Goal: Information Seeking & Learning: Learn about a topic

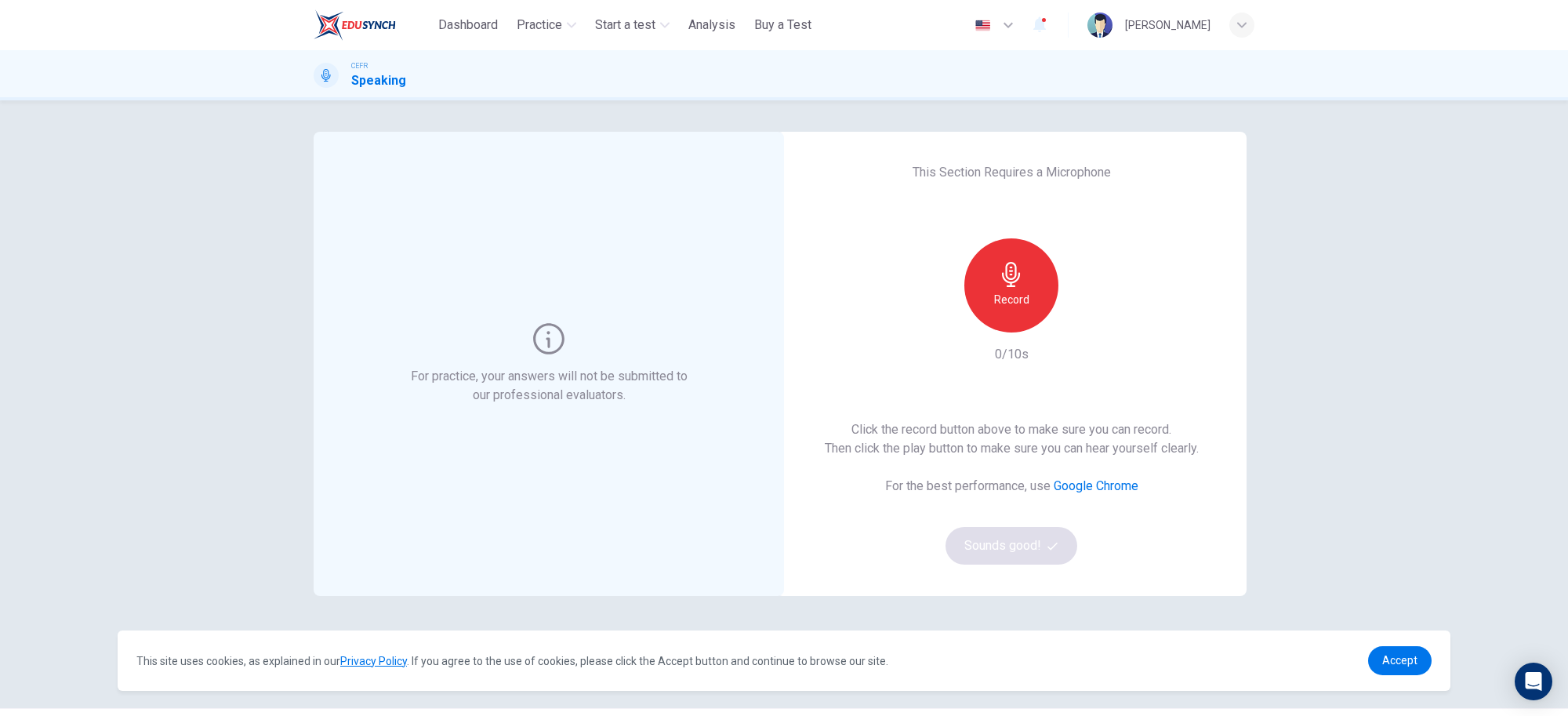
click at [1039, 604] on div "For practice, your answers will not be submitted to our professional evaluators…" at bounding box center [784, 404] width 941 height 545
click at [1005, 291] on h6 "Record" at bounding box center [1012, 299] width 35 height 18
click at [1005, 292] on h6 "Stop" at bounding box center [1012, 299] width 24 height 18
click at [990, 547] on button "Sounds good!" at bounding box center [1012, 546] width 132 height 38
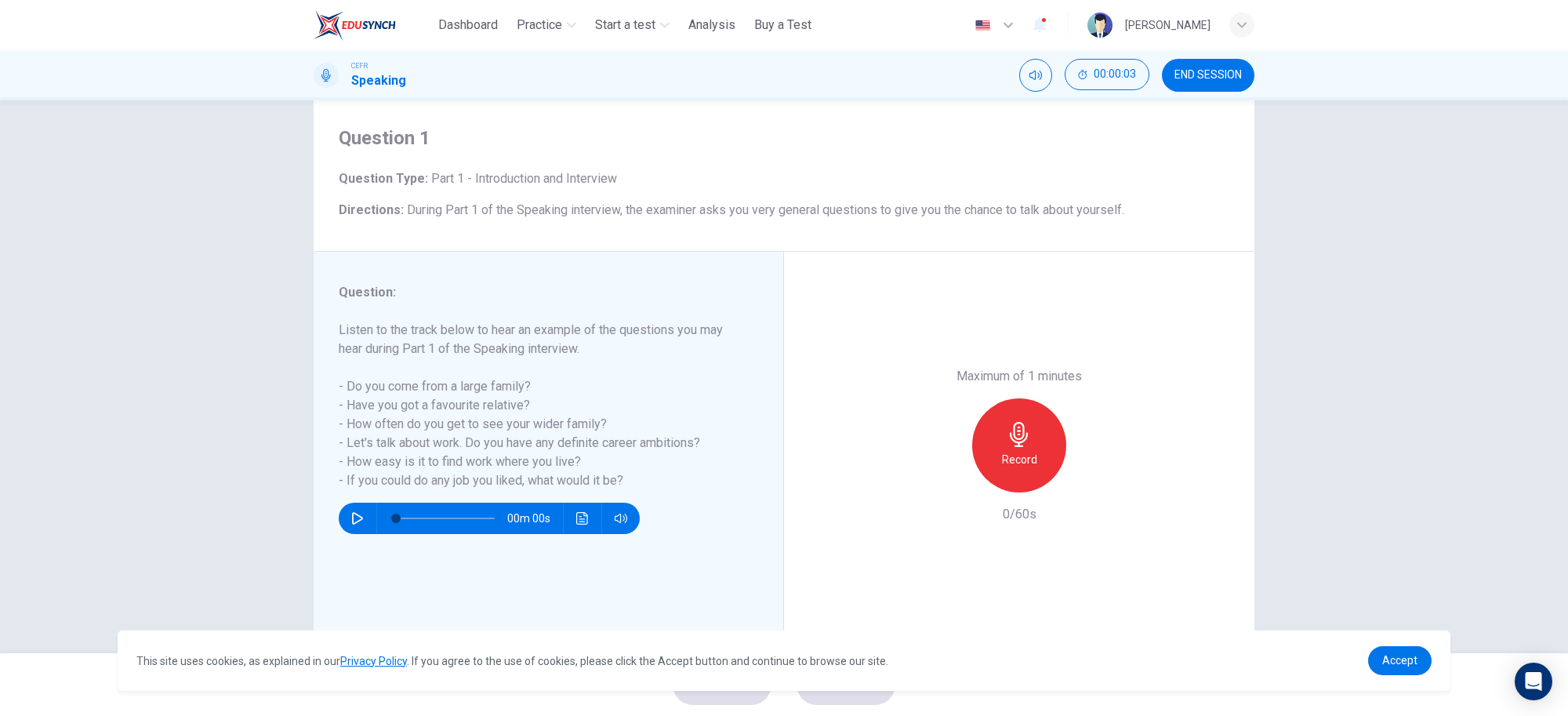
scroll to position [54, 0]
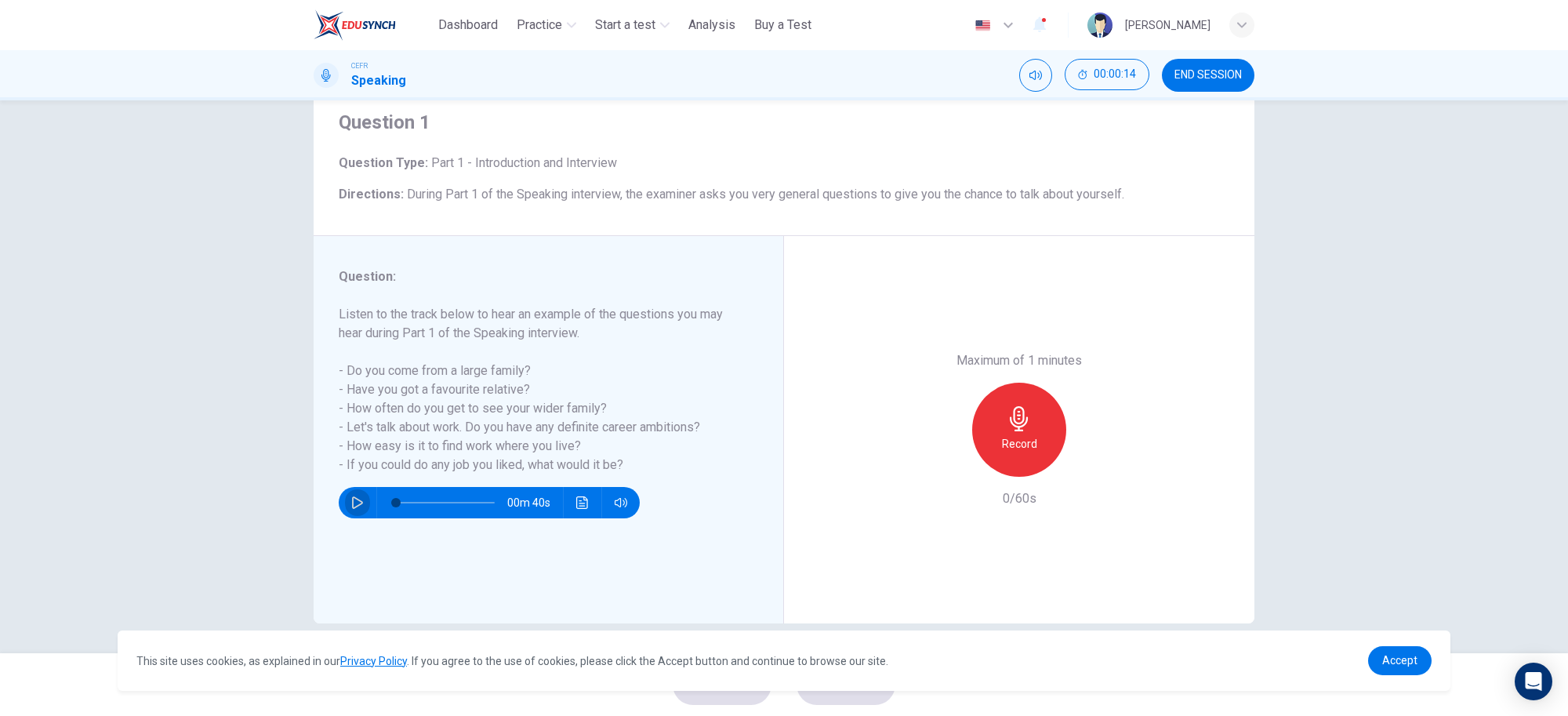
click at [350, 508] on button "button" at bounding box center [357, 503] width 26 height 32
click at [355, 512] on button "button" at bounding box center [357, 503] width 26 height 32
click at [1037, 430] on div "Record" at bounding box center [1019, 430] width 94 height 94
click at [1037, 430] on div "Stop" at bounding box center [1019, 430] width 94 height 94
click at [1396, 656] on span "Accept" at bounding box center [1400, 661] width 35 height 12
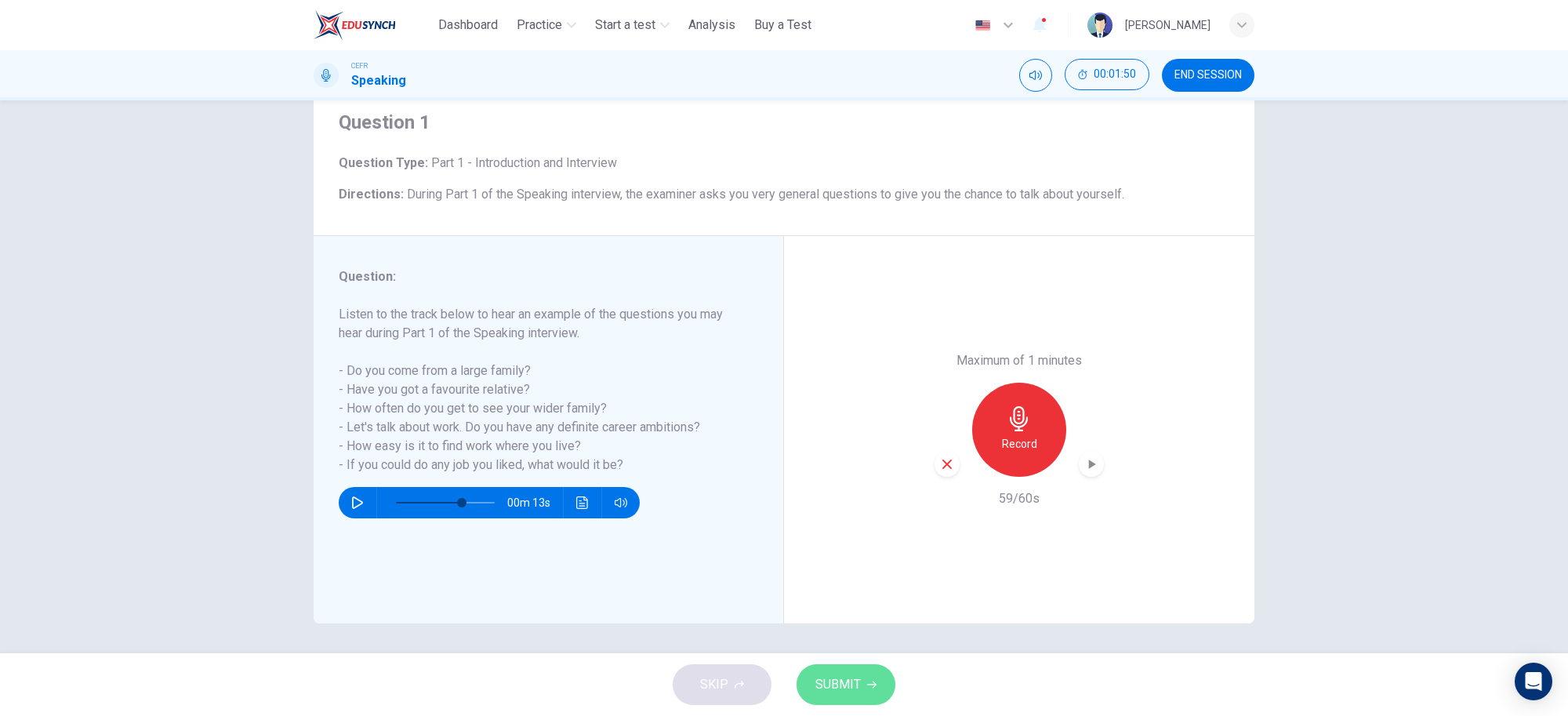
click at [829, 675] on span "SUBMIT" at bounding box center [838, 684] width 46 height 22
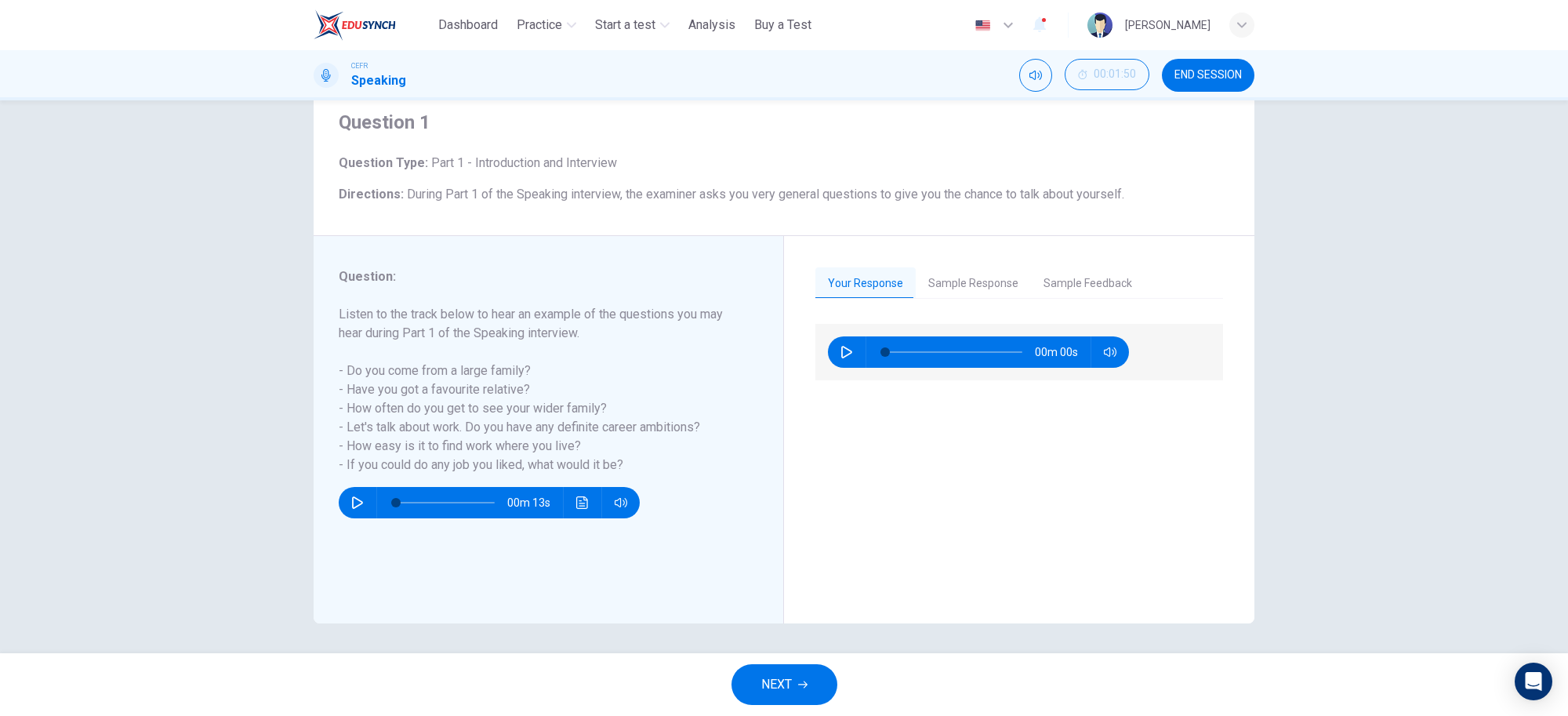
type input "*"
click at [841, 346] on icon "button" at bounding box center [847, 352] width 12 height 12
click at [1045, 609] on div "Your Response Sample Response Sample Feedback 00m 54s 02m 07s This candidate sc…" at bounding box center [1020, 430] width 470 height 388
click at [966, 532] on div "00m 35s" at bounding box center [1019, 464] width 408 height 281
click at [990, 277] on button "Sample Response" at bounding box center [973, 284] width 115 height 33
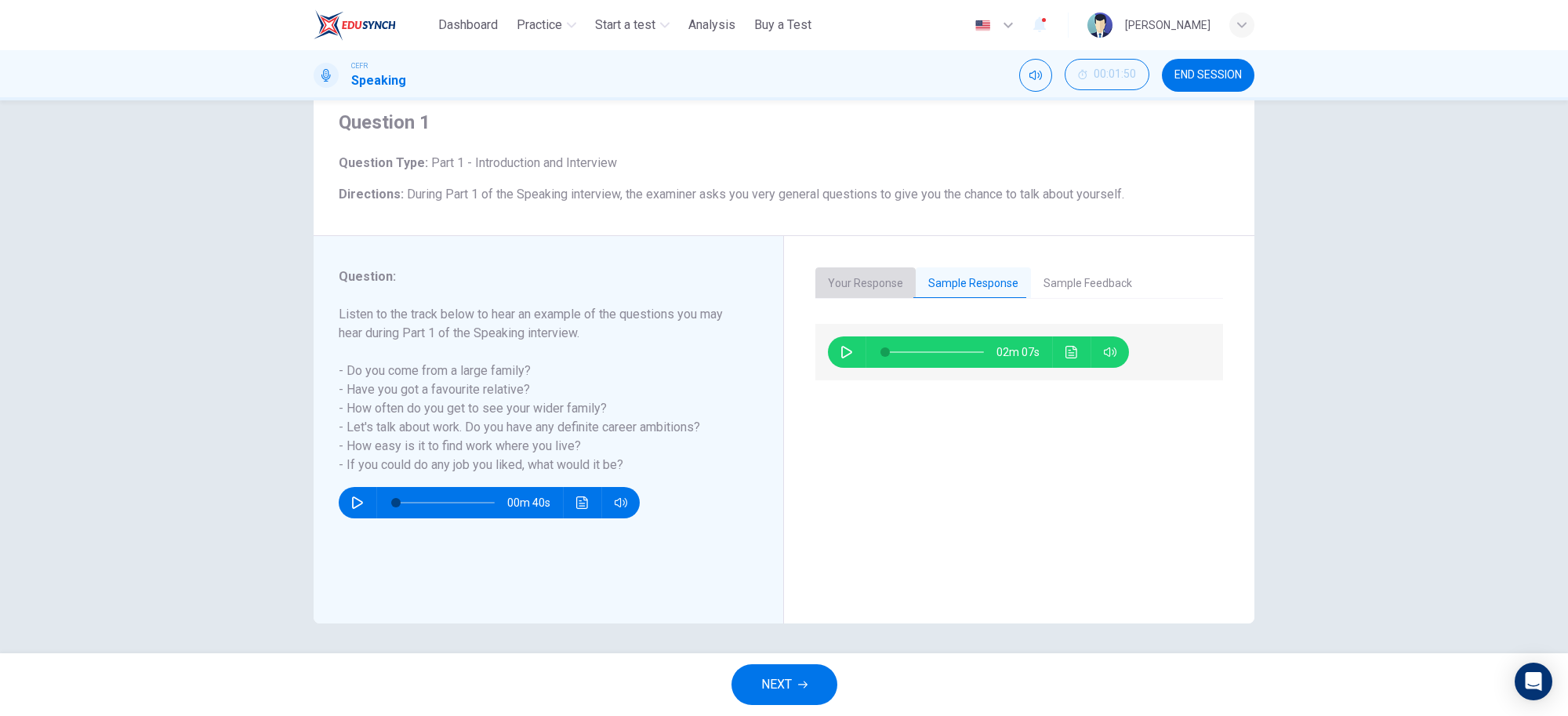
click at [865, 284] on button "Your Response" at bounding box center [865, 284] width 100 height 33
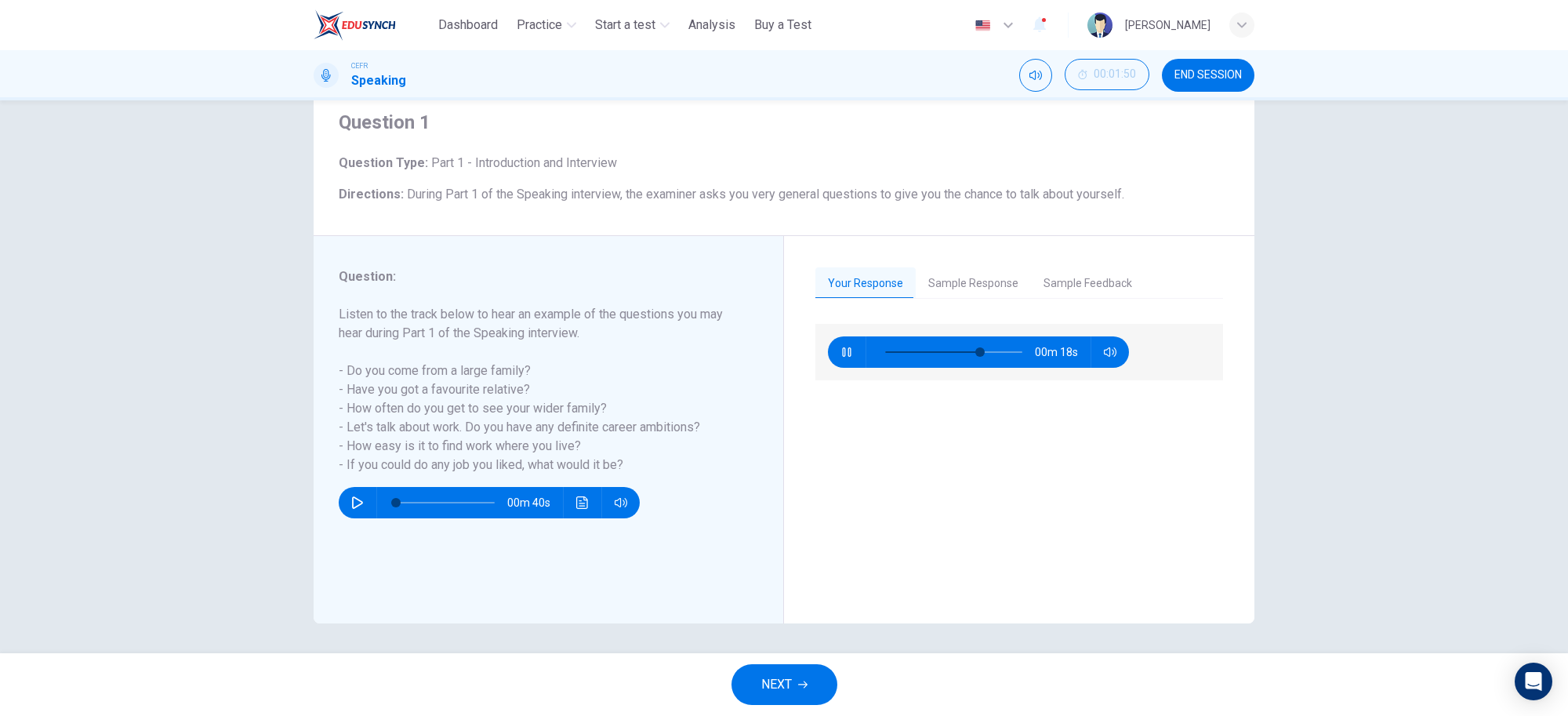
click at [841, 351] on icon "button" at bounding box center [847, 352] width 12 height 12
type input "**"
click at [953, 291] on button "Sample Response" at bounding box center [973, 284] width 115 height 33
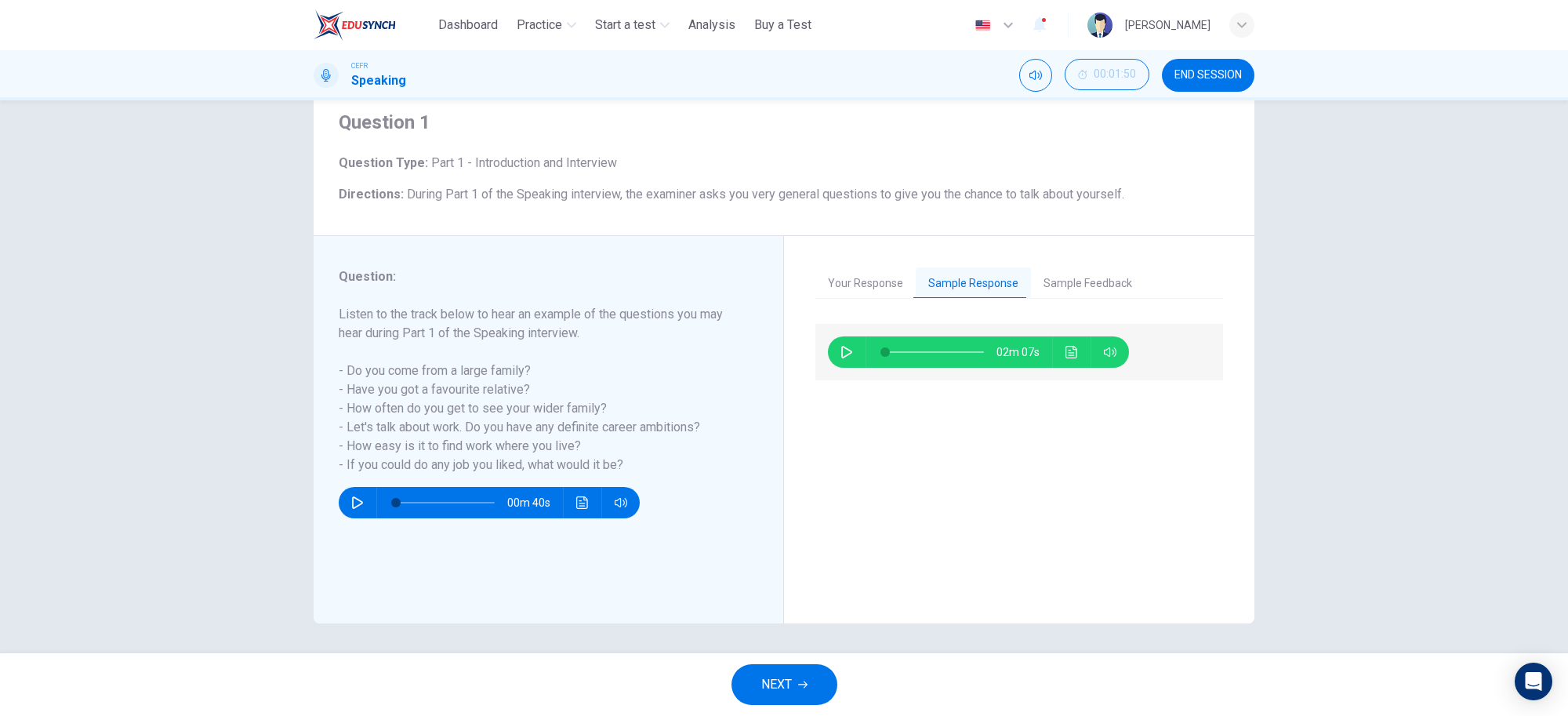
click at [847, 346] on icon "button" at bounding box center [847, 352] width 12 height 12
click at [1001, 475] on div "01m 44s" at bounding box center [1019, 464] width 408 height 281
click at [1050, 579] on div "01m 35s" at bounding box center [1019, 464] width 408 height 281
click at [965, 353] on span at bounding box center [935, 351] width 99 height 22
type input "**"
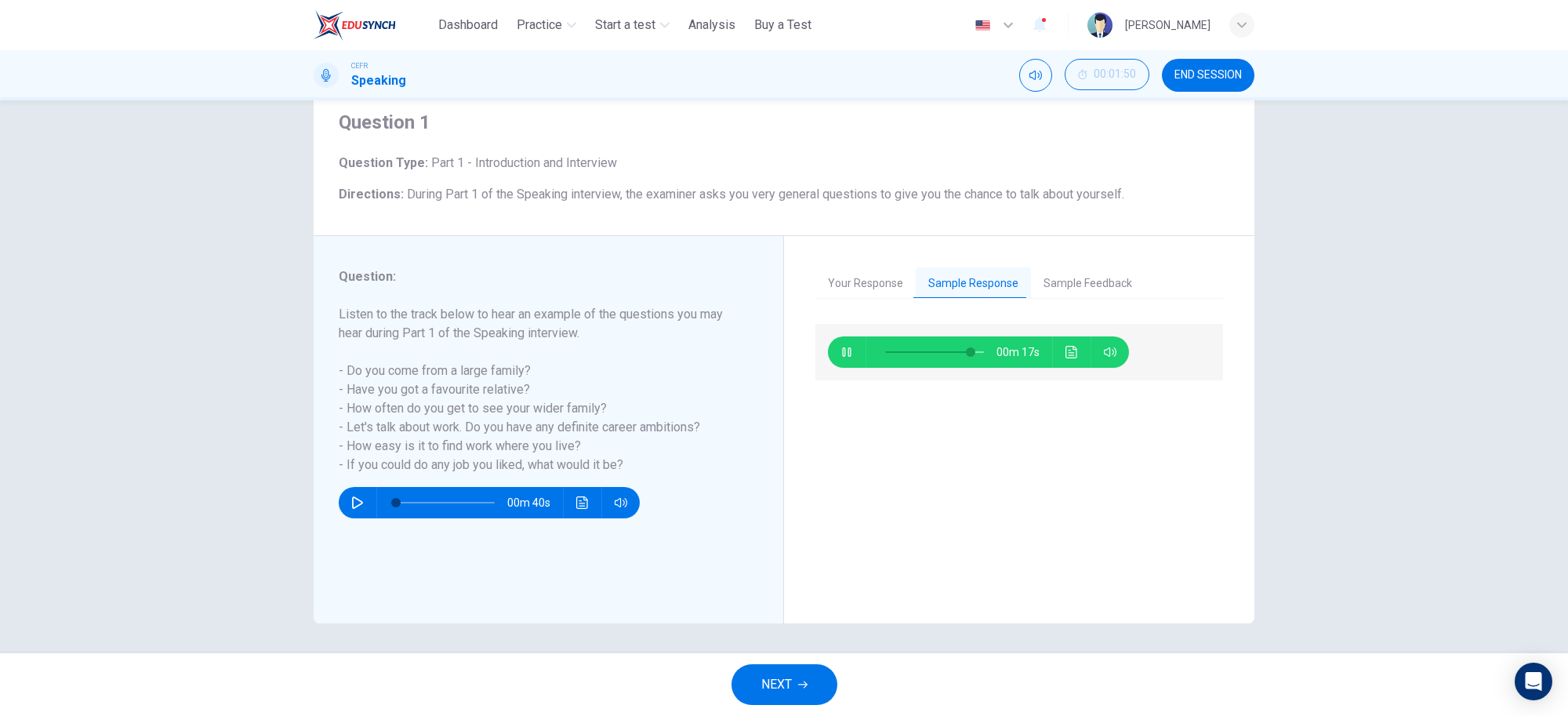
click at [1074, 284] on button "Sample Feedback" at bounding box center [1087, 284] width 114 height 33
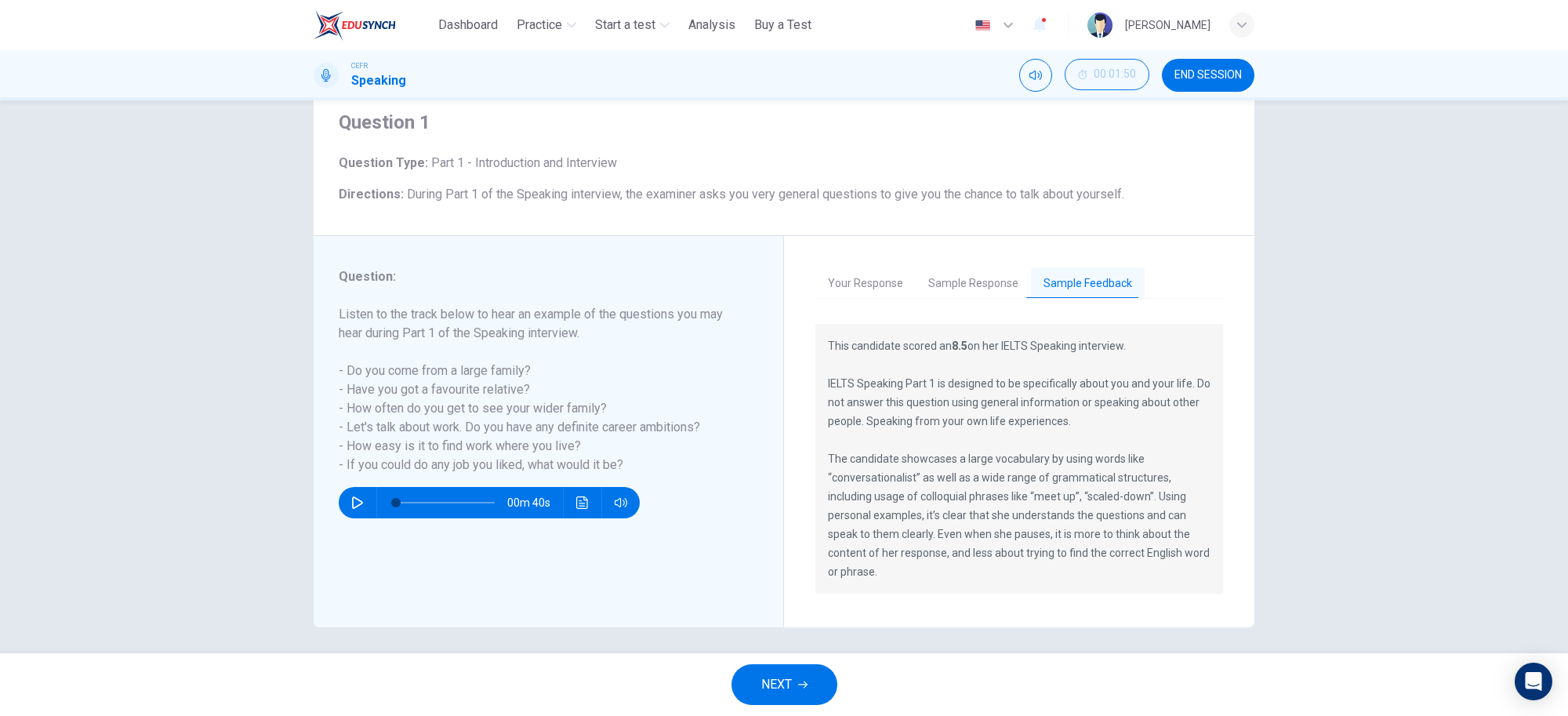
drag, startPoint x: 914, startPoint y: 491, endPoint x: 979, endPoint y: 491, distance: 65.0
click at [979, 491] on p "This candidate scored an 8.5 on her IELTS Speaking interview. IELTS Speaking Pa…" at bounding box center [1020, 459] width 383 height 245
click at [1214, 64] on button "END SESSION" at bounding box center [1208, 75] width 92 height 33
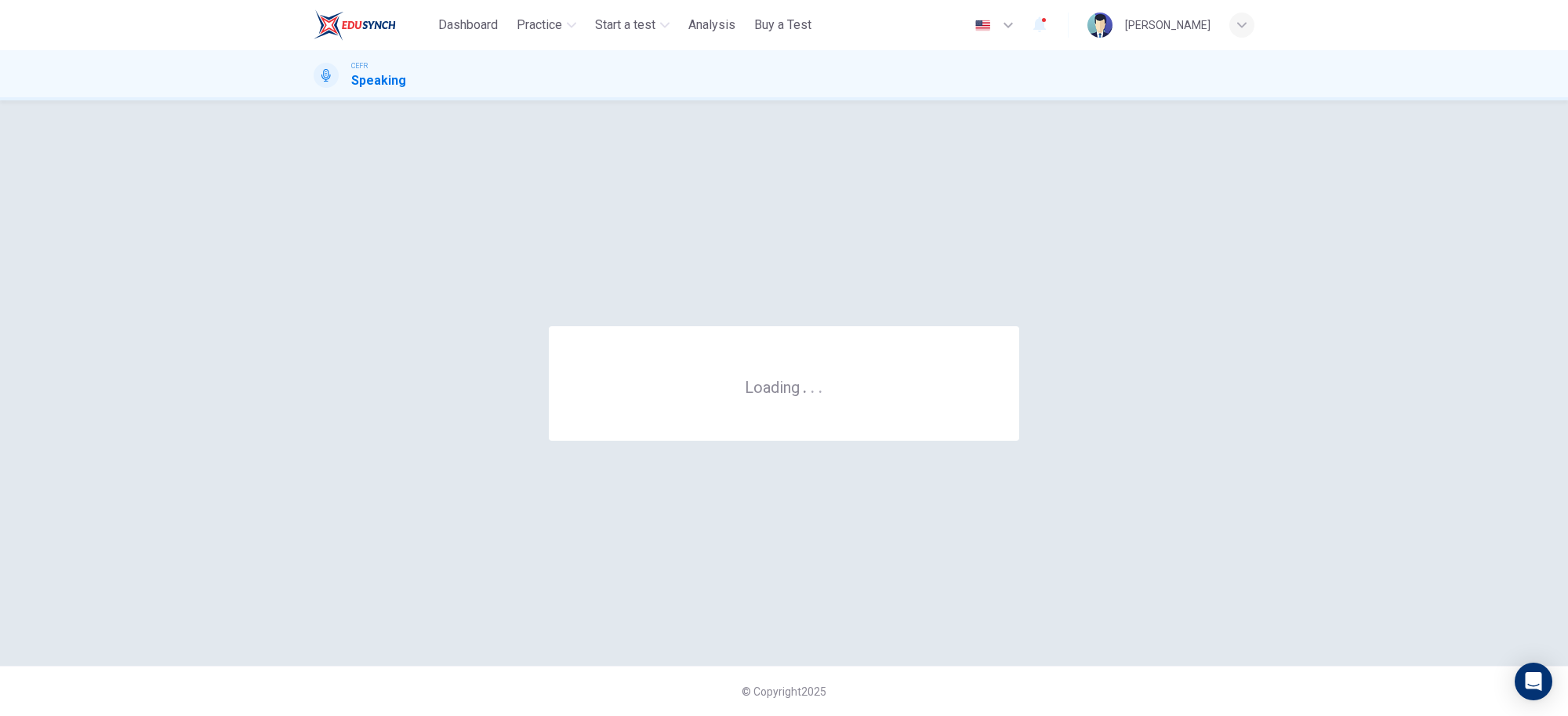
scroll to position [0, 0]
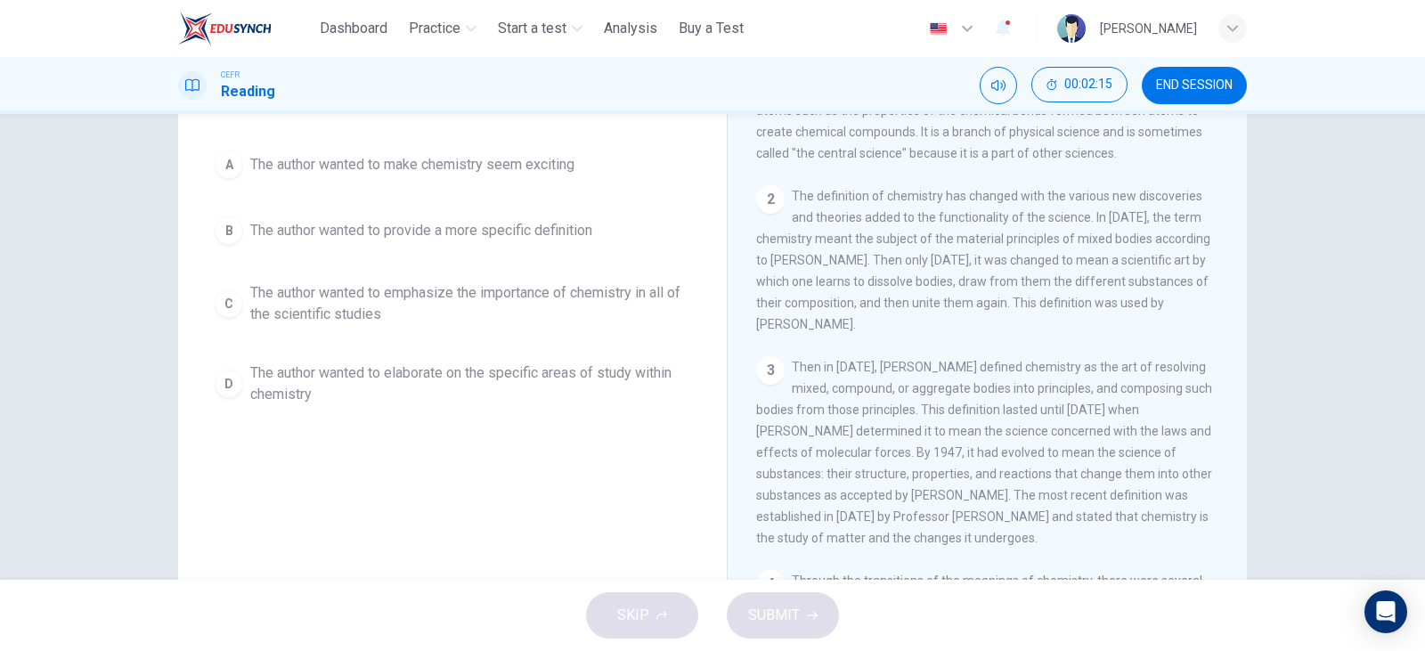
scroll to position [178, 0]
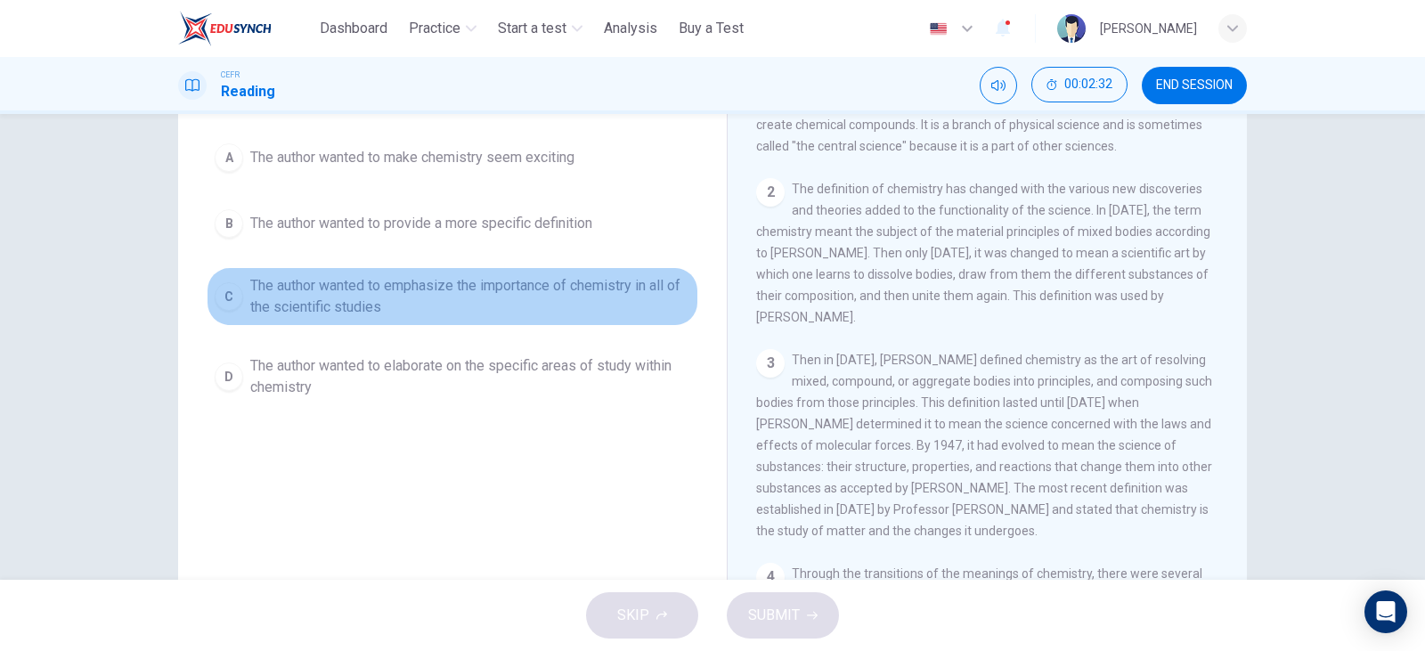
click at [578, 272] on button "C The author wanted to emphasize the importance of chemistry in all of the scie…" at bounding box center [453, 296] width 492 height 59
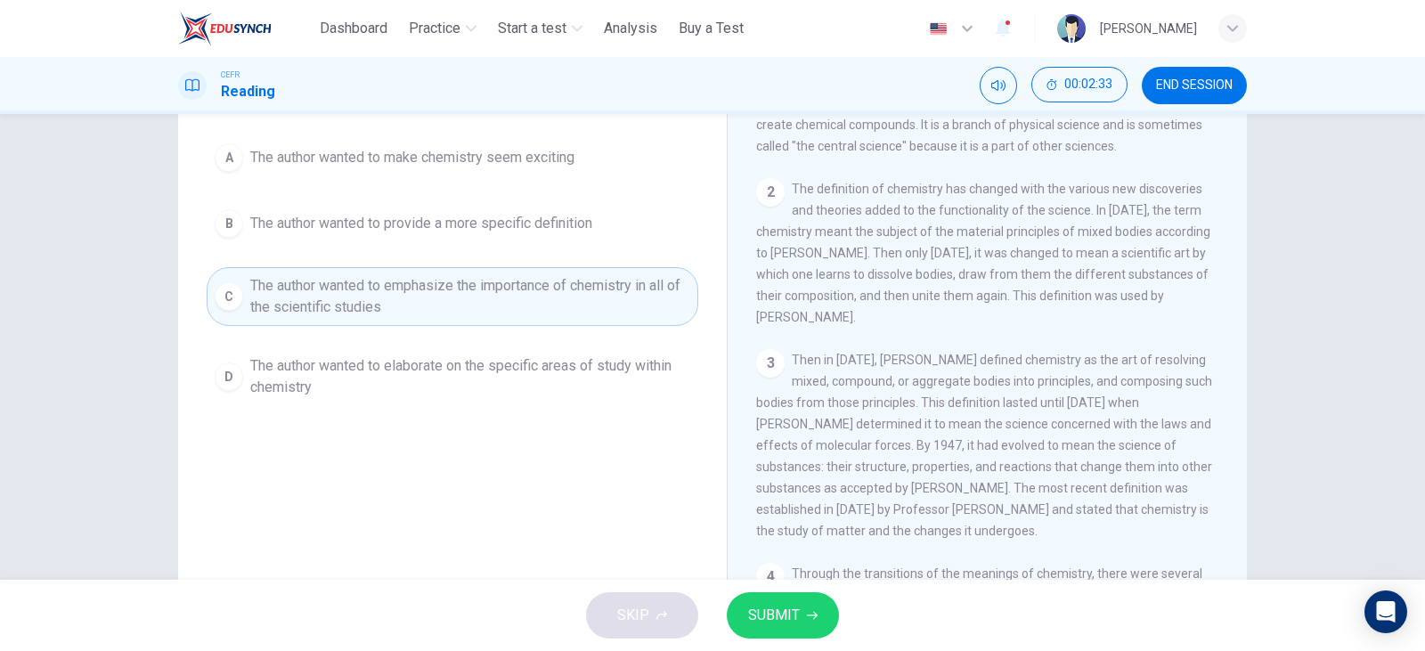
click at [764, 599] on button "SUBMIT" at bounding box center [783, 615] width 112 height 46
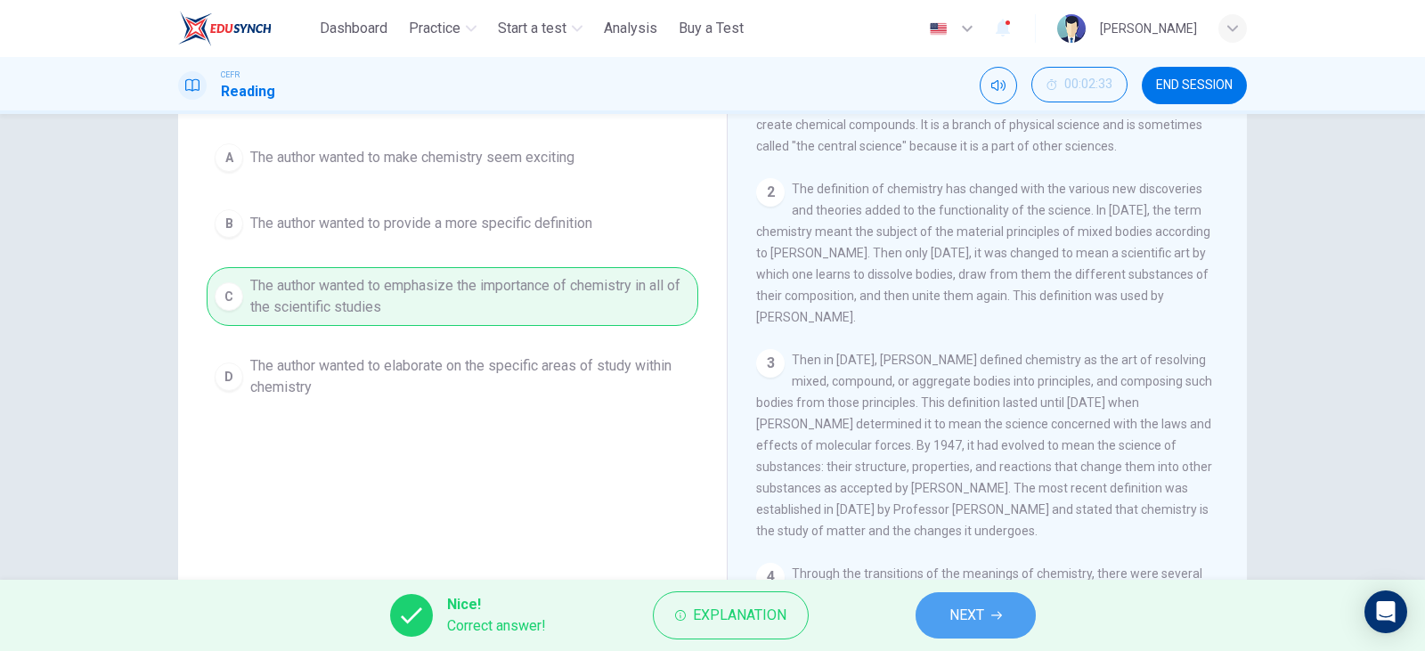
click at [1022, 606] on button "NEXT" at bounding box center [976, 615] width 120 height 46
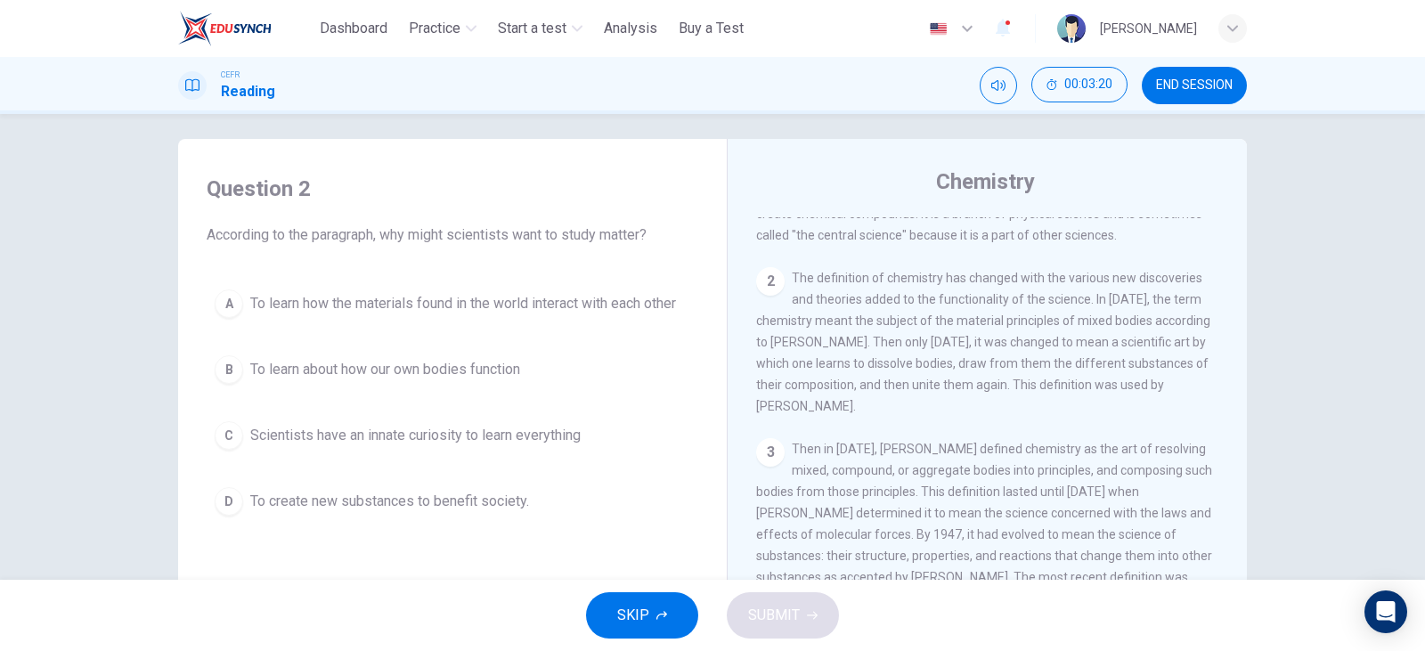
scroll to position [0, 0]
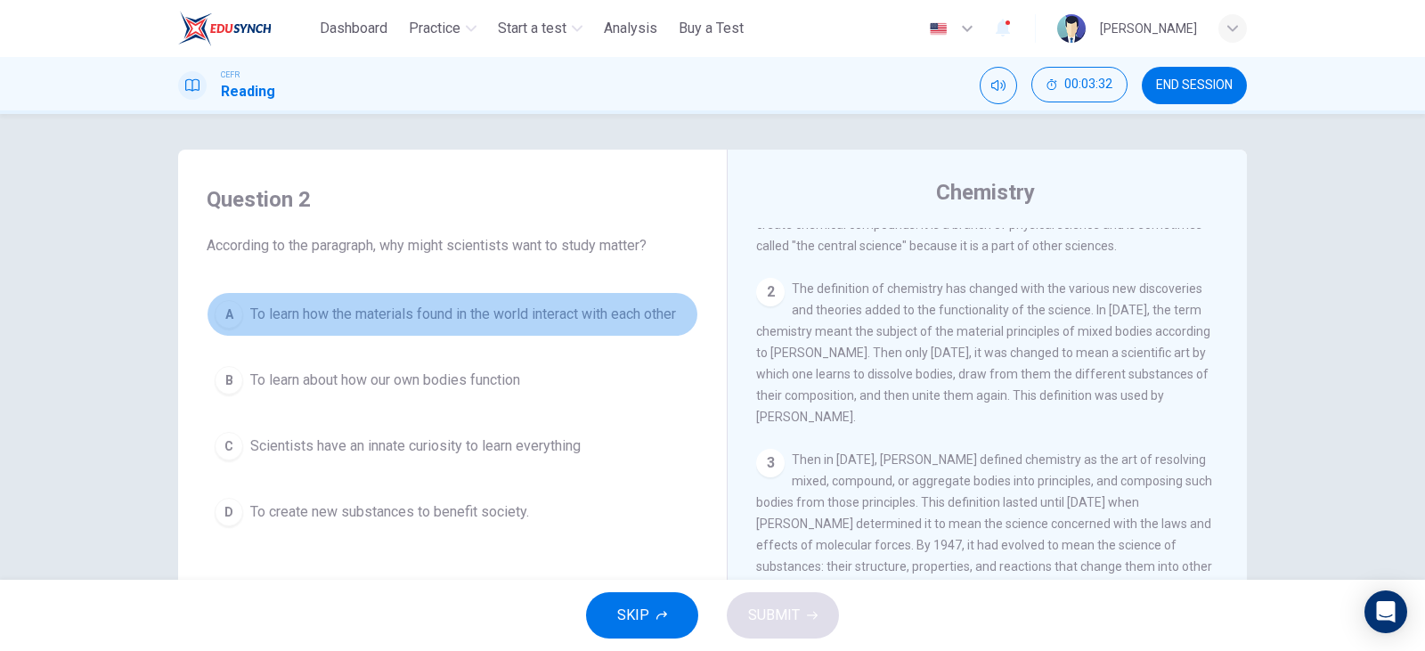
click at [572, 318] on span "To learn how the materials found in the world interact with each other" at bounding box center [463, 314] width 426 height 21
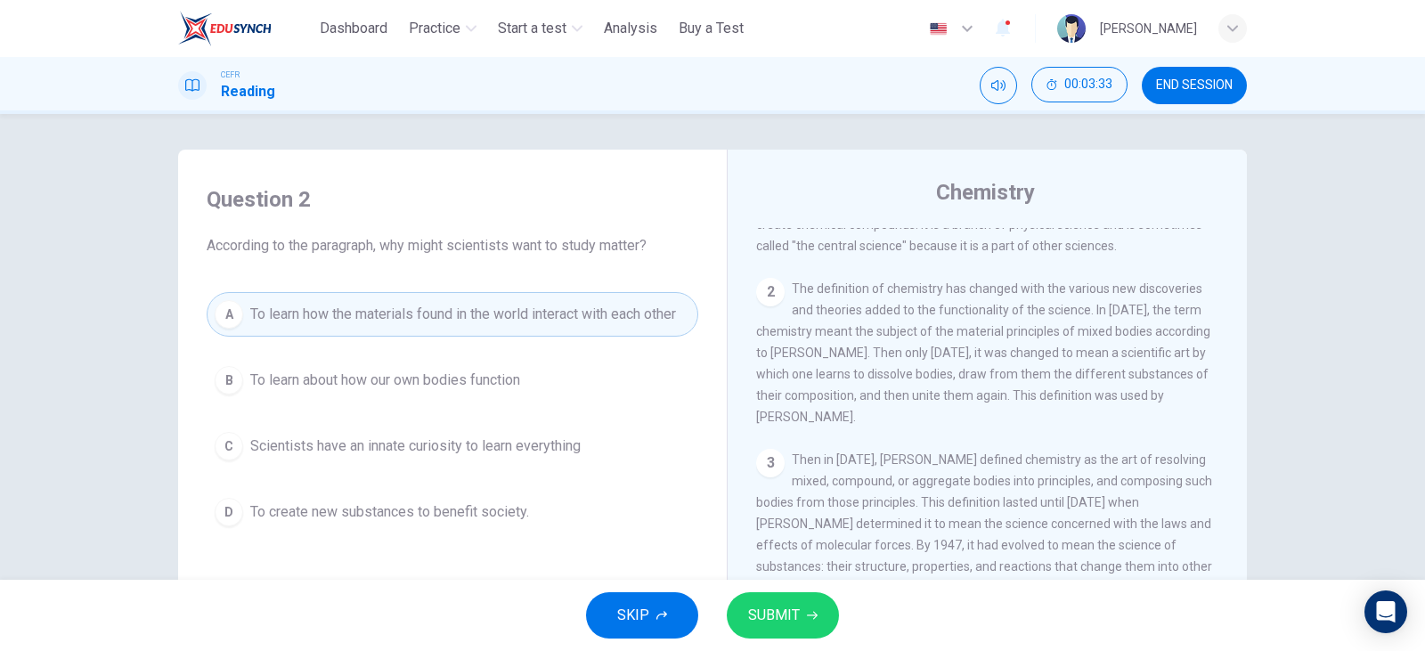
click at [790, 613] on span "SUBMIT" at bounding box center [774, 615] width 52 height 25
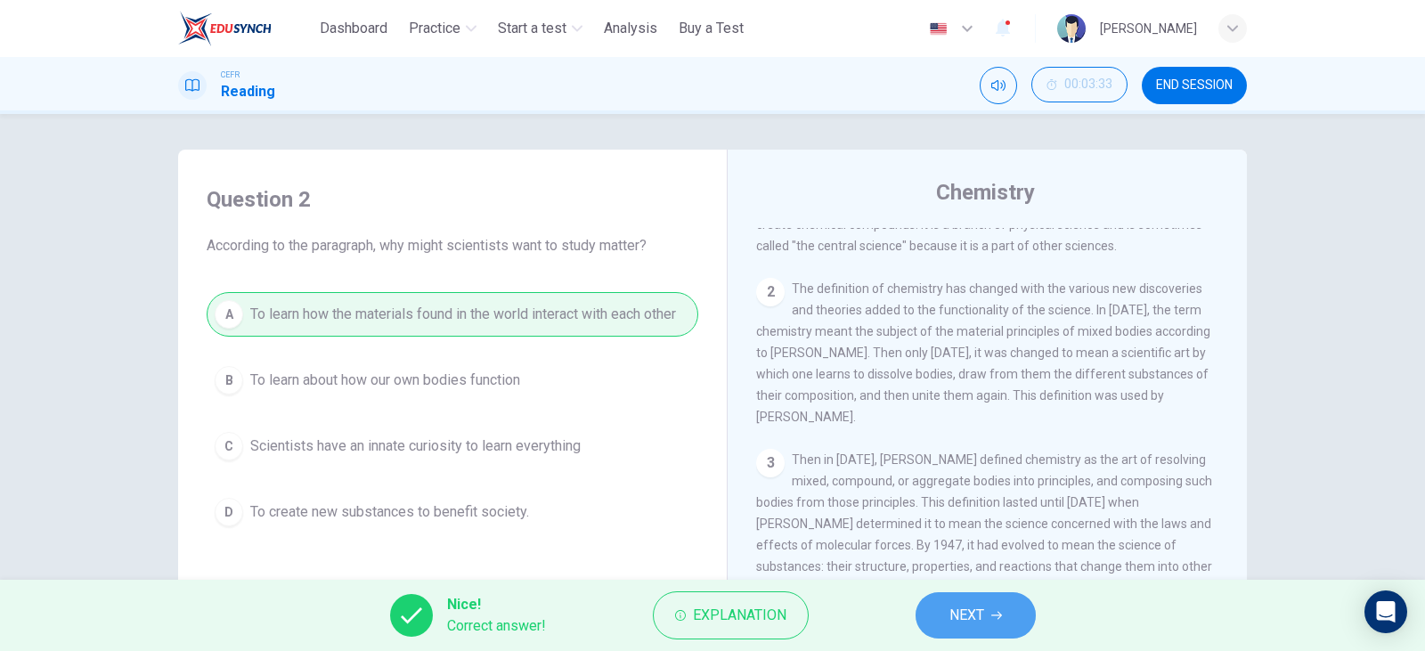
click at [994, 607] on button "NEXT" at bounding box center [976, 615] width 120 height 46
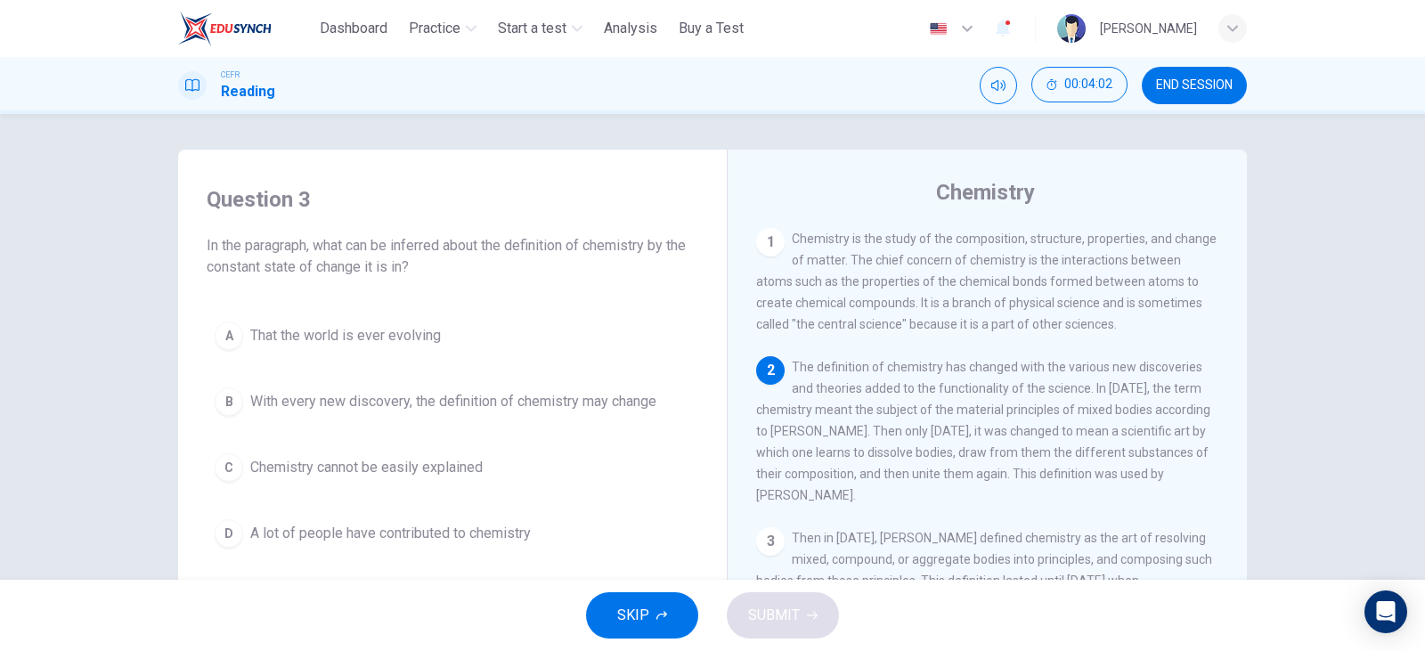
click at [408, 408] on span "With every new discovery, the definition of chemistry may change" at bounding box center [453, 401] width 406 height 21
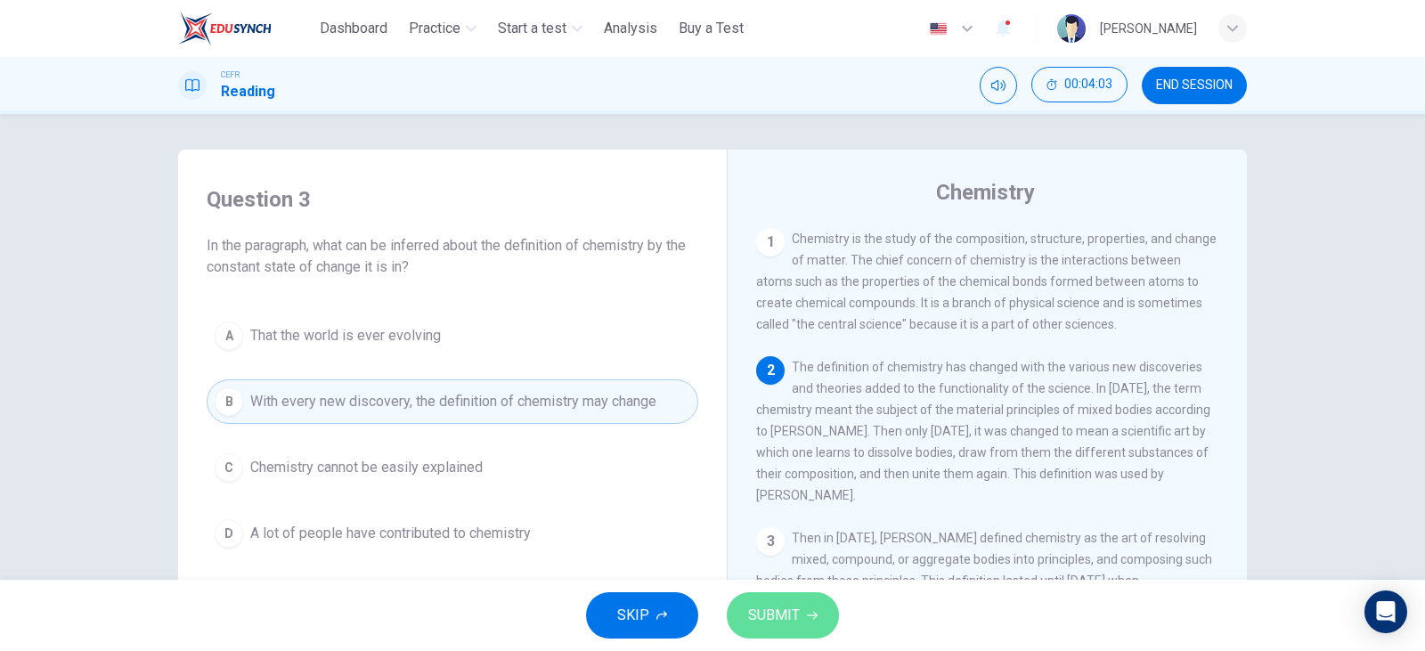
click at [797, 619] on span "SUBMIT" at bounding box center [774, 615] width 52 height 25
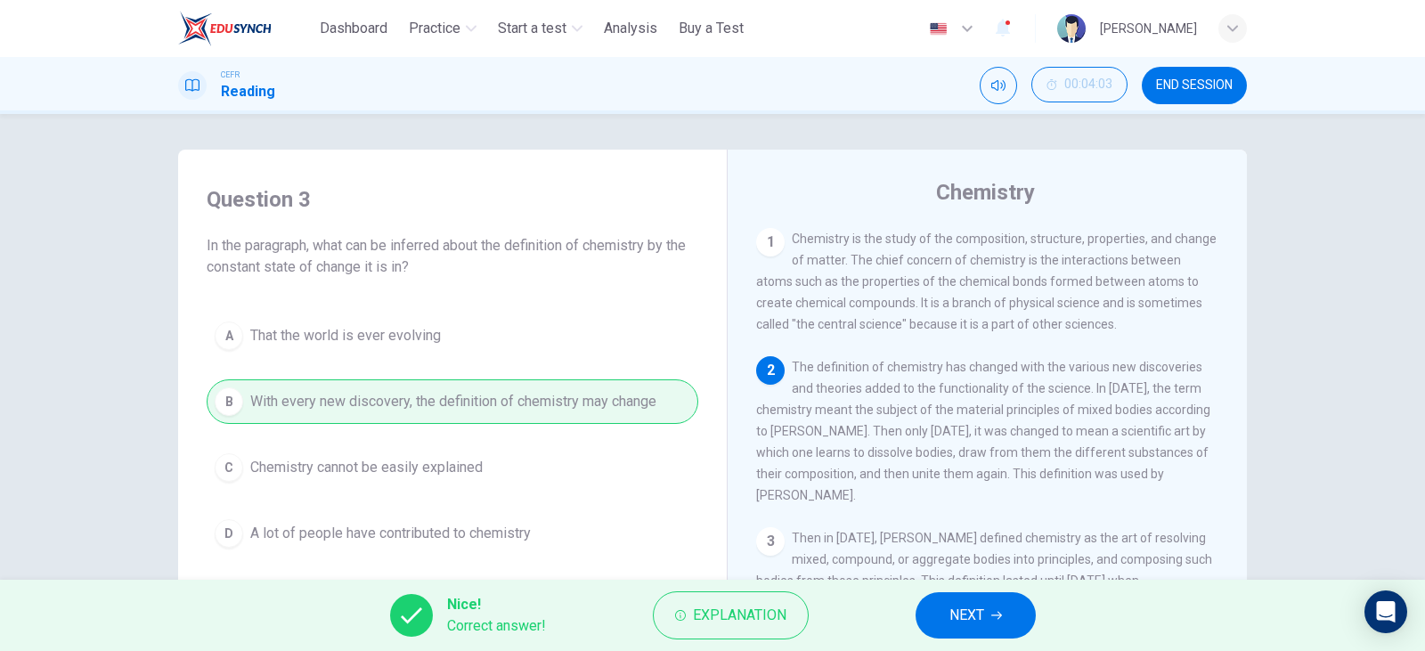
click at [935, 602] on button "NEXT" at bounding box center [976, 615] width 120 height 46
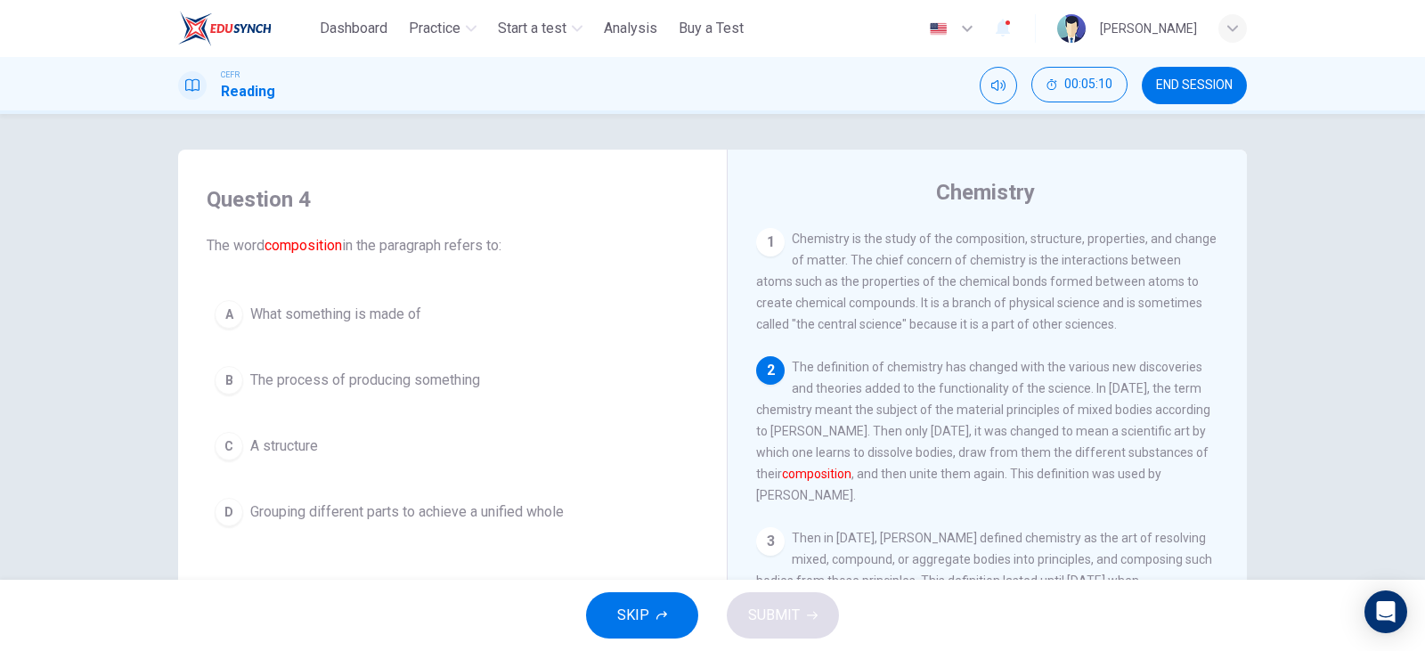
click at [586, 512] on button "D Grouping different parts to achieve a unified whole" at bounding box center [453, 512] width 492 height 45
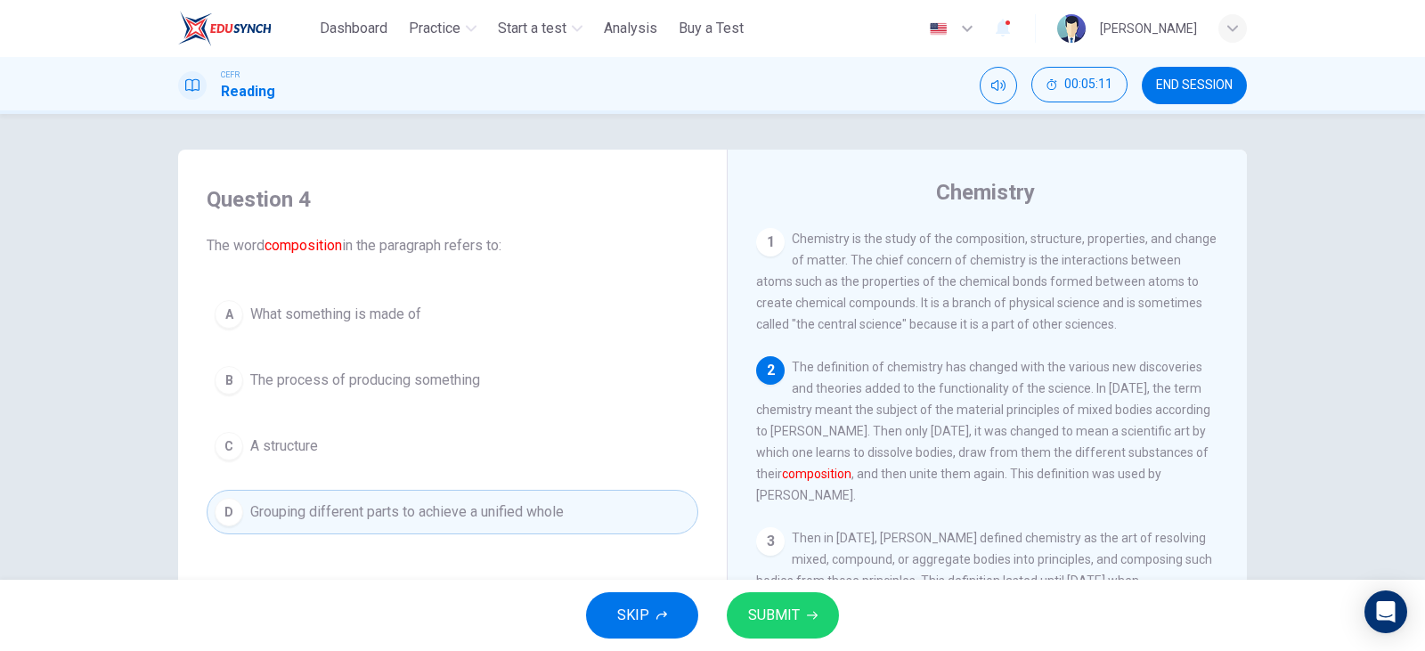
click at [782, 607] on span "SUBMIT" at bounding box center [774, 615] width 52 height 25
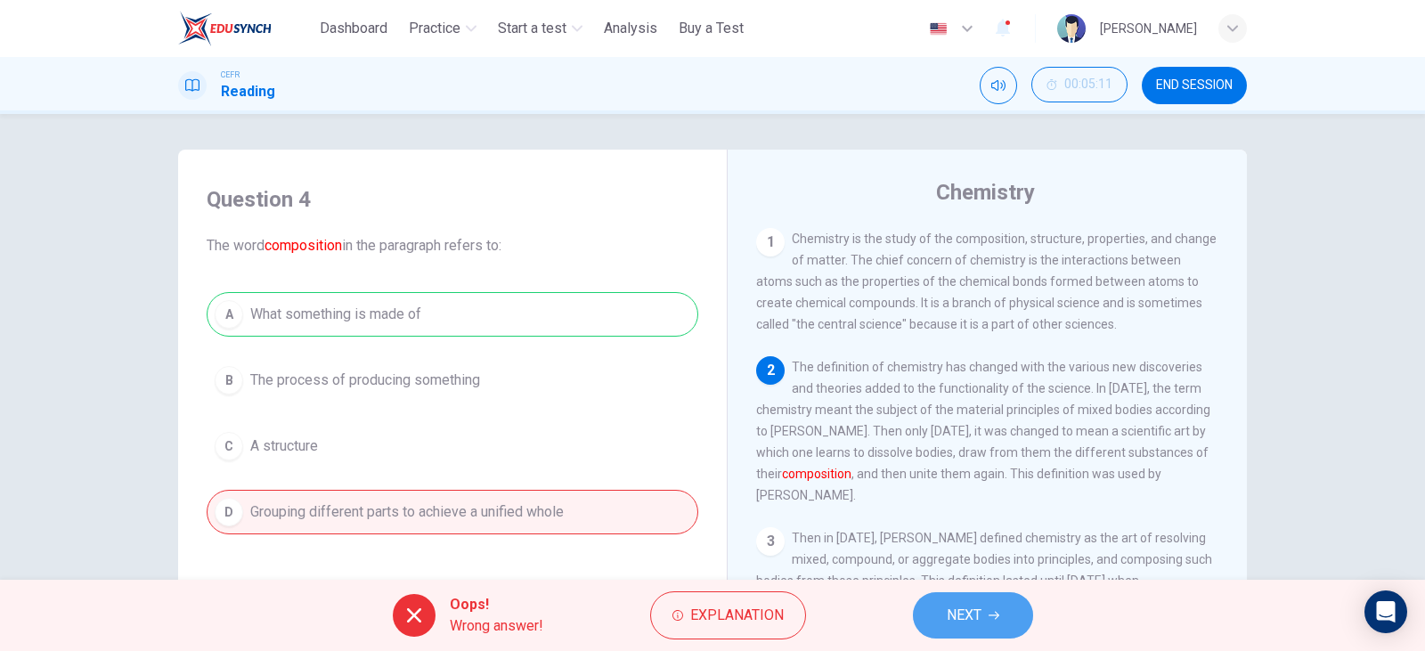
click at [959, 617] on span "NEXT" at bounding box center [964, 615] width 35 height 25
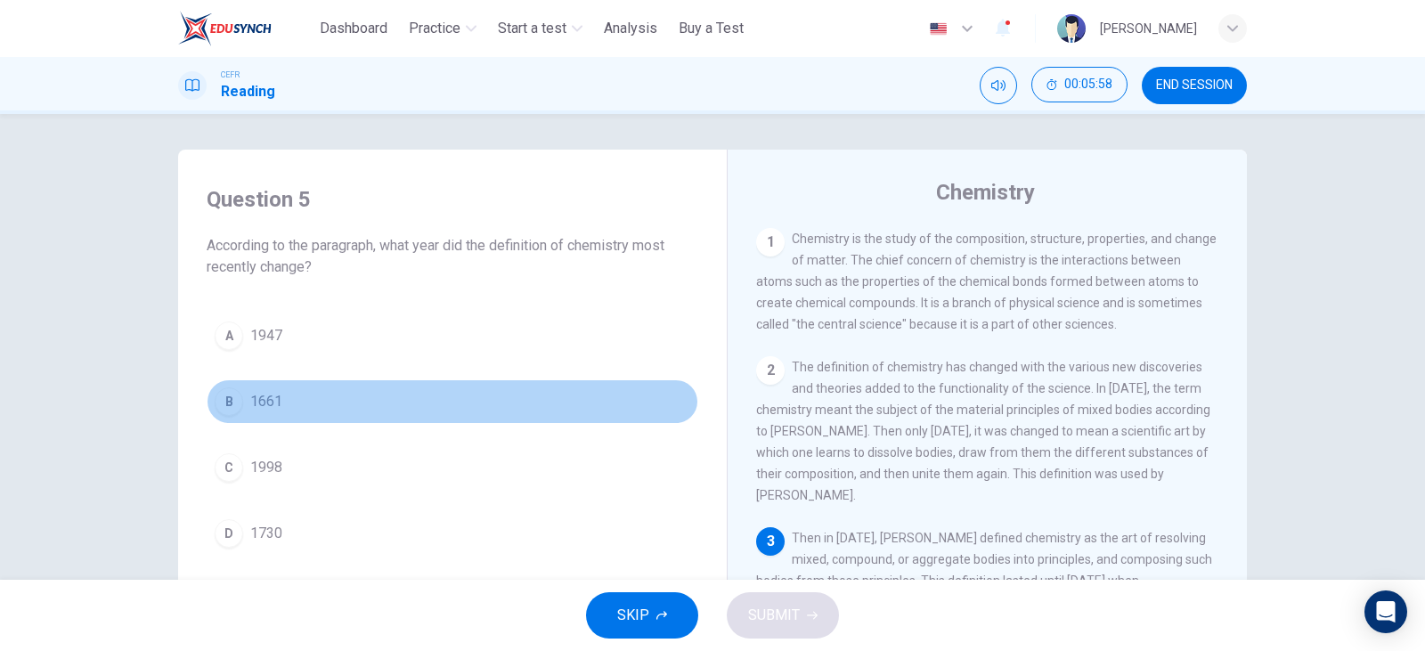
drag, startPoint x: 259, startPoint y: 406, endPoint x: 278, endPoint y: 403, distance: 18.9
click at [257, 406] on span "1661" at bounding box center [266, 401] width 32 height 21
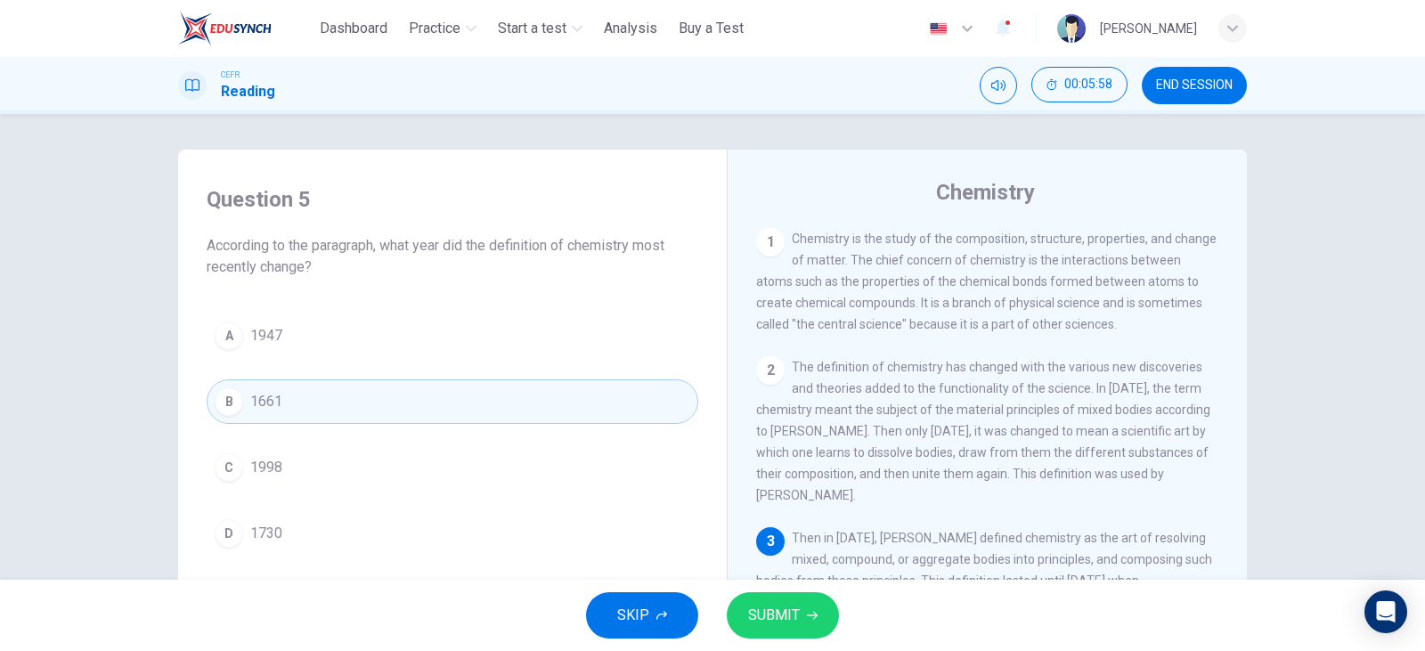
click at [802, 634] on button "SUBMIT" at bounding box center [783, 615] width 112 height 46
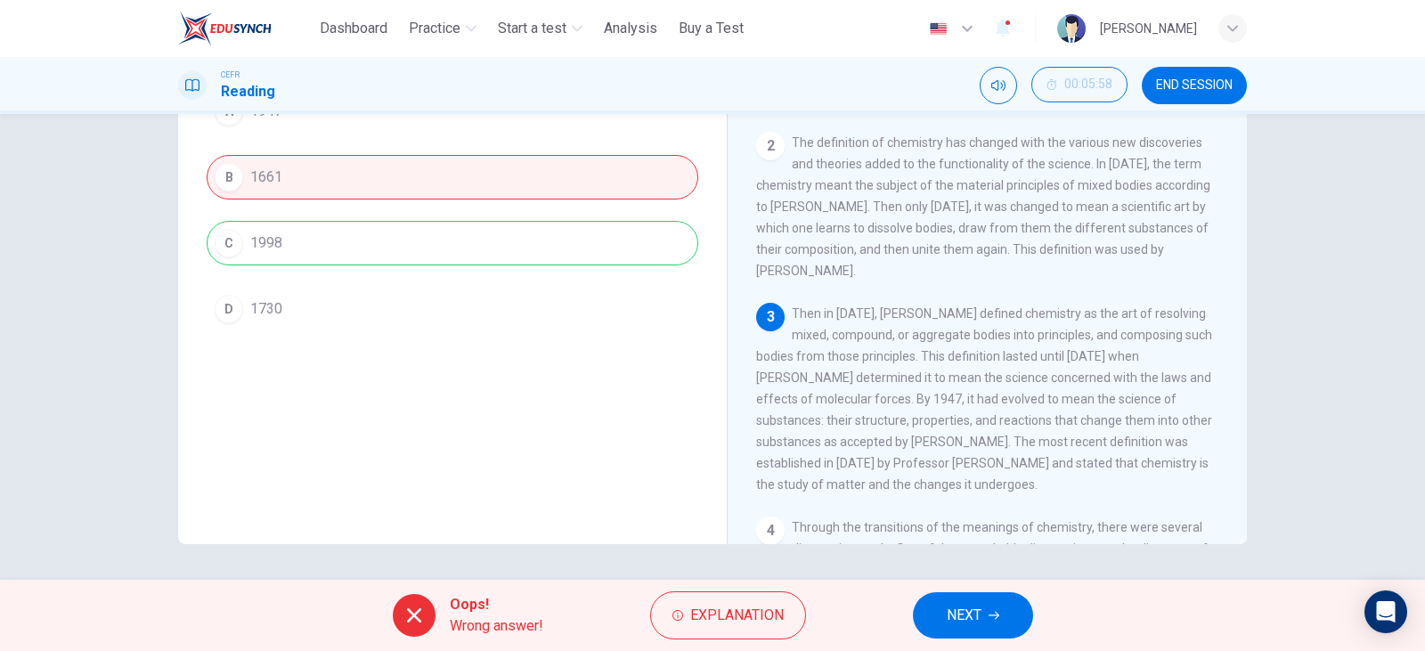
click at [997, 613] on icon "button" at bounding box center [994, 616] width 11 height 8
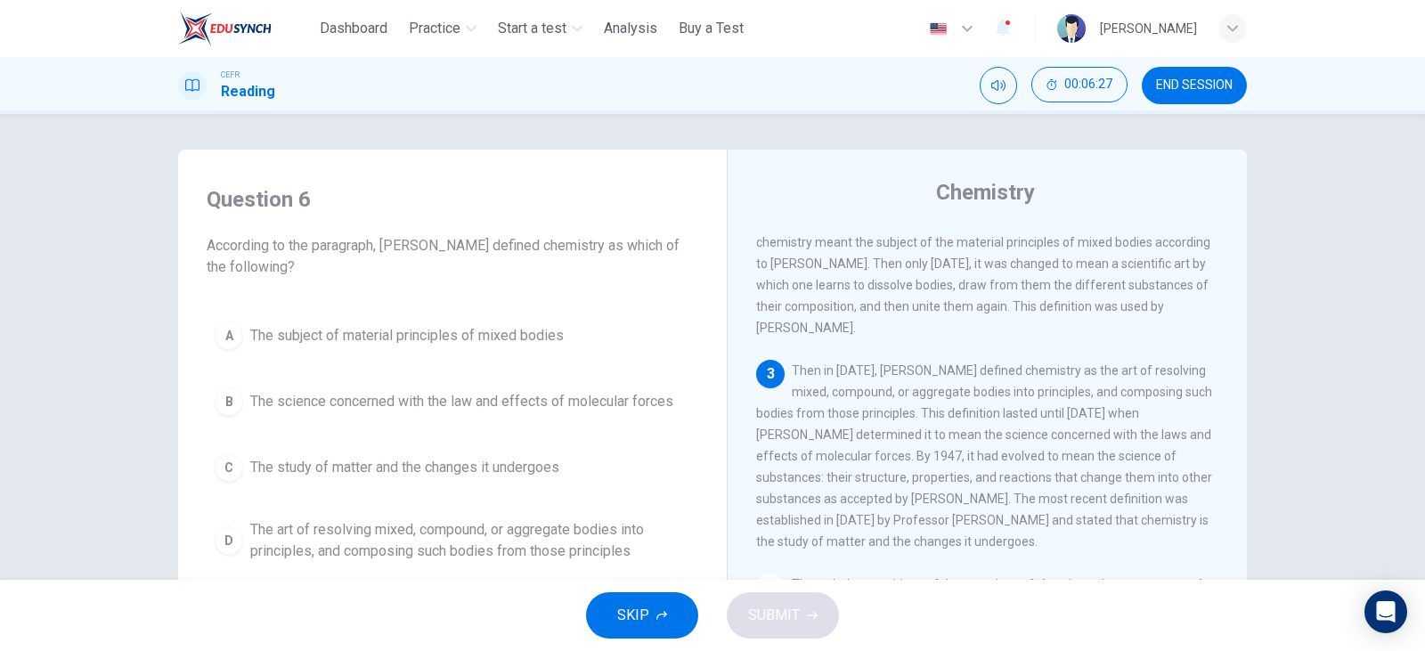
scroll to position [89, 0]
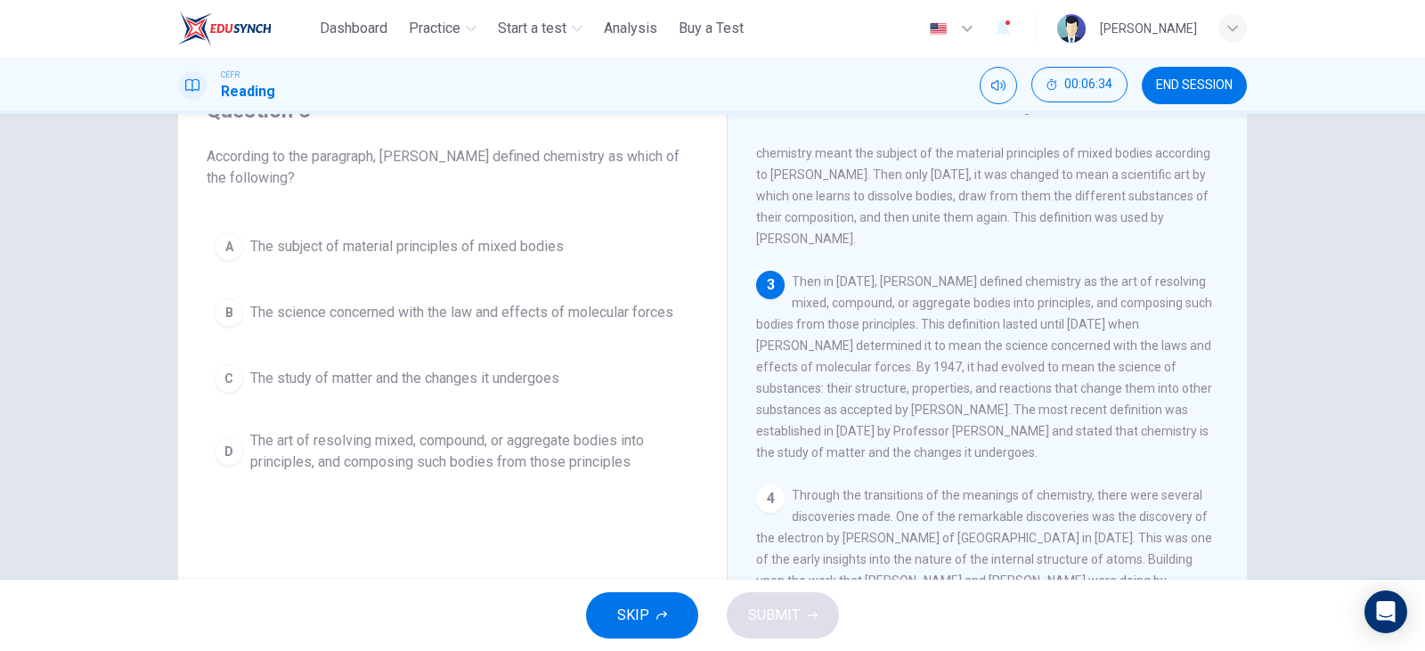
click at [362, 446] on span "The art of resolving mixed, compound, or aggregate bodies into principles, and …" at bounding box center [470, 451] width 440 height 43
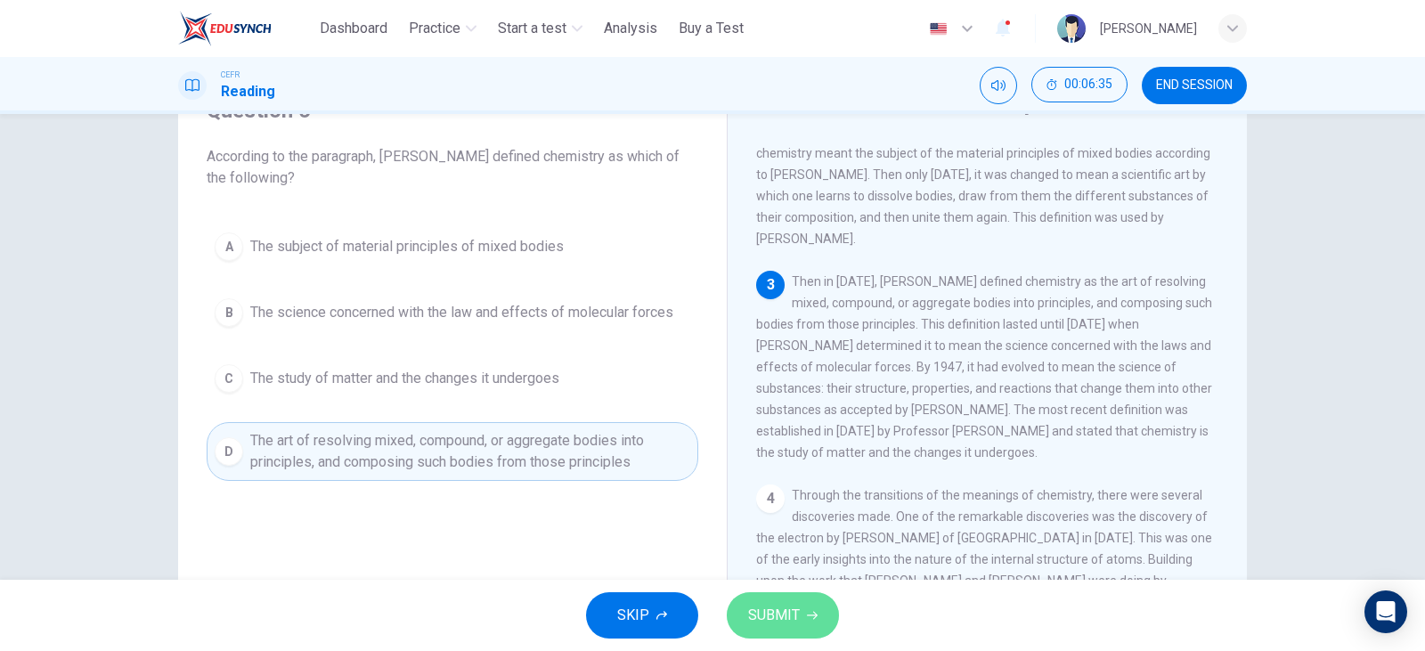
click at [802, 625] on button "SUBMIT" at bounding box center [783, 615] width 112 height 46
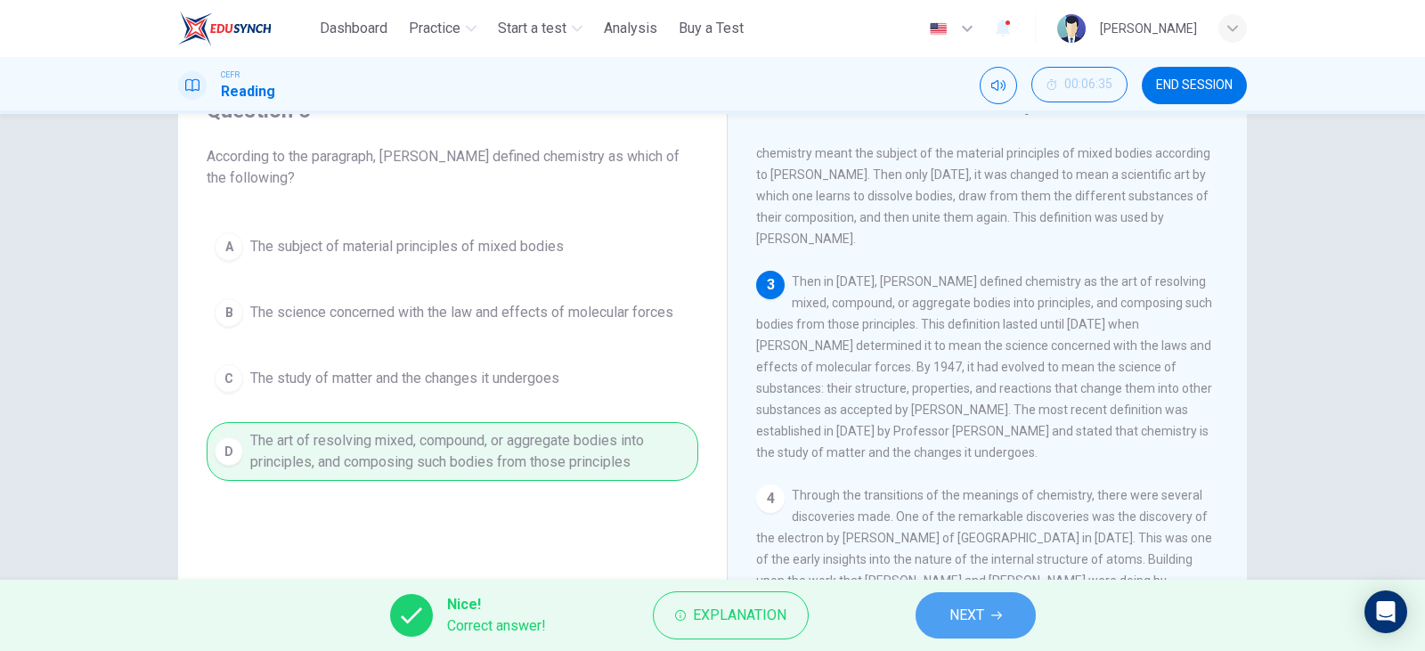
click at [1003, 614] on button "NEXT" at bounding box center [976, 615] width 120 height 46
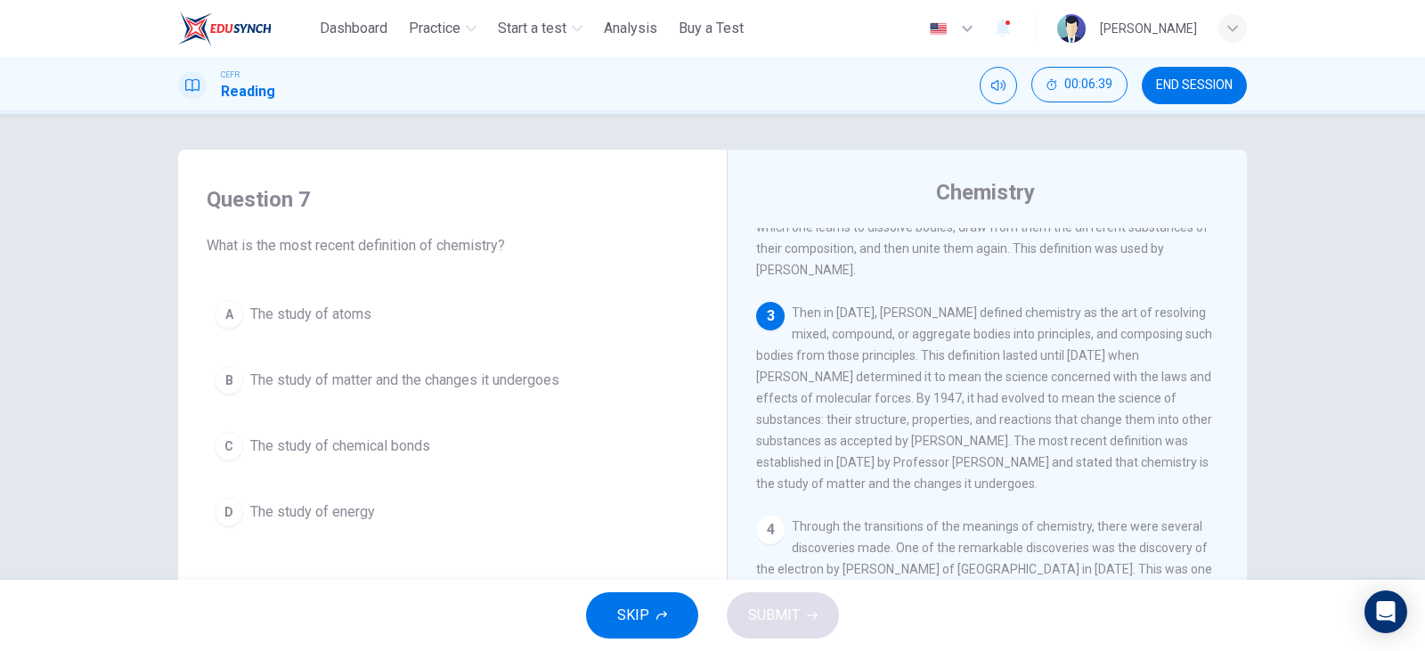
scroll to position [257, 0]
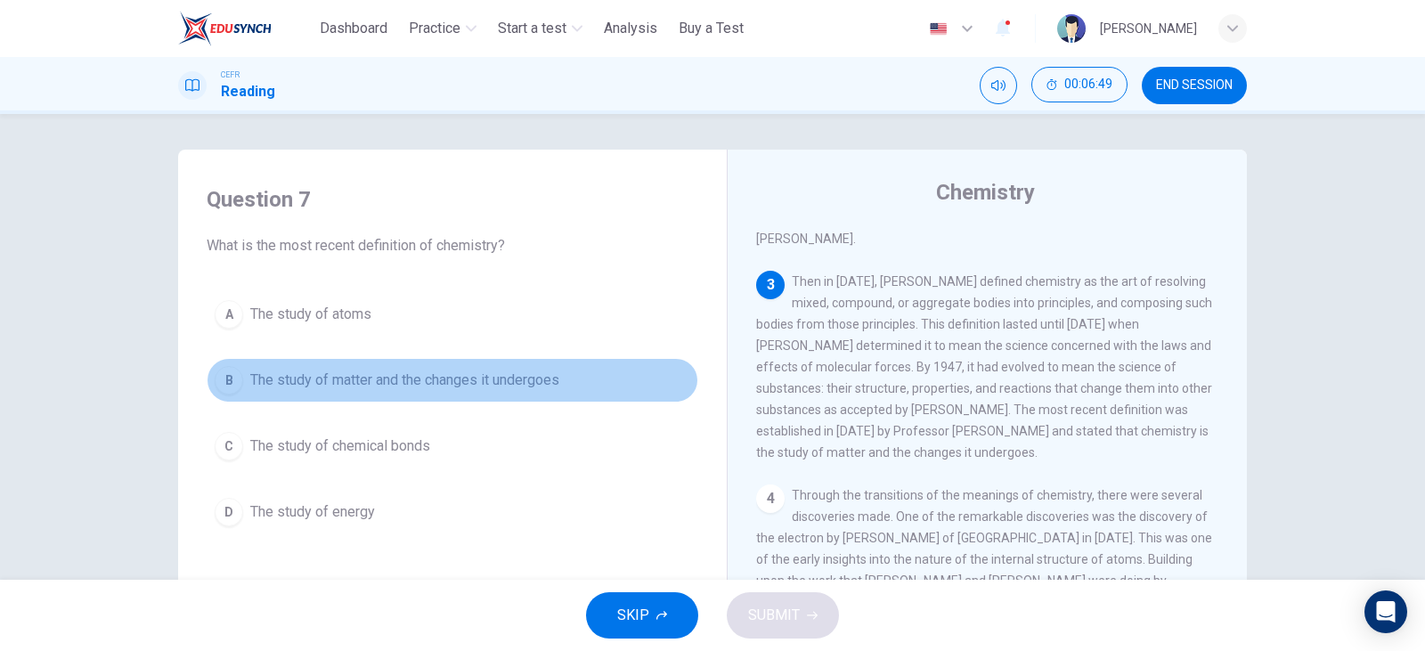
click at [437, 371] on span "The study of matter and the changes it undergoes" at bounding box center [404, 380] width 309 height 21
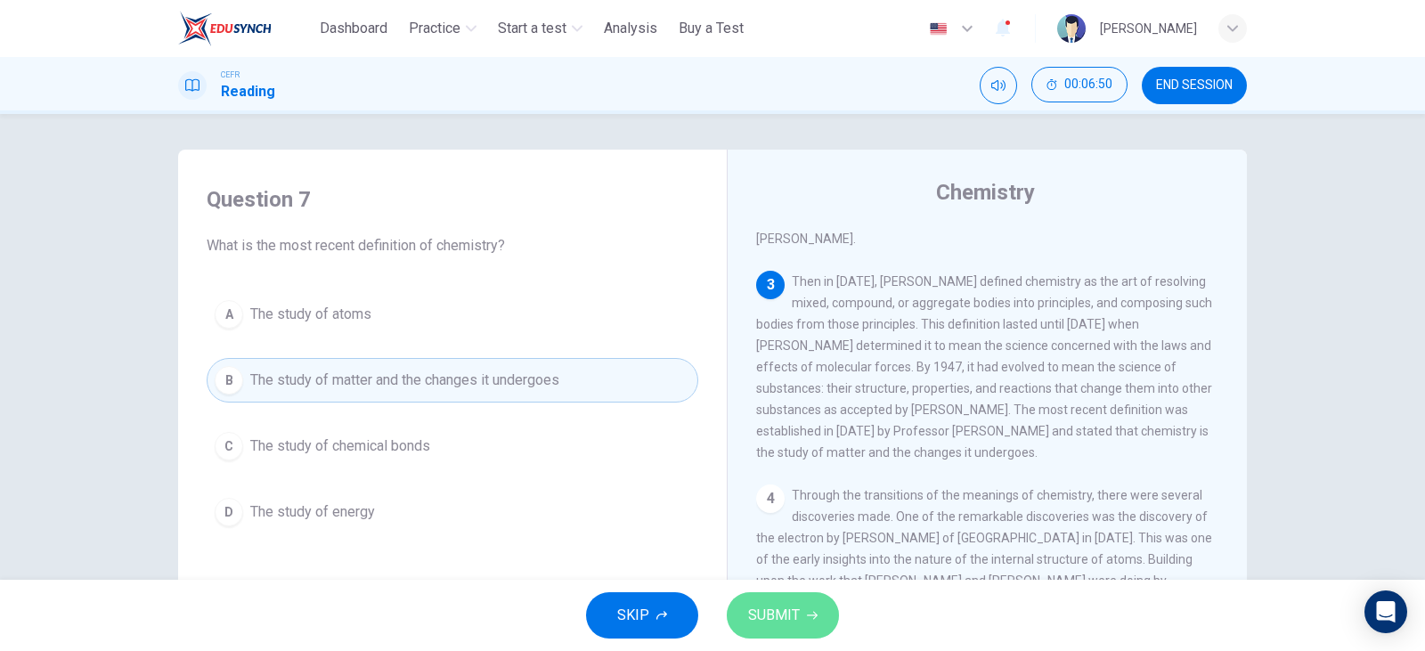
drag, startPoint x: 774, startPoint y: 609, endPoint x: 768, endPoint y: 598, distance: 13.1
click at [774, 610] on span "SUBMIT" at bounding box center [774, 615] width 52 height 25
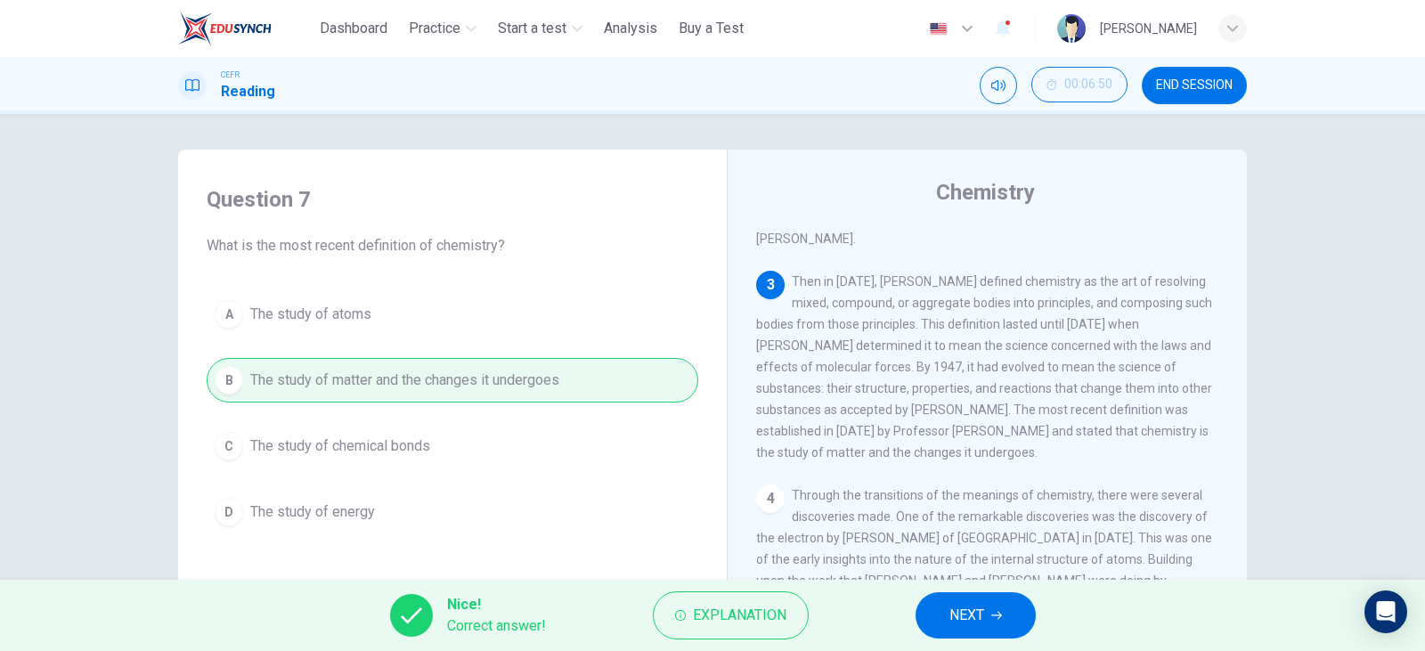
click at [978, 615] on span "NEXT" at bounding box center [966, 615] width 35 height 25
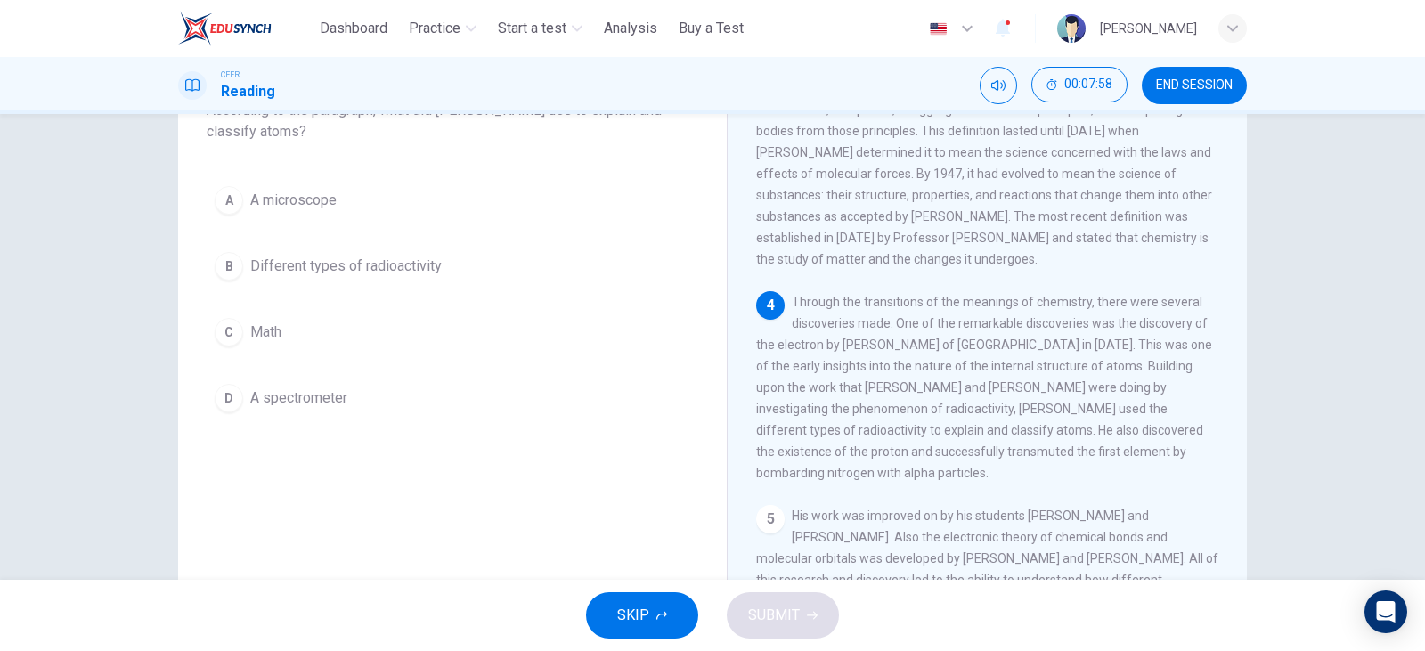
scroll to position [46, 0]
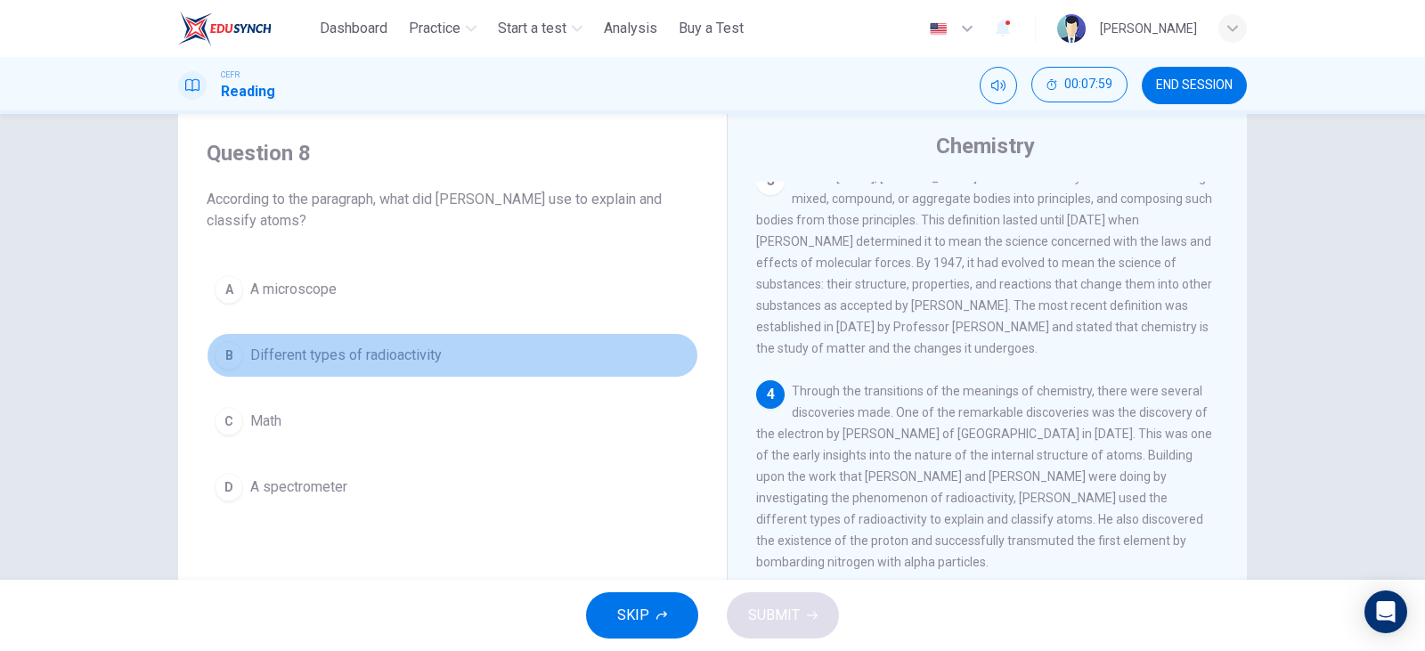
click at [366, 365] on span "Different types of radioactivity" at bounding box center [345, 355] width 191 height 21
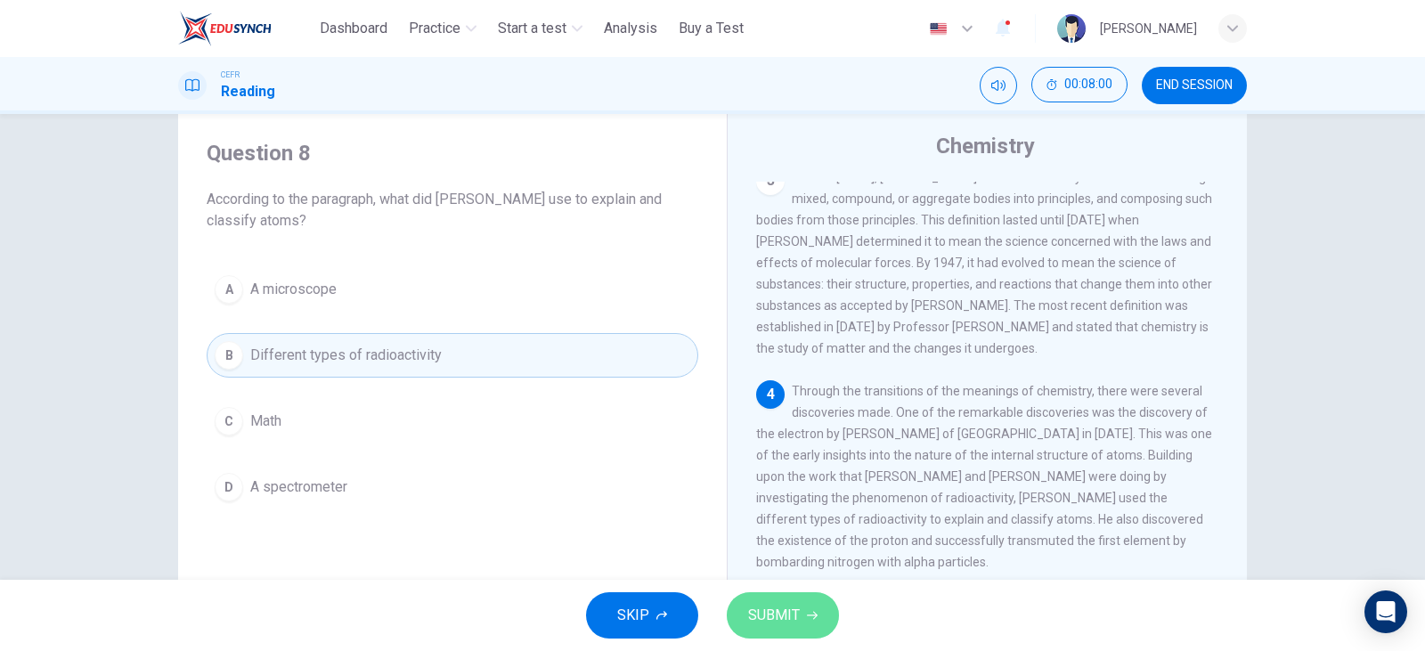
click at [795, 614] on span "SUBMIT" at bounding box center [774, 615] width 52 height 25
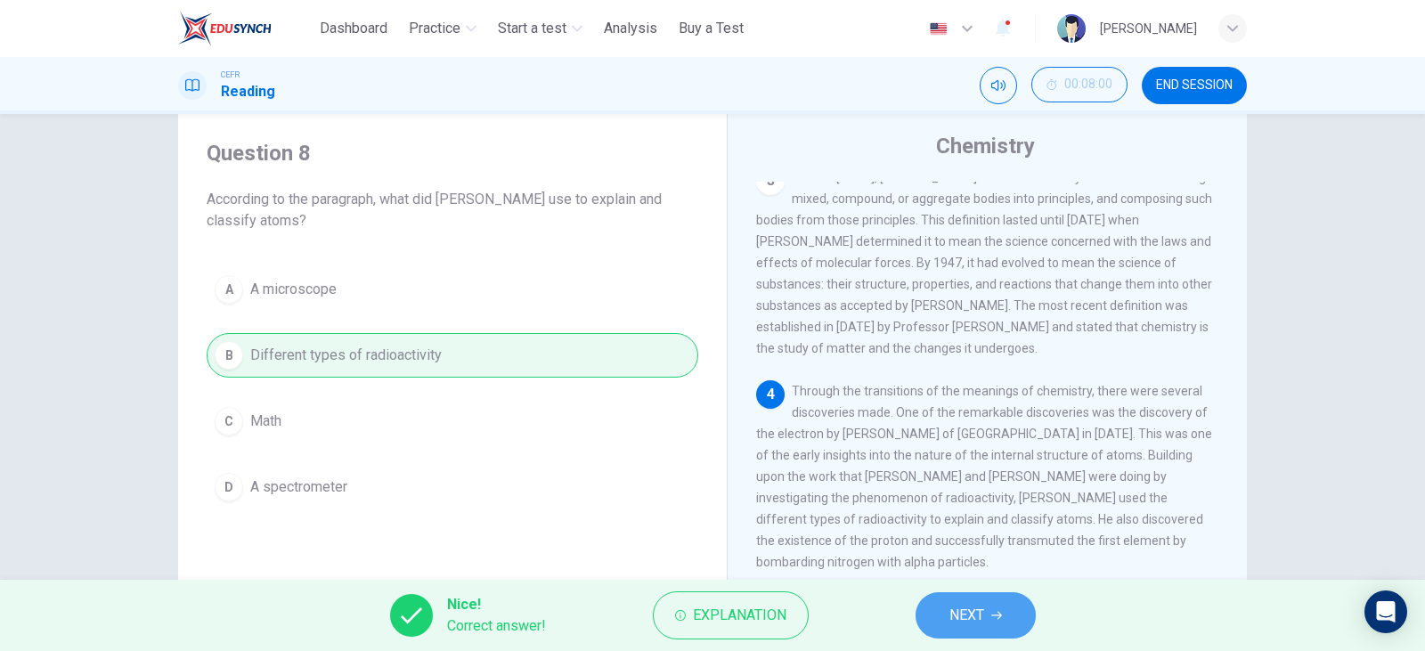
click at [978, 617] on span "NEXT" at bounding box center [966, 615] width 35 height 25
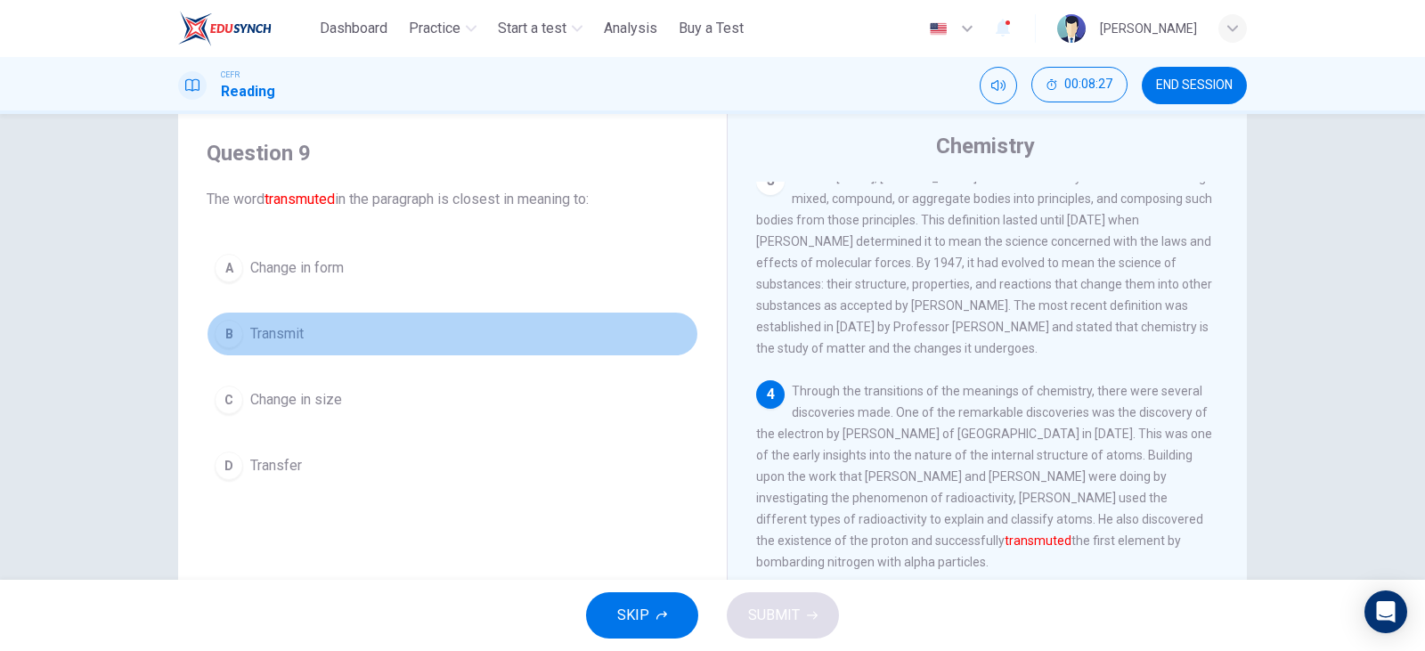
click at [309, 341] on button "B Transmit" at bounding box center [453, 334] width 492 height 45
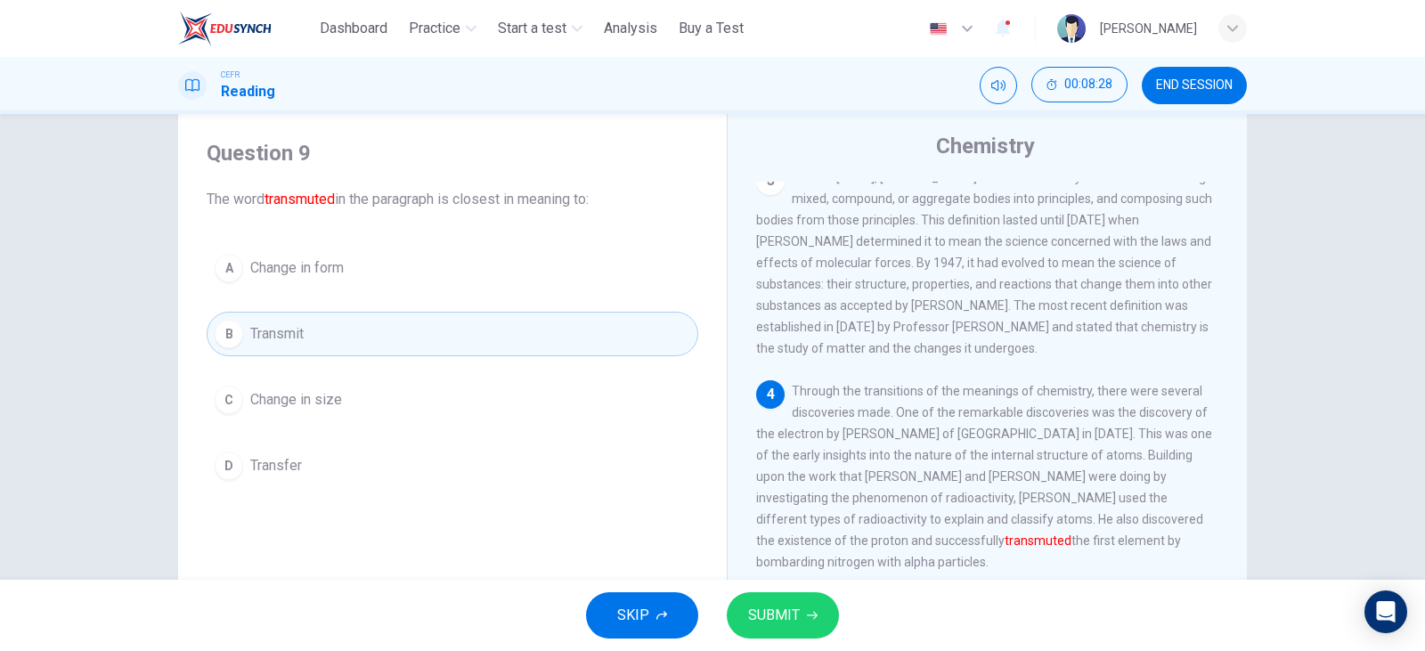
click at [775, 607] on span "SUBMIT" at bounding box center [774, 615] width 52 height 25
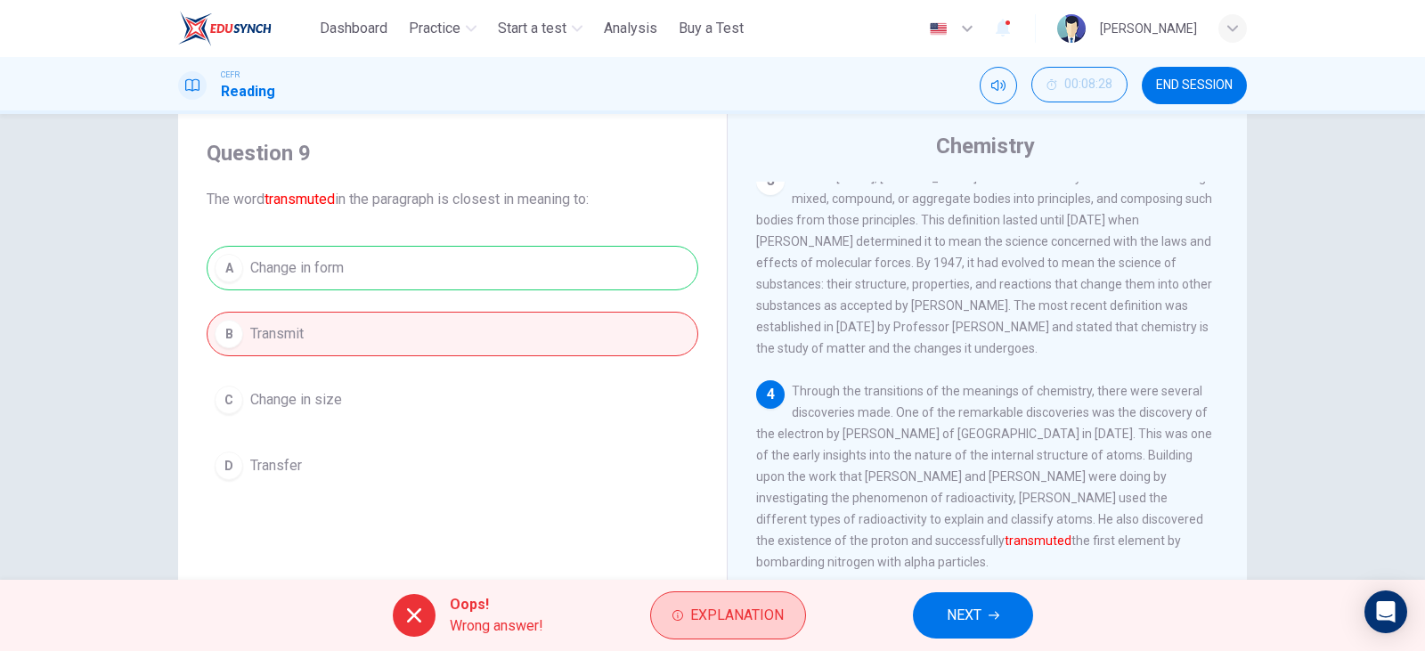
click at [738, 612] on span "Explanation" at bounding box center [737, 615] width 94 height 25
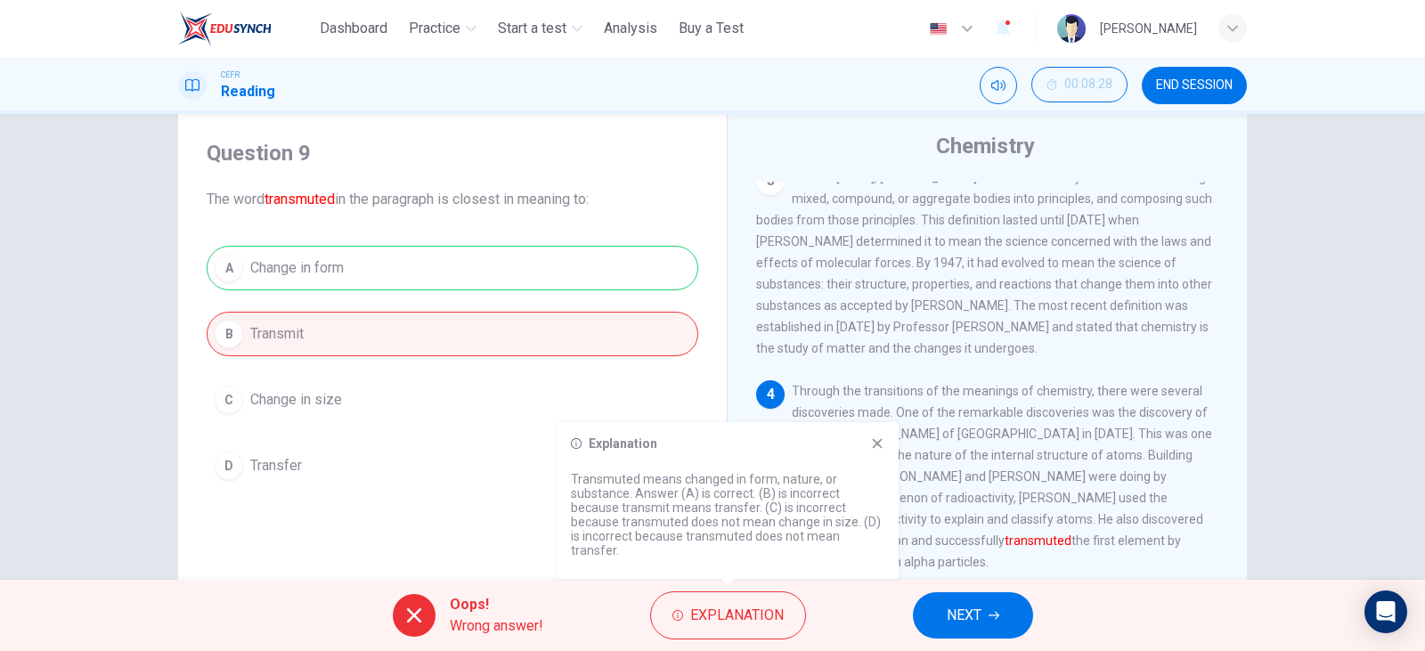
click at [981, 615] on span "NEXT" at bounding box center [964, 615] width 35 height 25
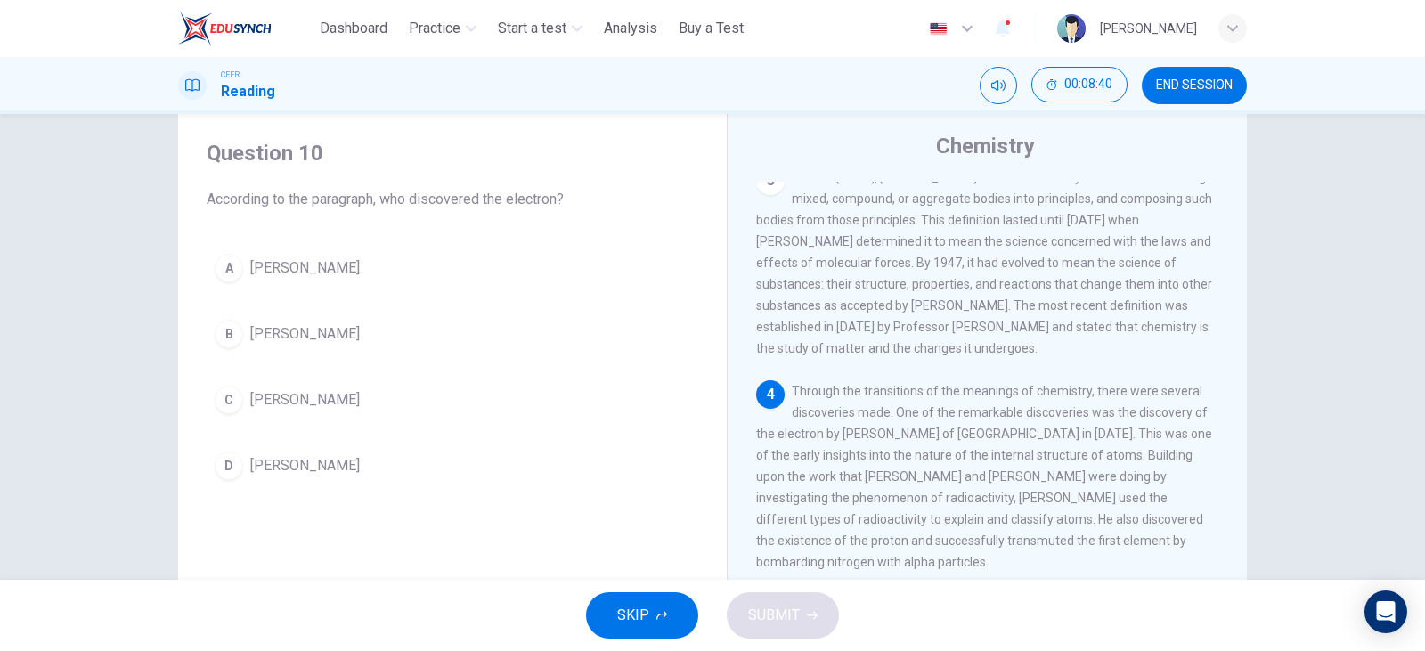
click at [327, 295] on div "A [PERSON_NAME] B [PERSON_NAME] C [PERSON_NAME] D [PERSON_NAME]" at bounding box center [453, 367] width 492 height 242
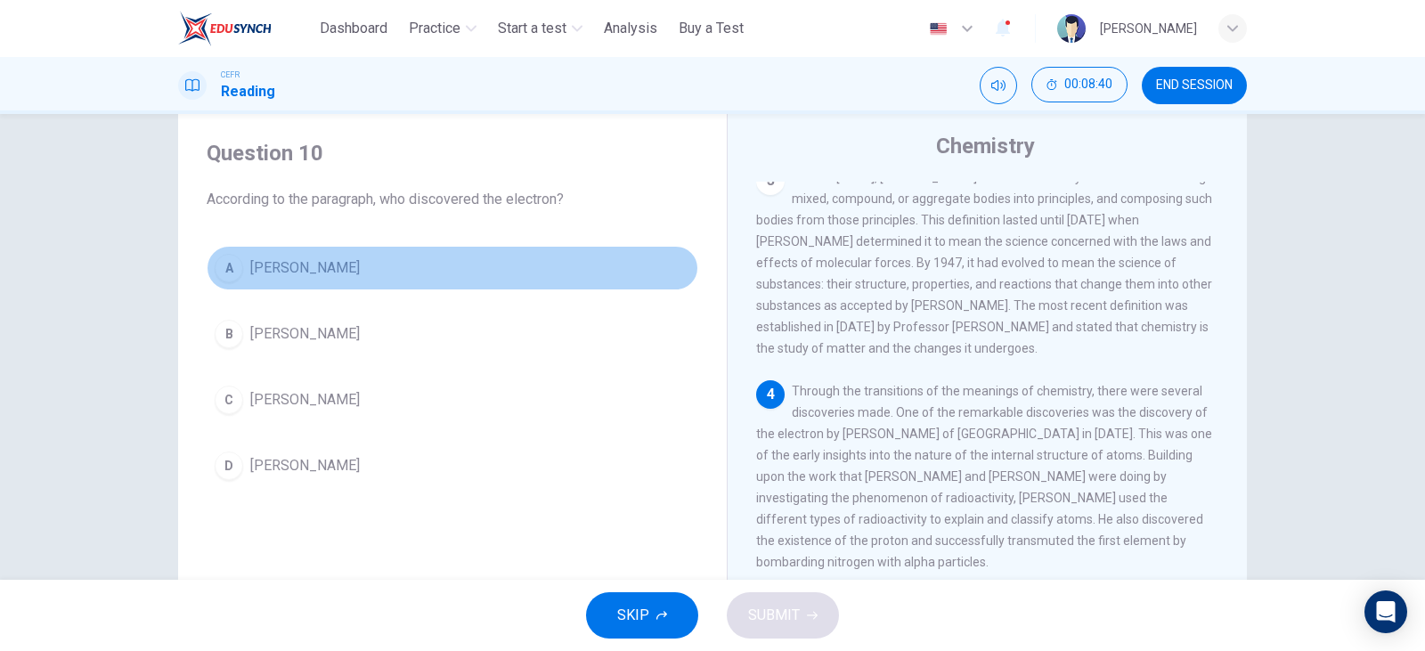
click at [319, 281] on button "A [PERSON_NAME]" at bounding box center [453, 268] width 492 height 45
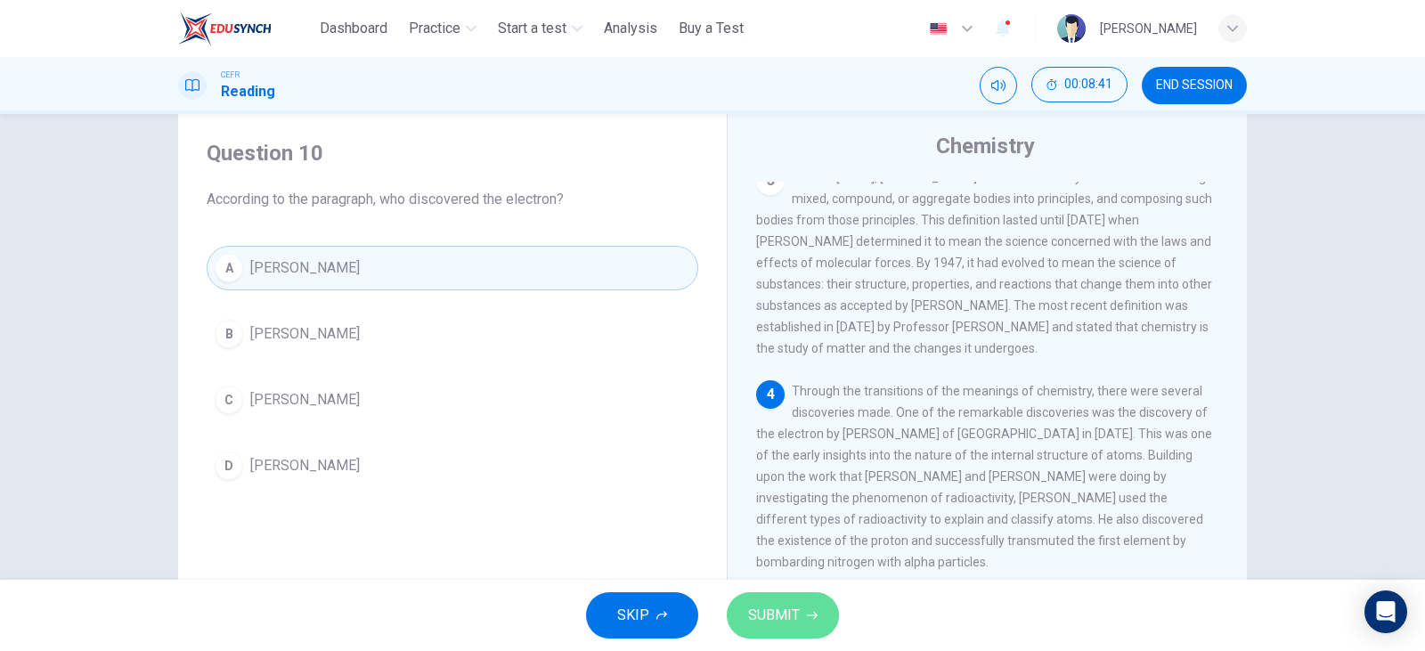
click at [823, 621] on button "SUBMIT" at bounding box center [783, 615] width 112 height 46
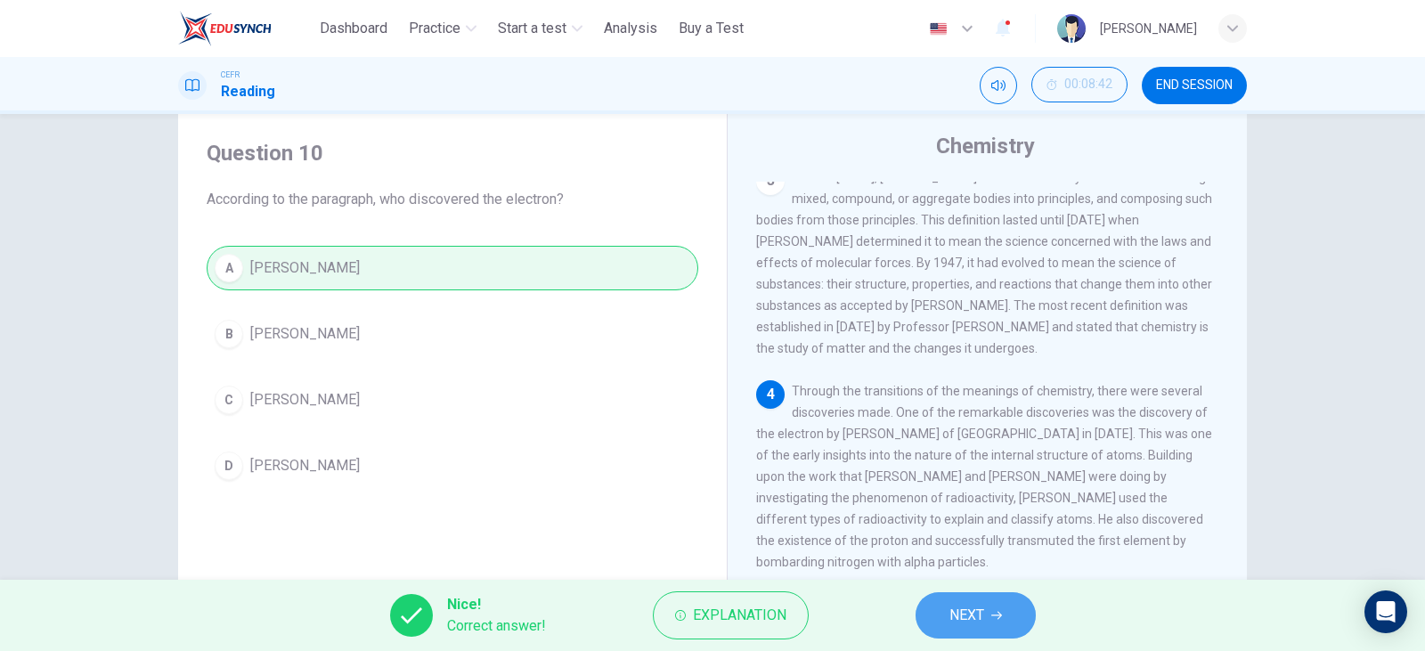
click at [1013, 615] on button "NEXT" at bounding box center [976, 615] width 120 height 46
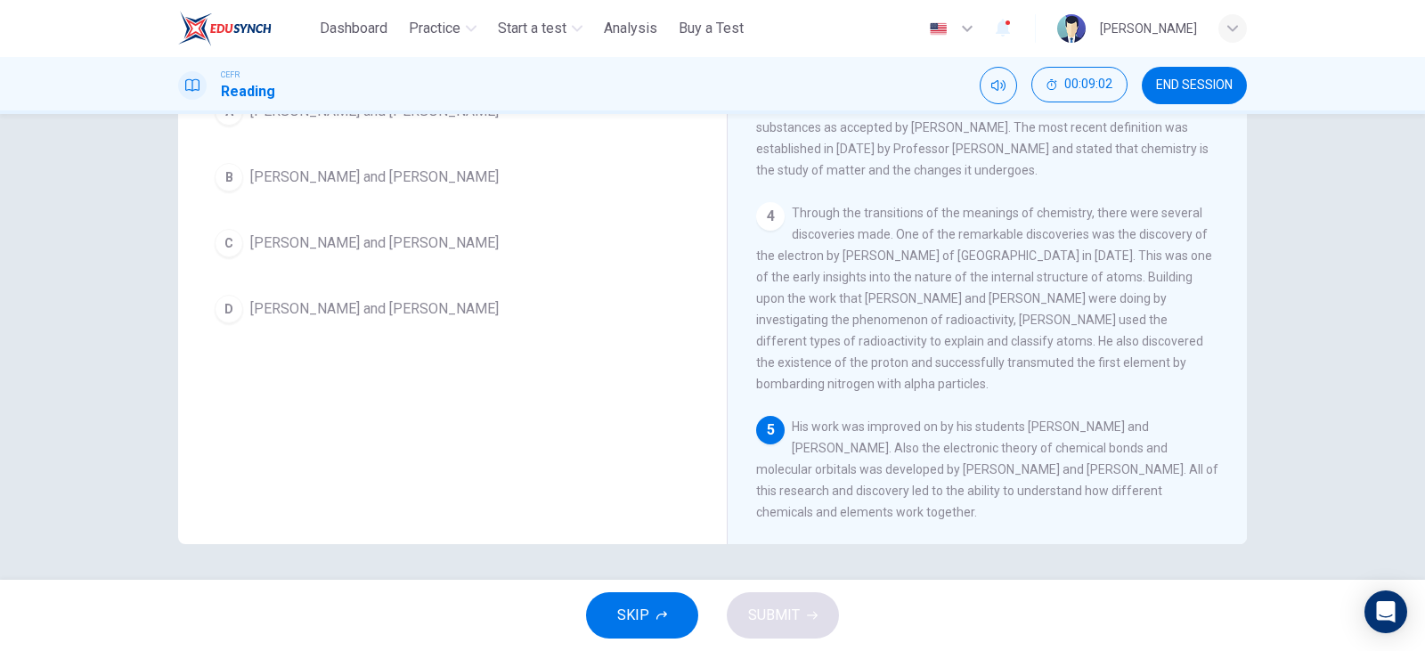
scroll to position [135, 0]
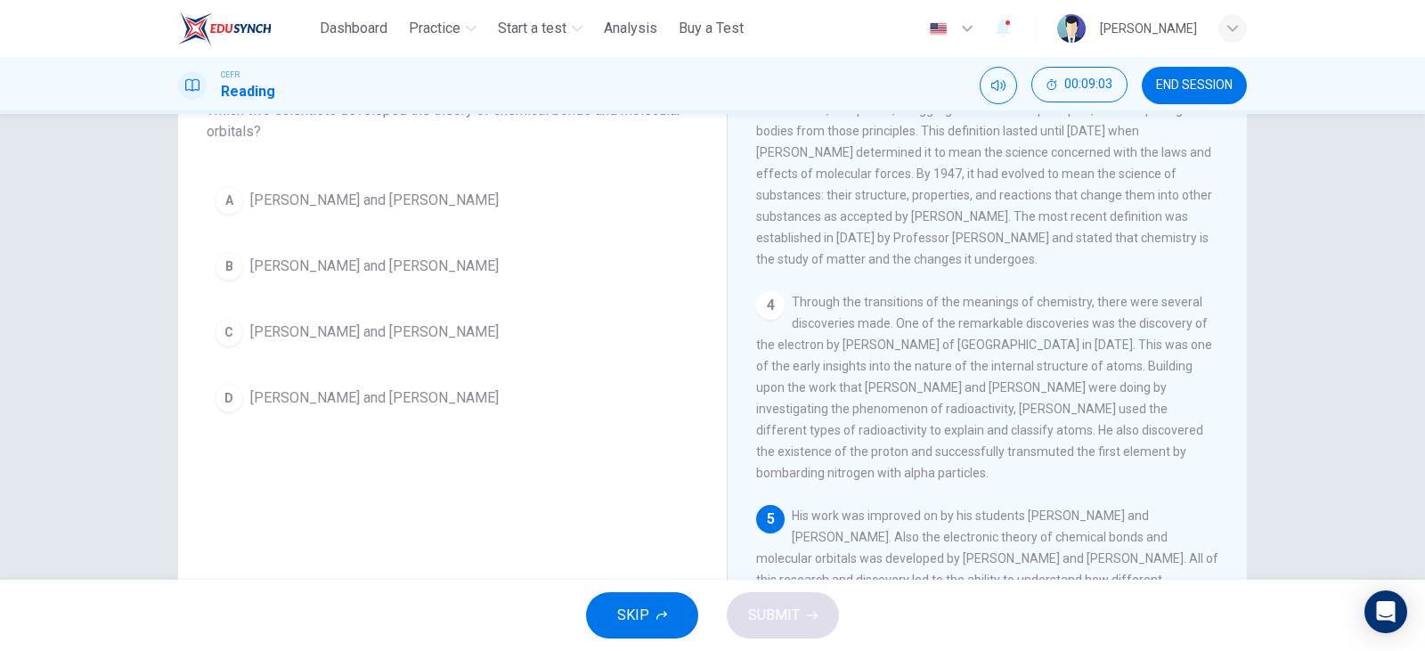
click at [436, 207] on span "[PERSON_NAME] and [PERSON_NAME]" at bounding box center [374, 200] width 248 height 21
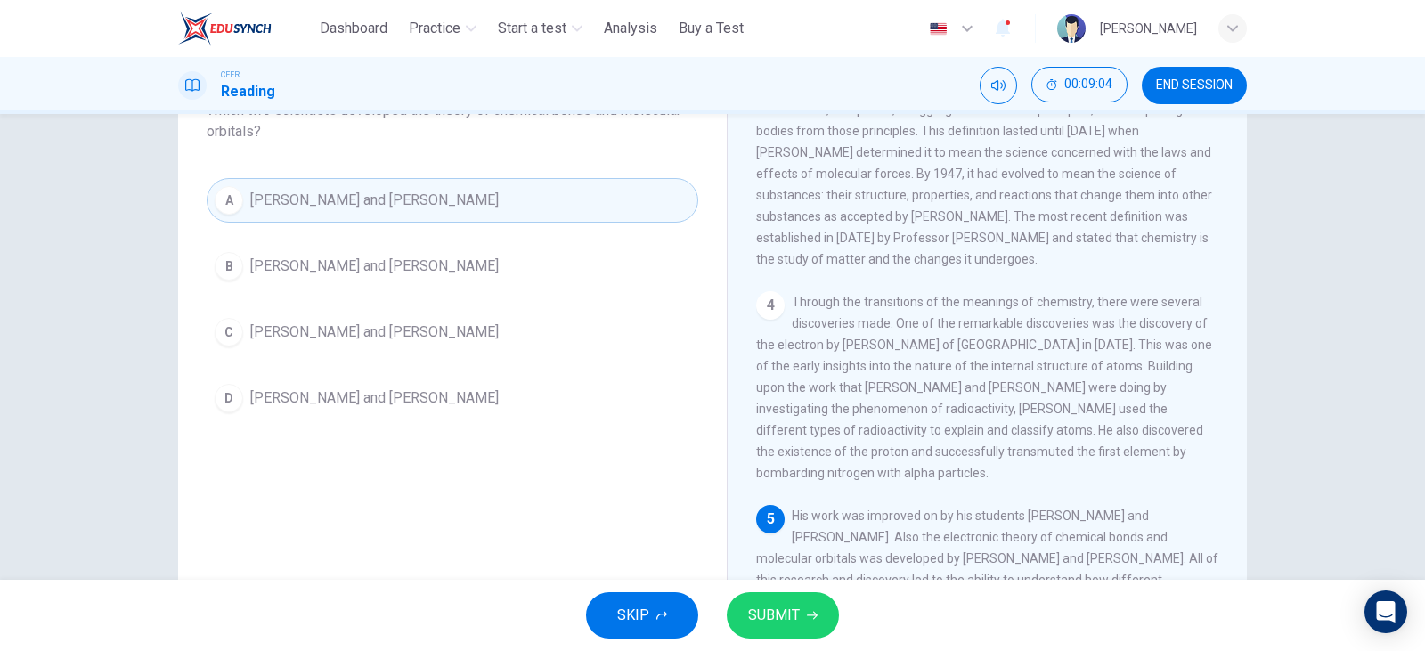
click at [834, 611] on button "SUBMIT" at bounding box center [783, 615] width 112 height 46
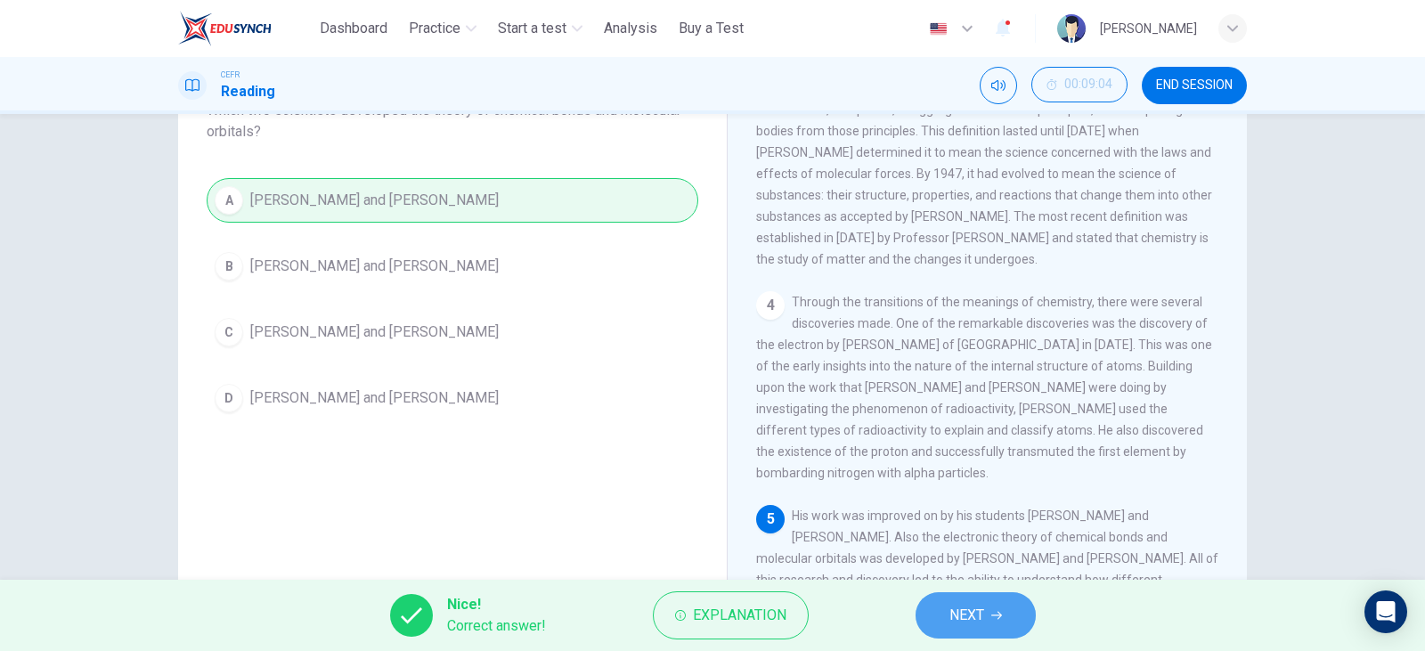
click at [998, 598] on button "NEXT" at bounding box center [976, 615] width 120 height 46
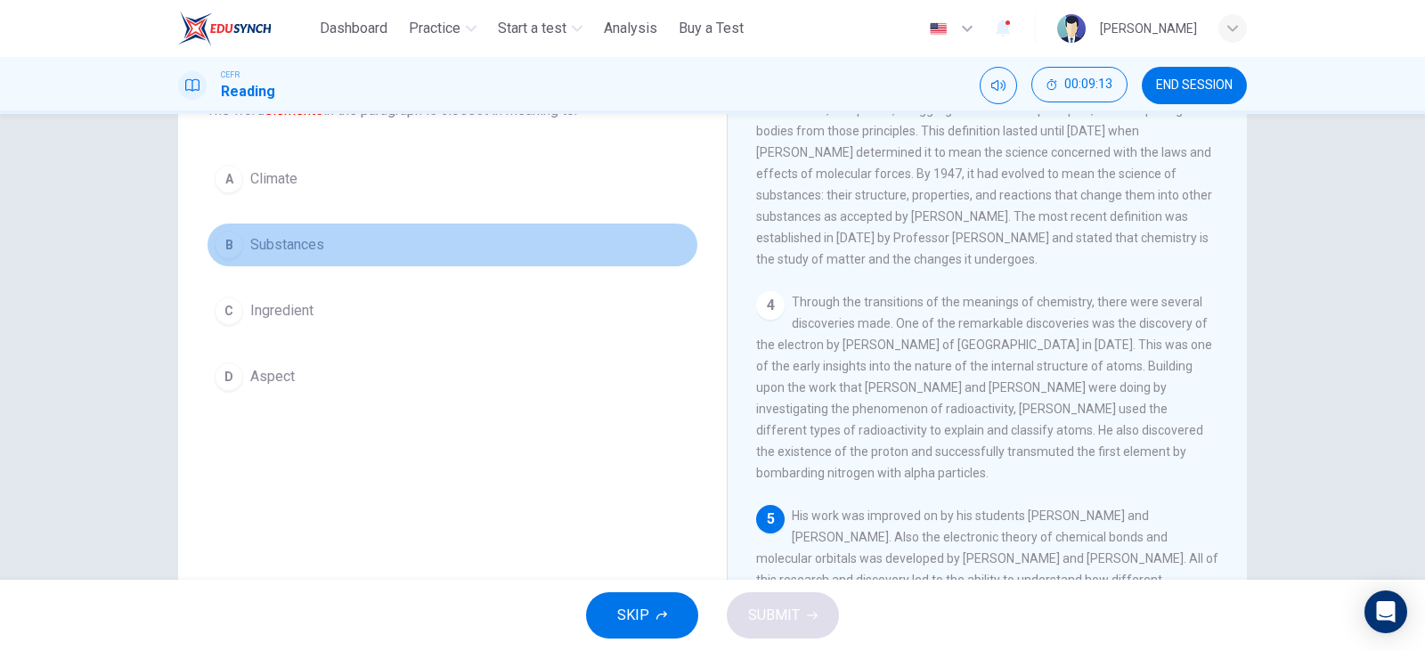
click at [293, 262] on button "B Substances" at bounding box center [453, 245] width 492 height 45
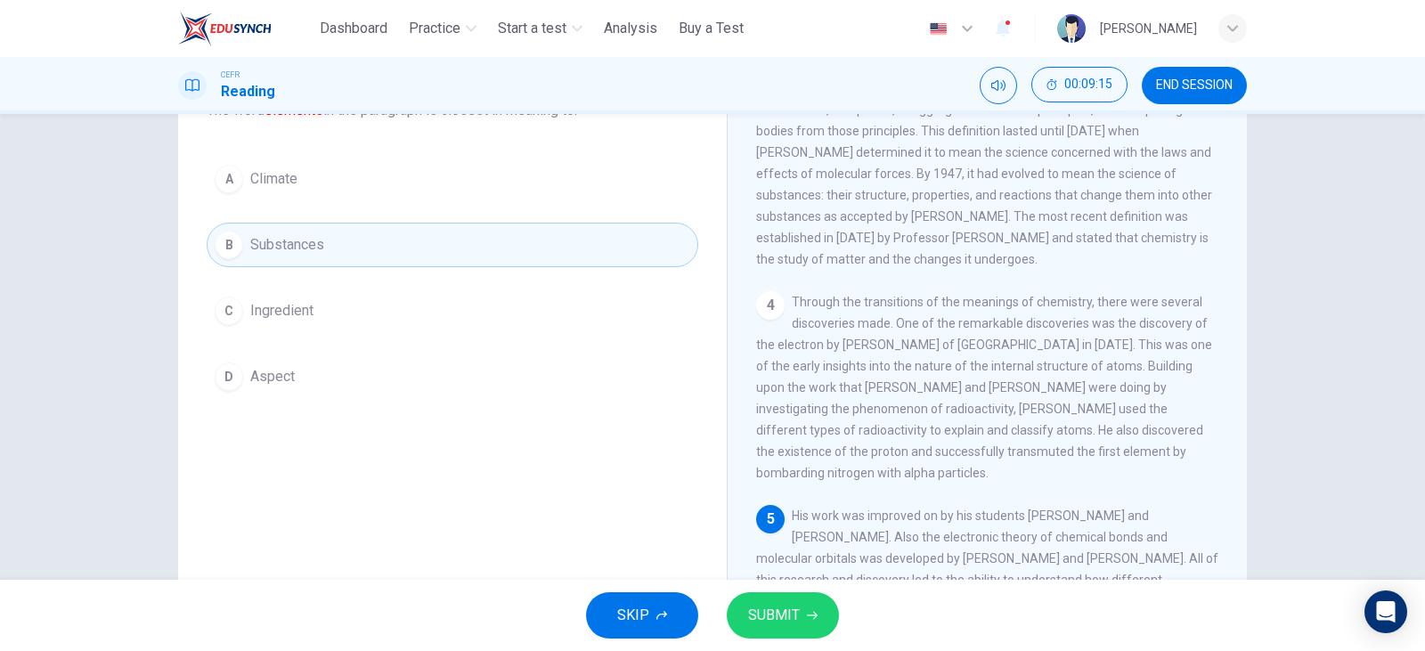
scroll to position [224, 0]
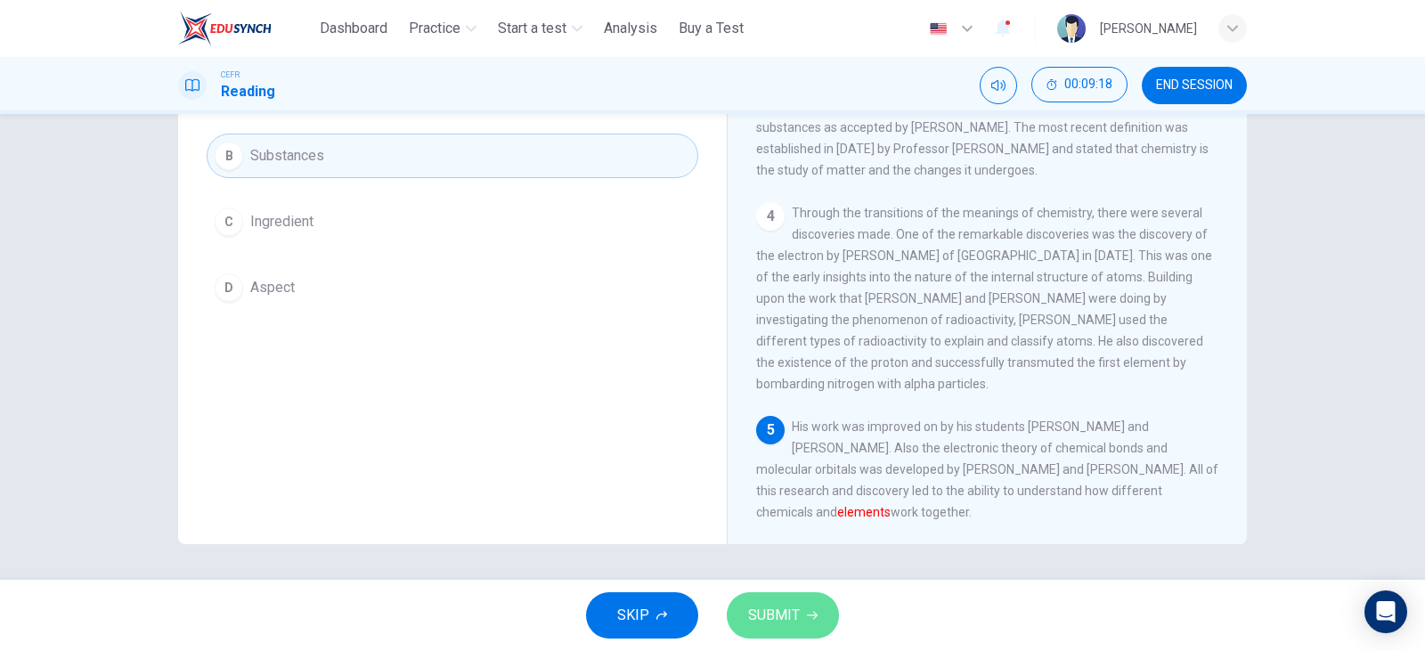
click at [784, 593] on button "SUBMIT" at bounding box center [783, 615] width 112 height 46
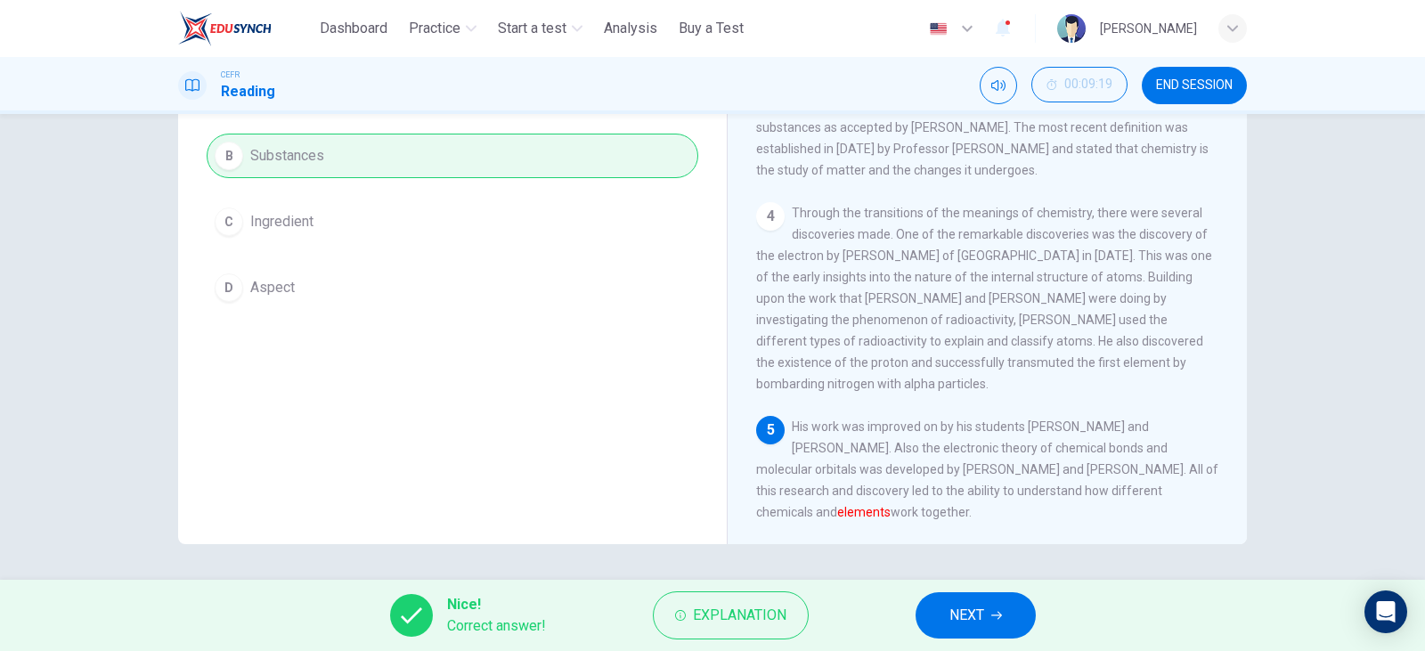
click at [934, 627] on button "NEXT" at bounding box center [976, 615] width 120 height 46
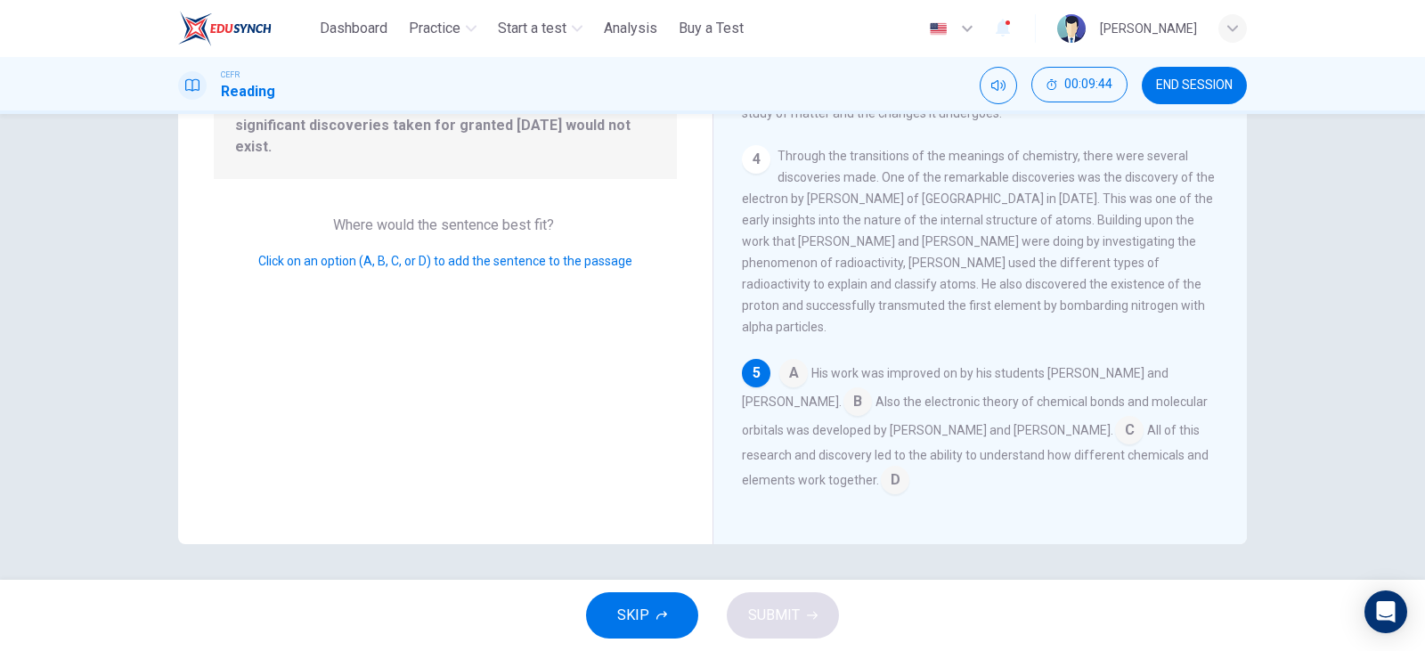
click at [881, 476] on input at bounding box center [895, 482] width 29 height 29
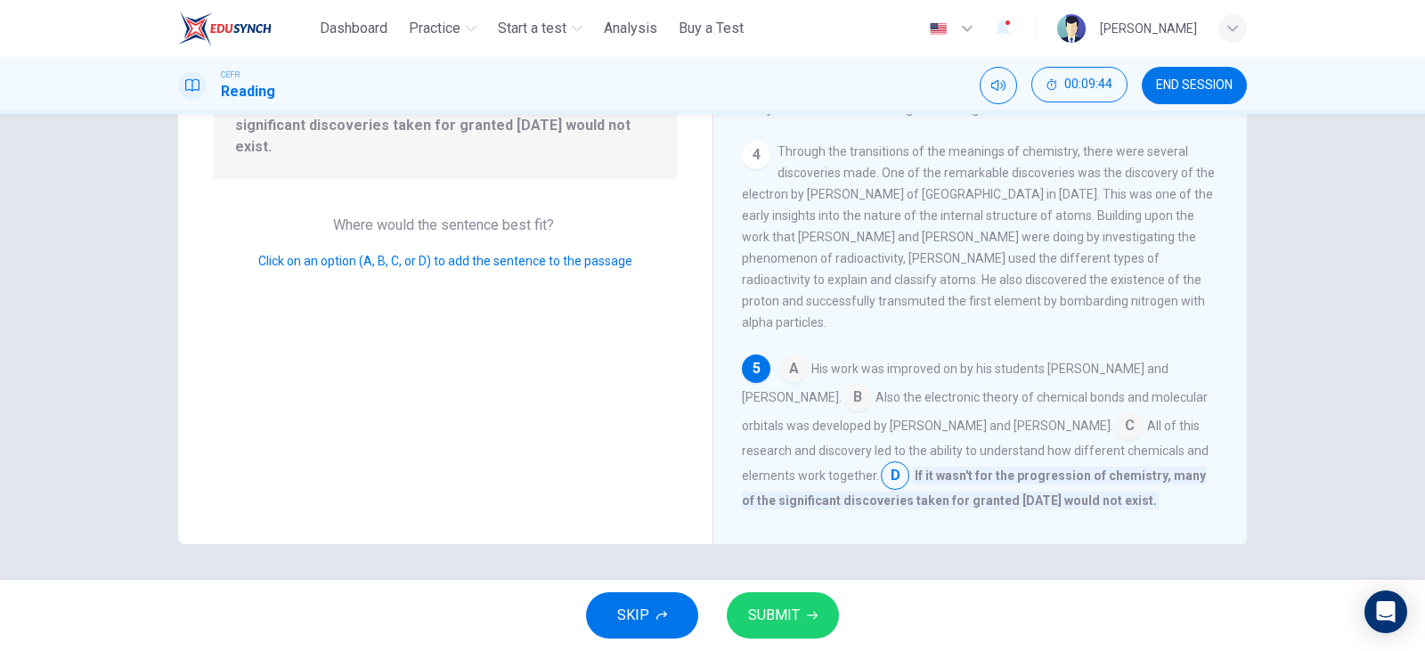
click at [825, 609] on button "SUBMIT" at bounding box center [783, 615] width 112 height 46
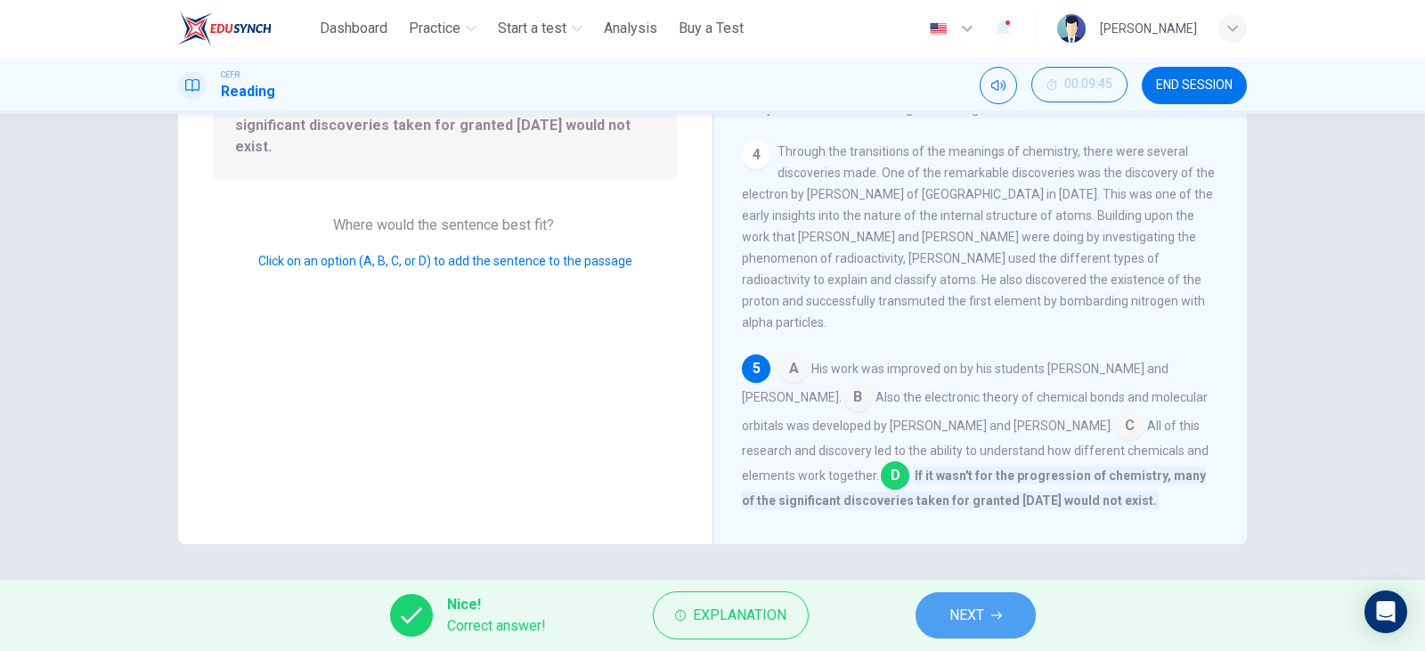
click at [980, 615] on span "NEXT" at bounding box center [966, 615] width 35 height 25
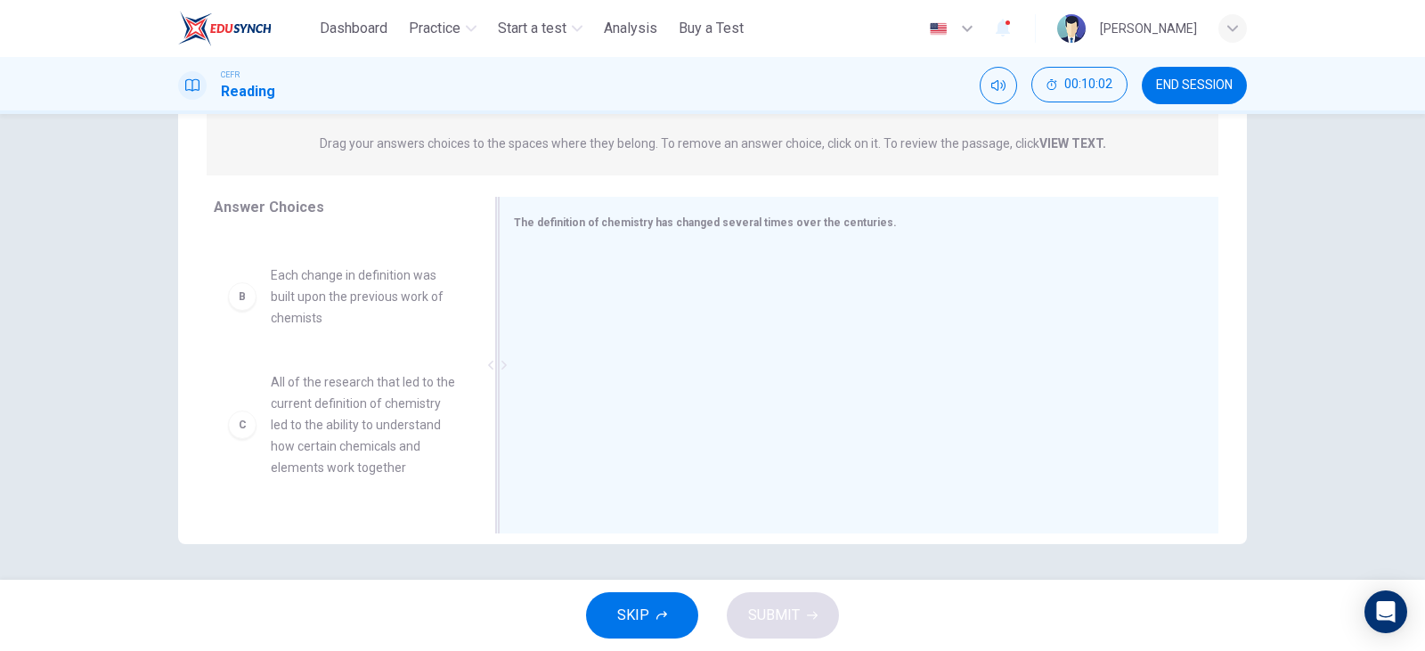
scroll to position [84, 0]
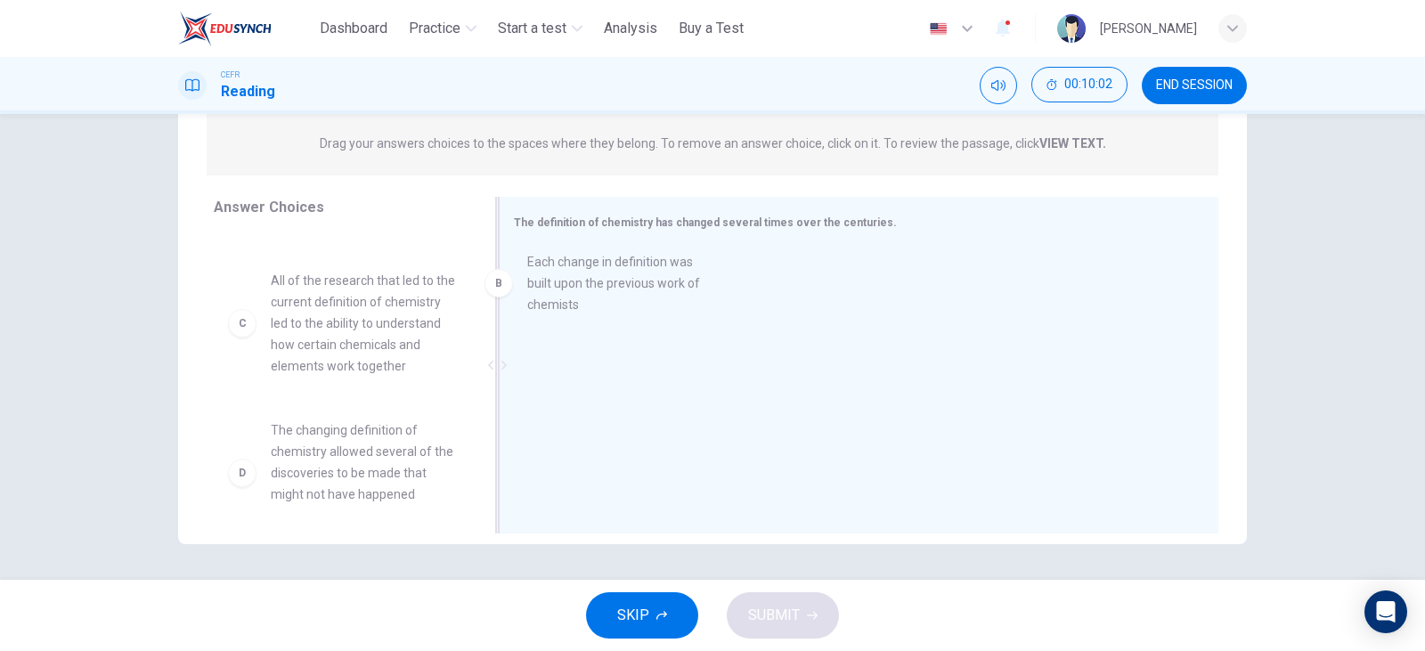
drag, startPoint x: 384, startPoint y: 322, endPoint x: 656, endPoint y: 309, distance: 272.9
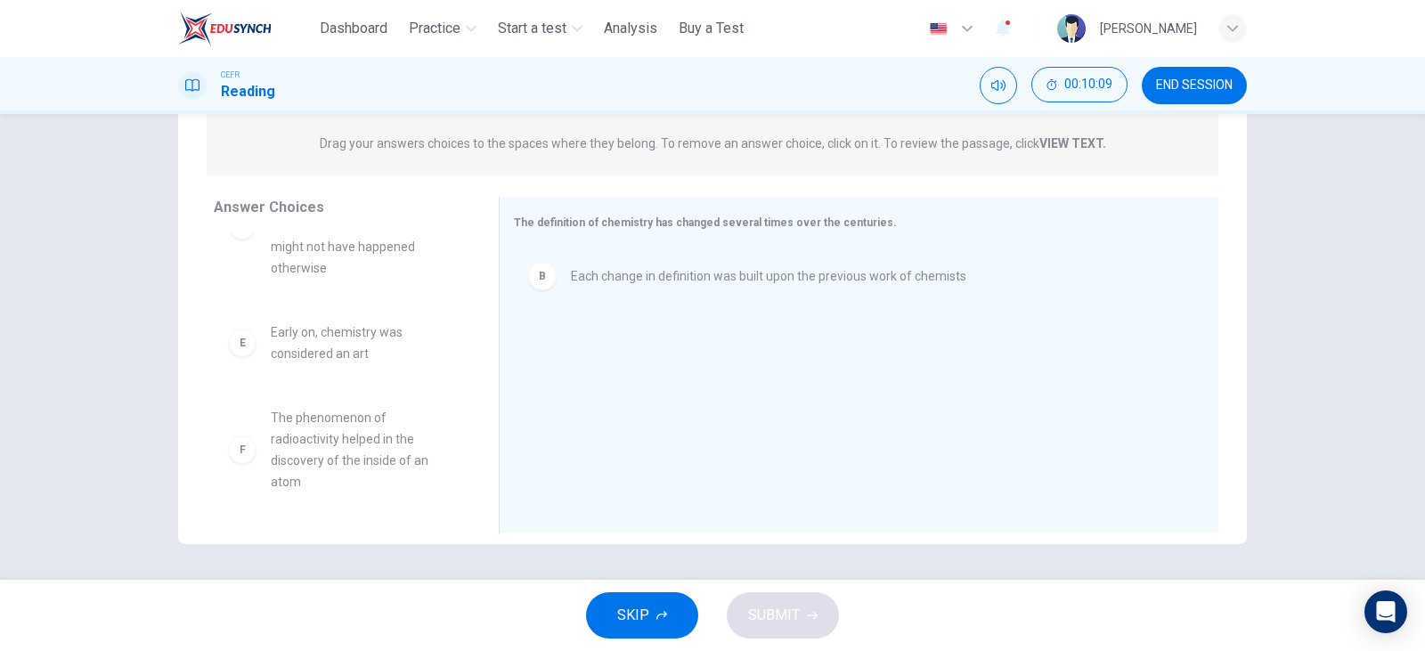
scroll to position [353, 0]
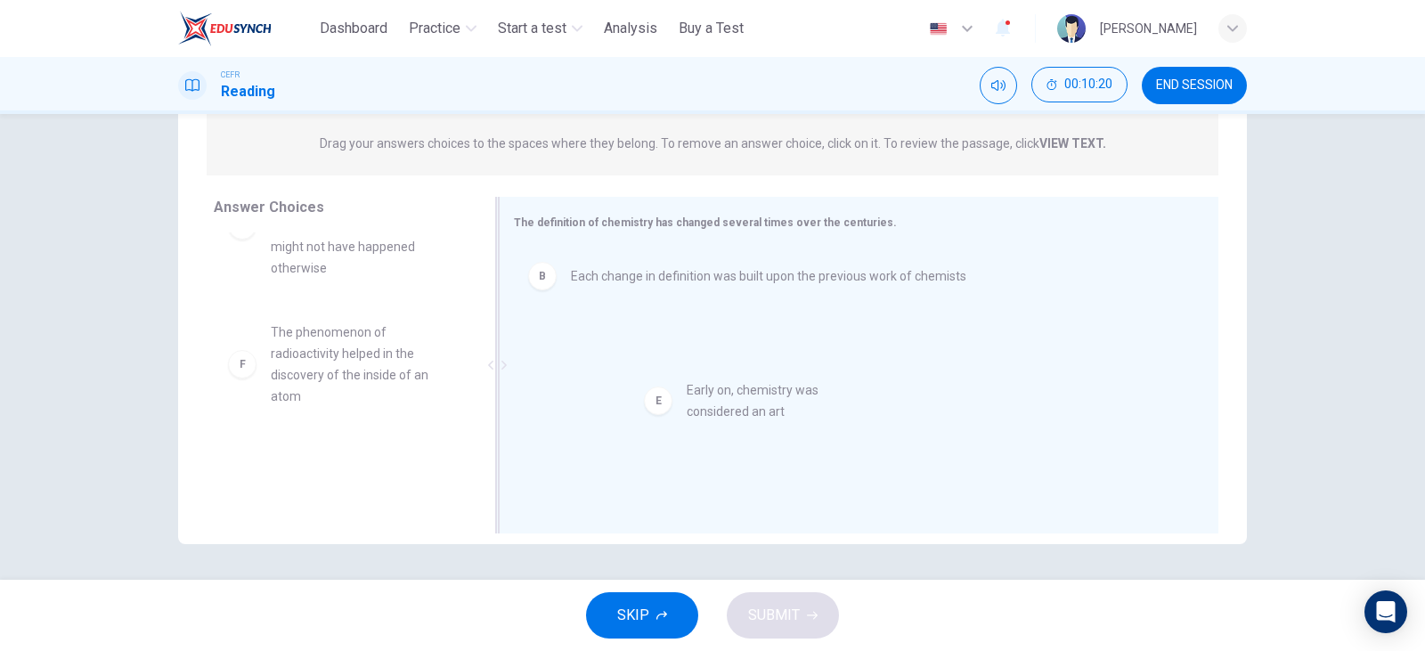
drag, startPoint x: 295, startPoint y: 344, endPoint x: 733, endPoint y: 403, distance: 442.2
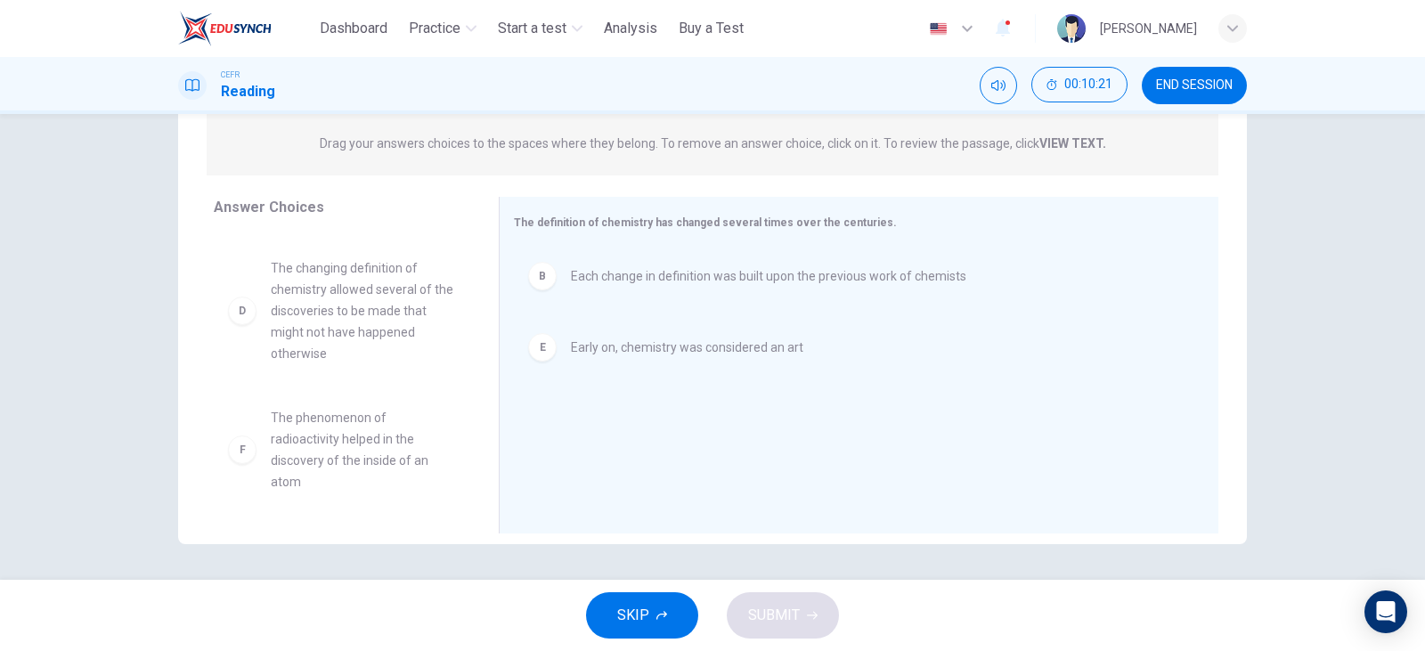
scroll to position [267, 0]
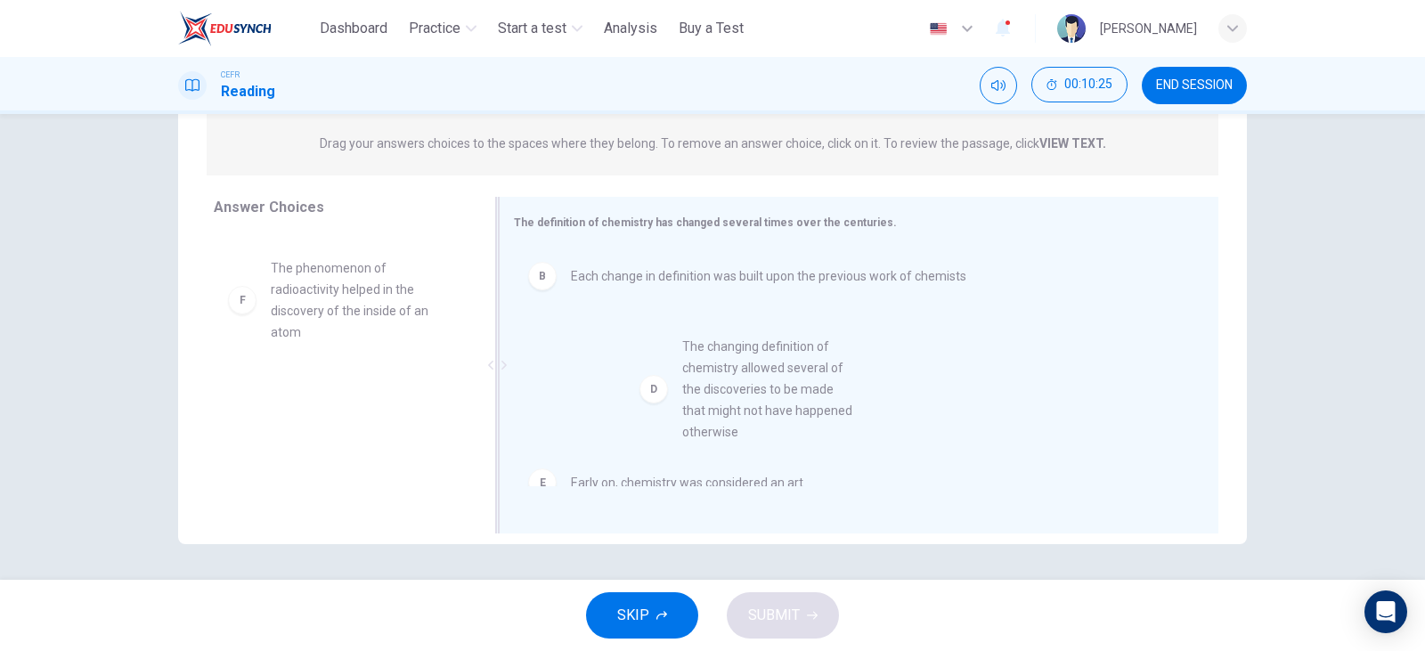
drag, startPoint x: 355, startPoint y: 344, endPoint x: 776, endPoint y: 422, distance: 427.6
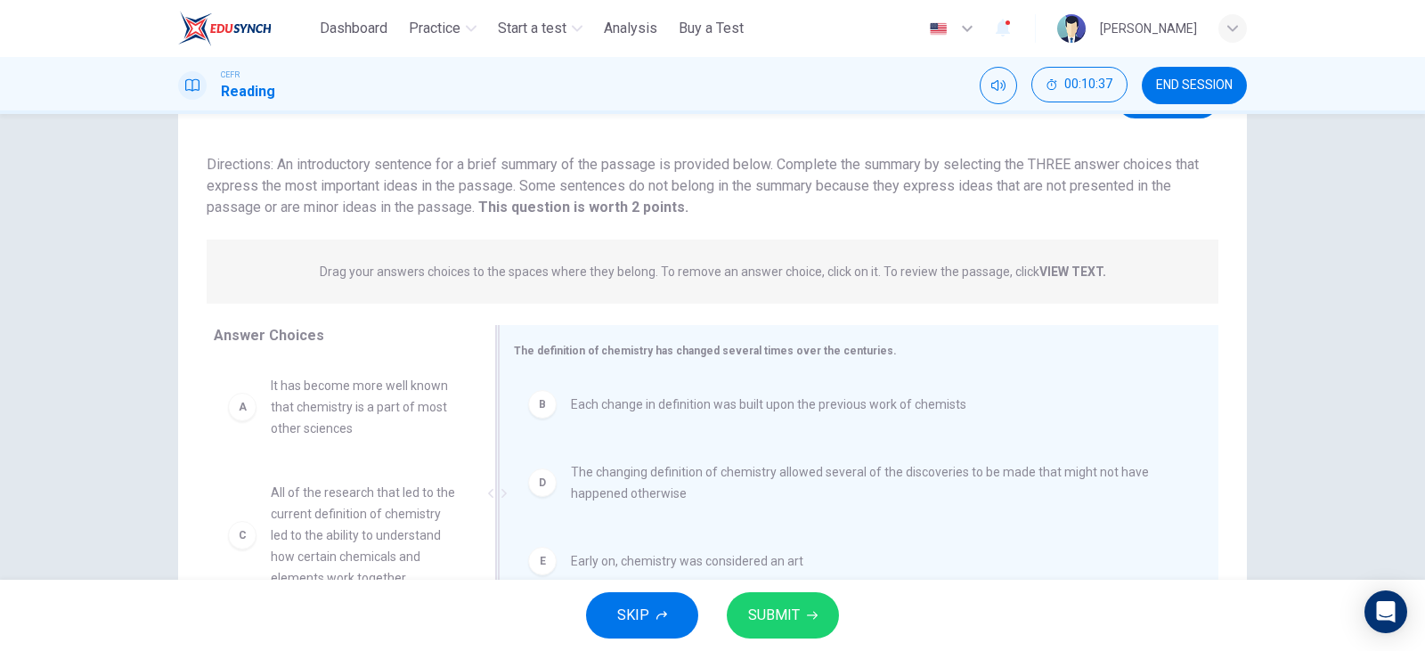
scroll to position [224, 0]
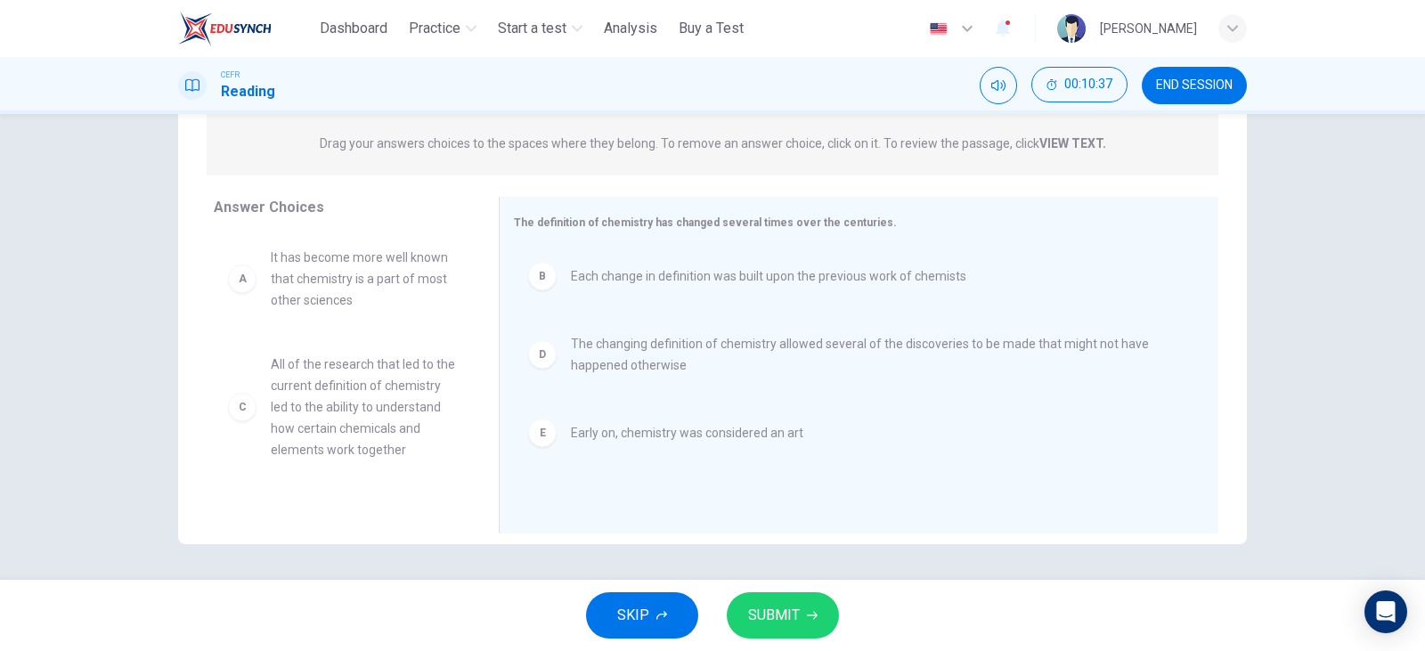
click at [809, 575] on div "Question 14 View Text Directions: An introductory sentence for a brief summary …" at bounding box center [712, 347] width 1425 height 466
click at [808, 598] on button "SUBMIT" at bounding box center [783, 615] width 112 height 46
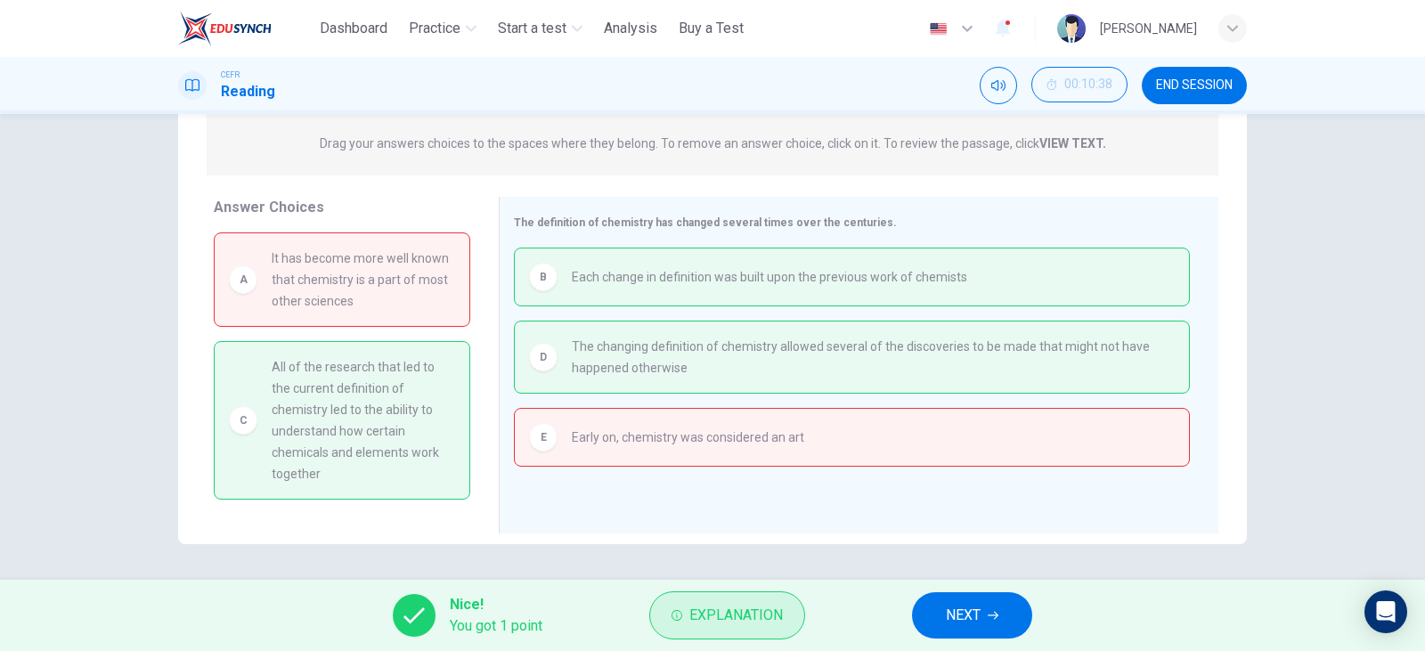
click at [761, 626] on span "Explanation" at bounding box center [736, 615] width 94 height 25
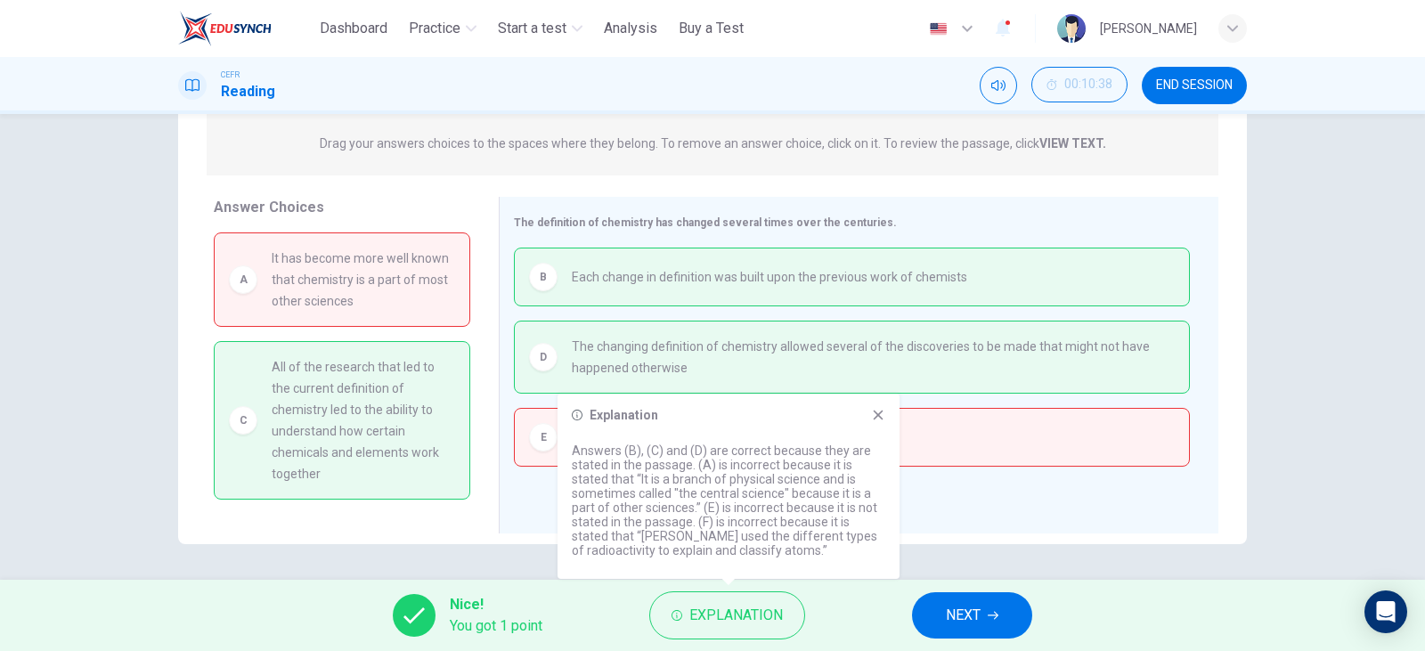
click at [972, 628] on button "NEXT" at bounding box center [972, 615] width 120 height 46
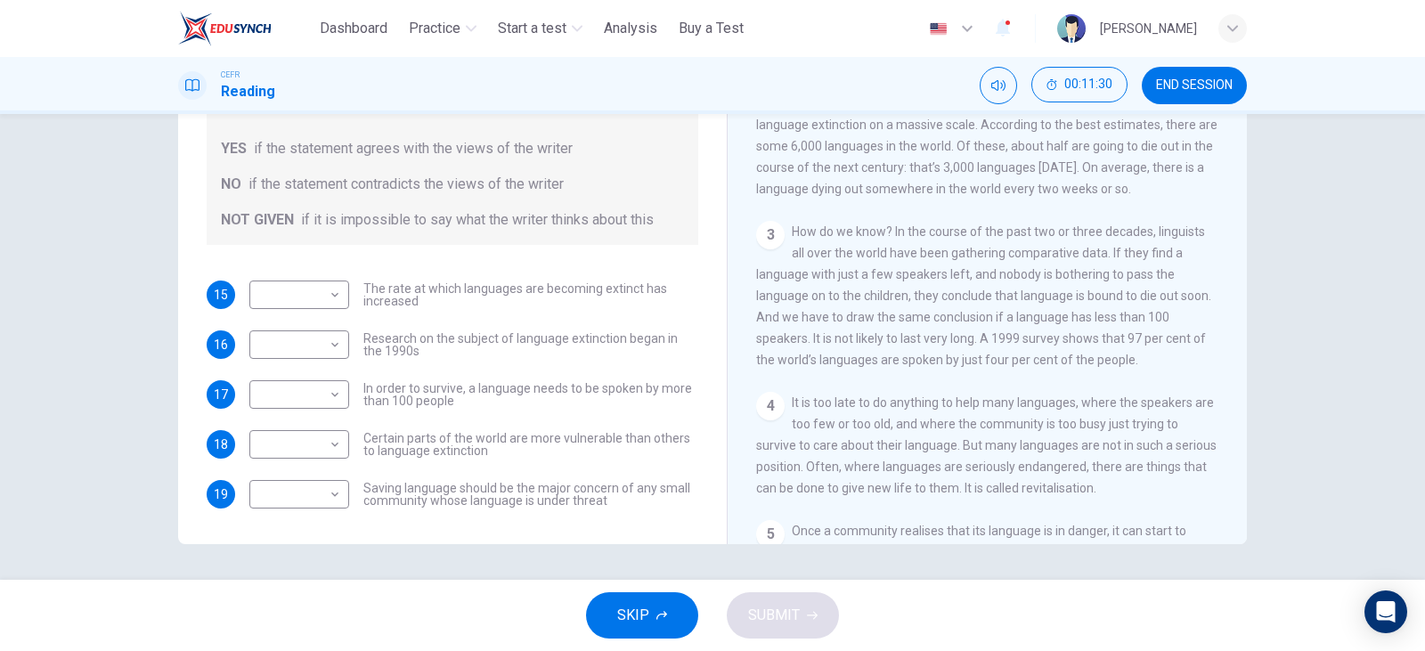
scroll to position [445, 0]
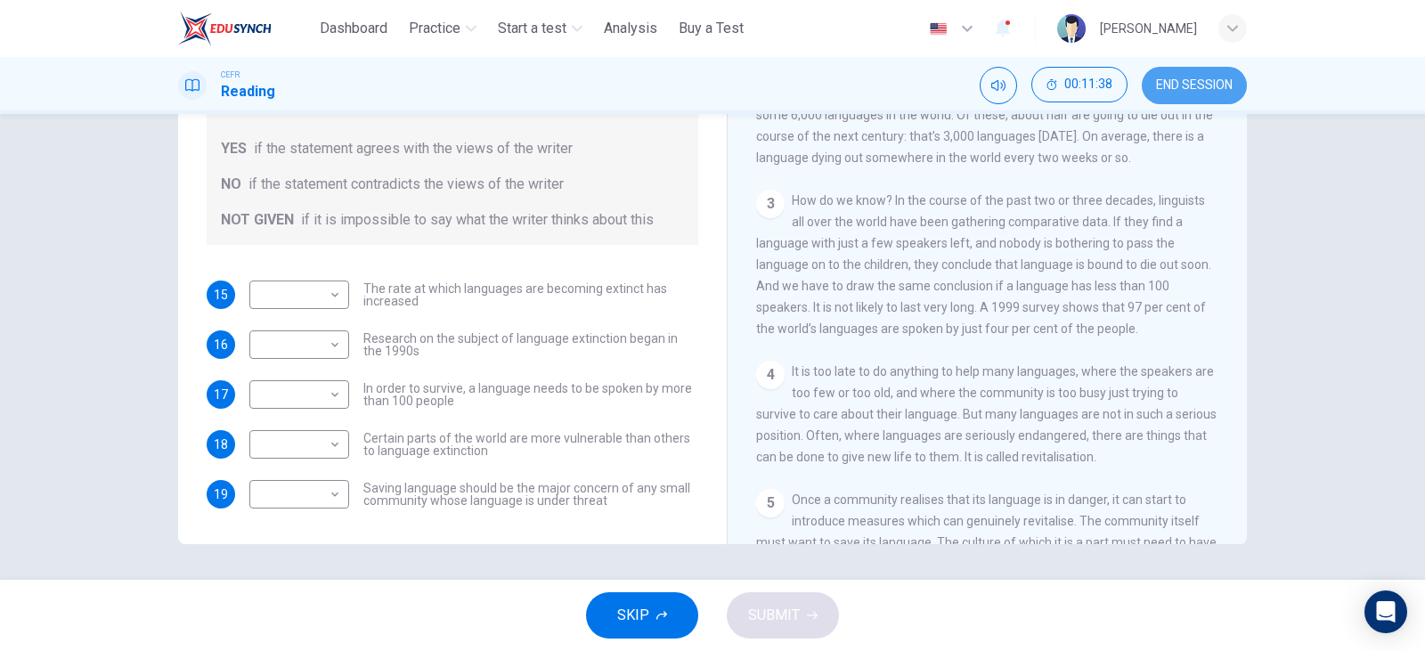
click at [1183, 71] on button "END SESSION" at bounding box center [1194, 85] width 105 height 37
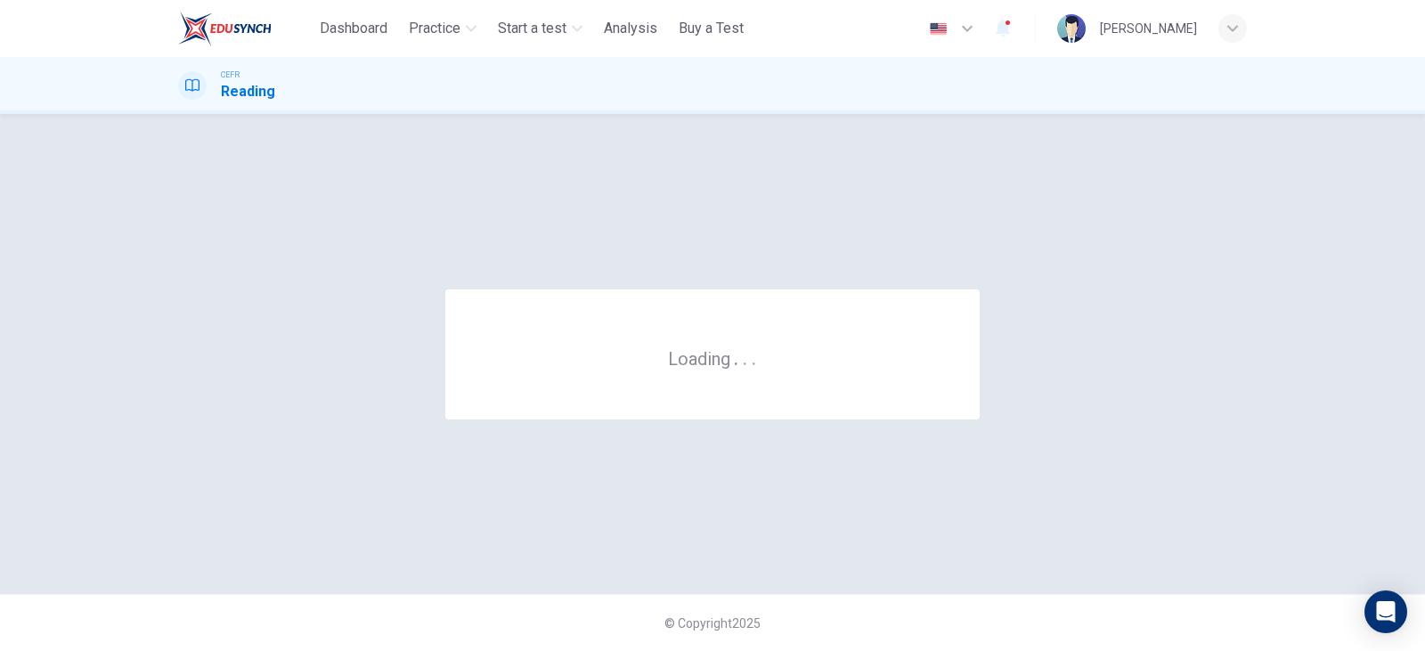
scroll to position [0, 0]
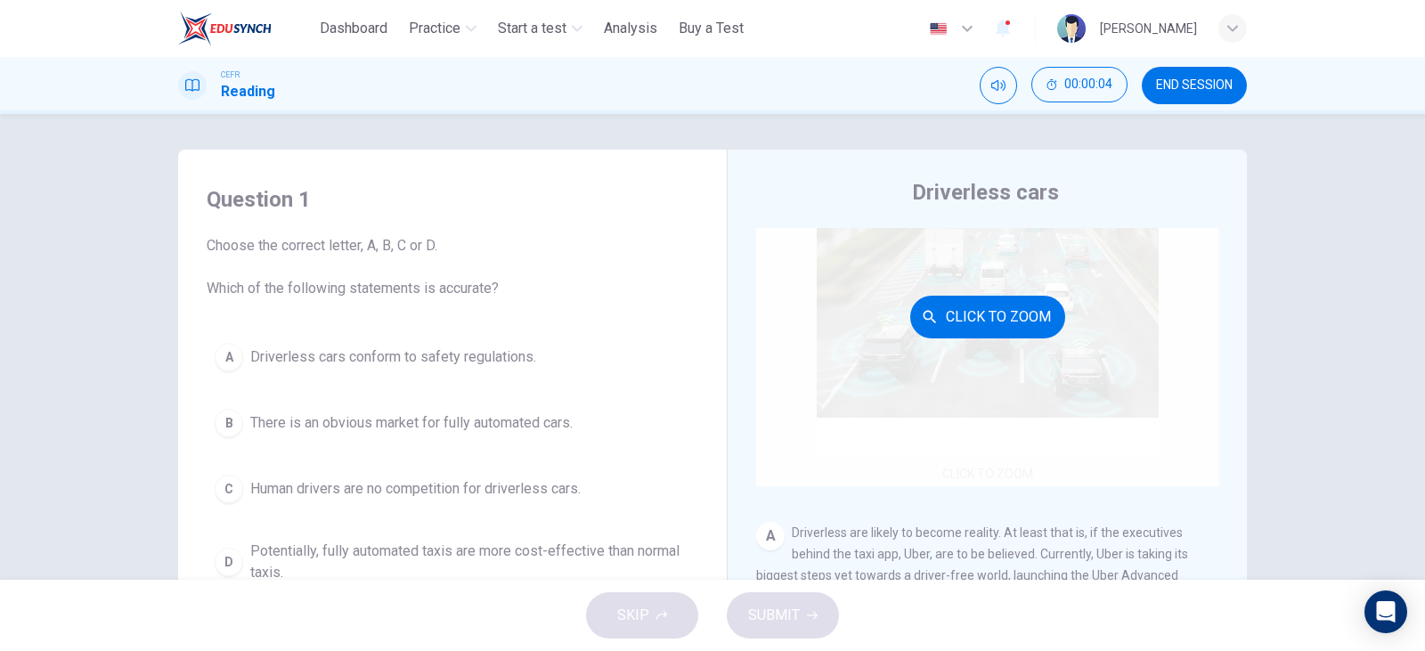
scroll to position [267, 0]
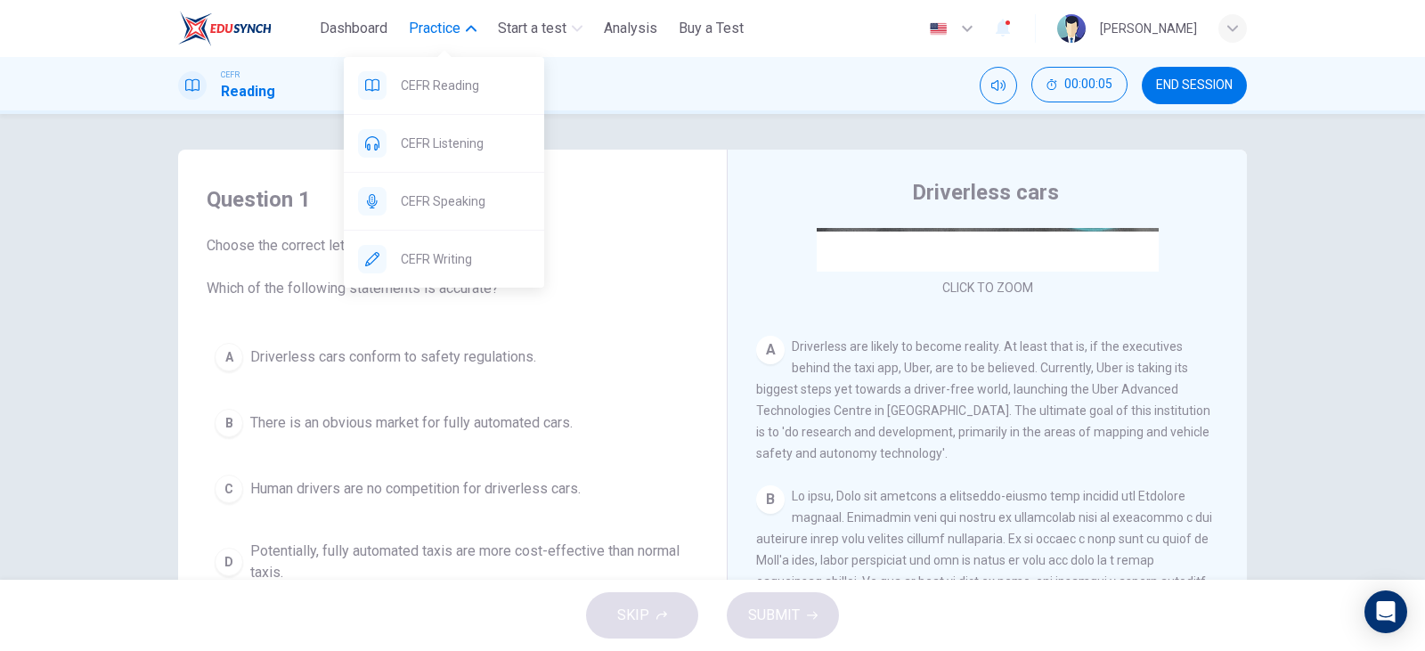
click at [421, 39] on button "Practice" at bounding box center [443, 28] width 82 height 32
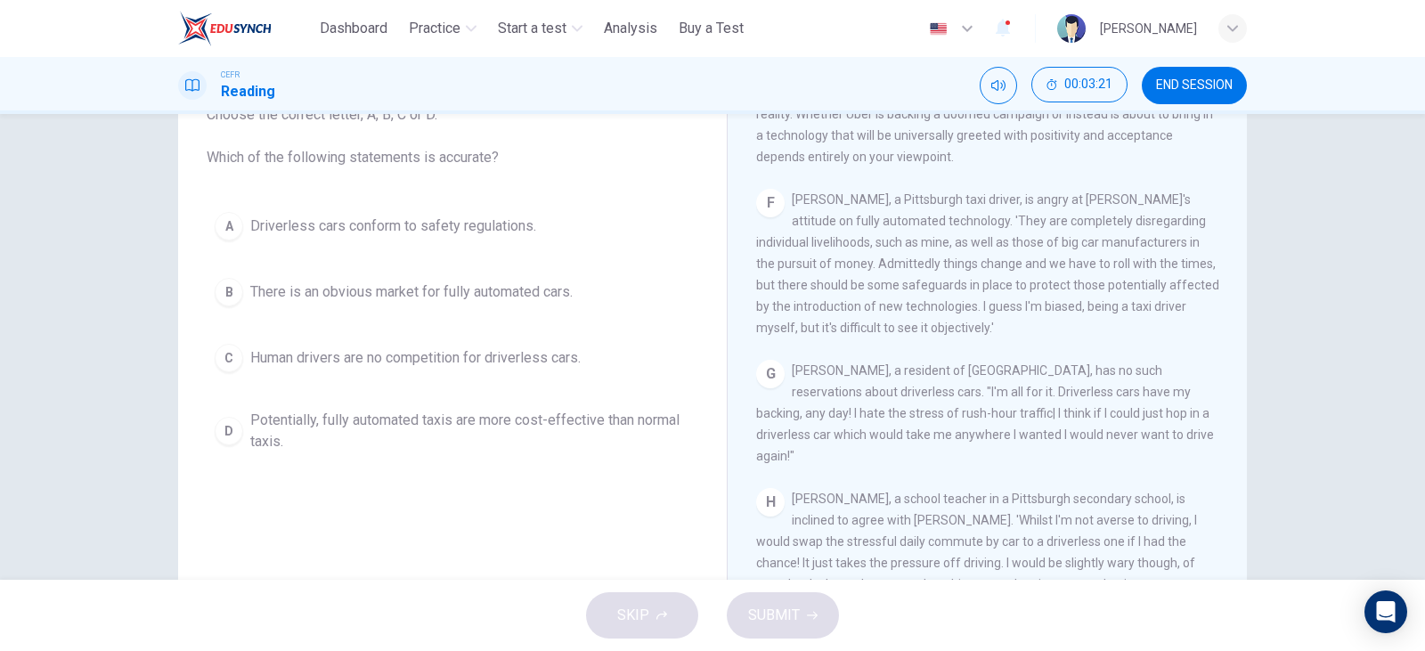
scroll to position [46, 0]
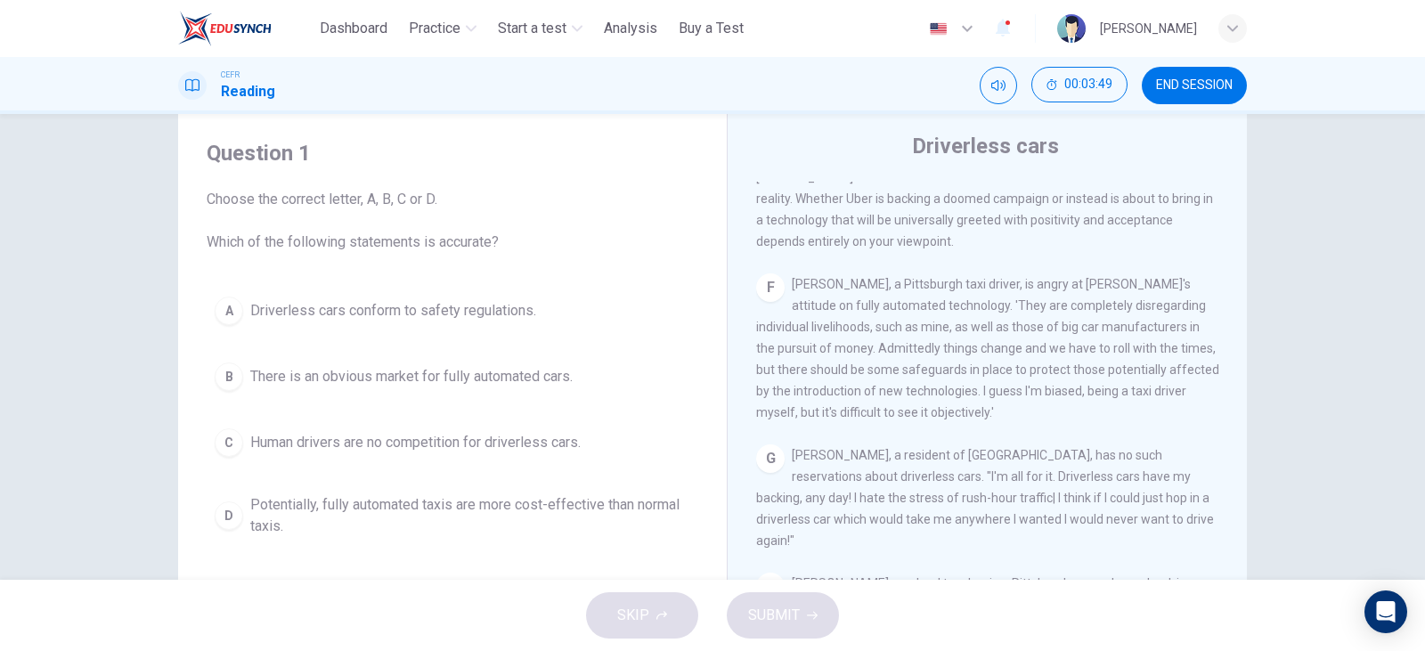
click at [403, 374] on span "There is an obvious market for fully automated cars." at bounding box center [411, 376] width 322 height 21
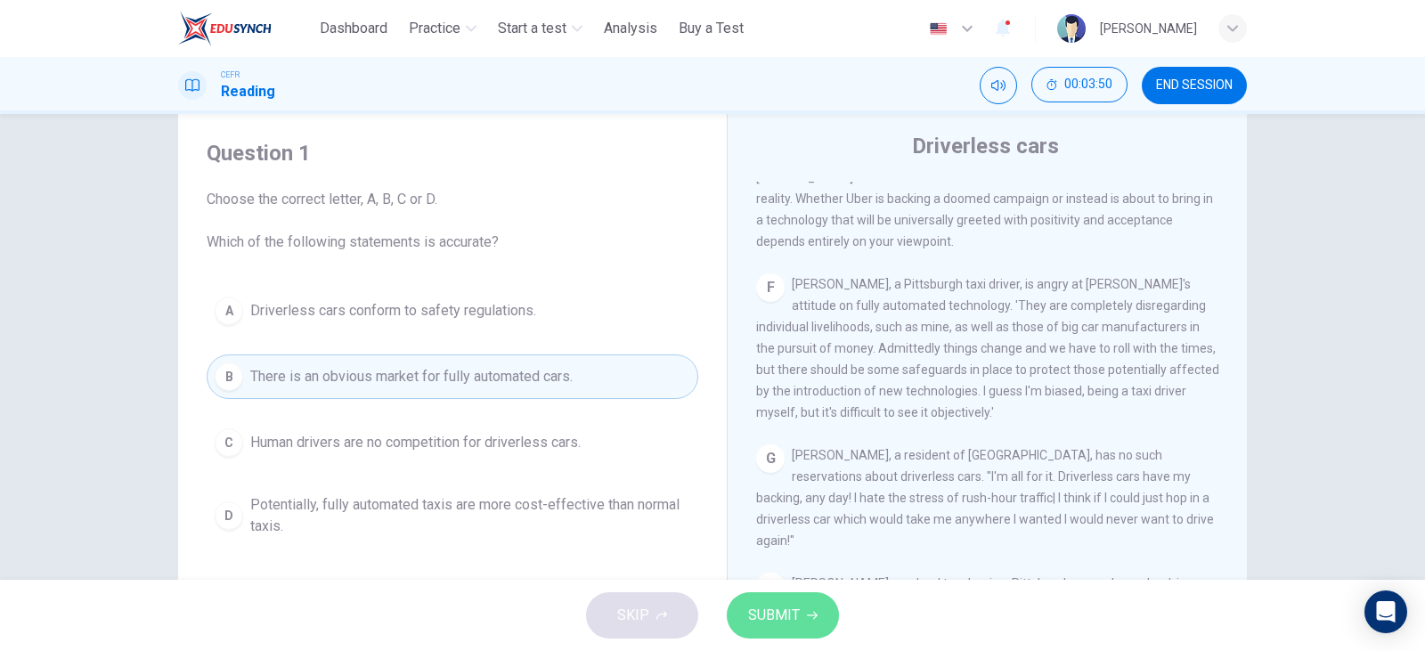
click at [810, 627] on button "SUBMIT" at bounding box center [783, 615] width 112 height 46
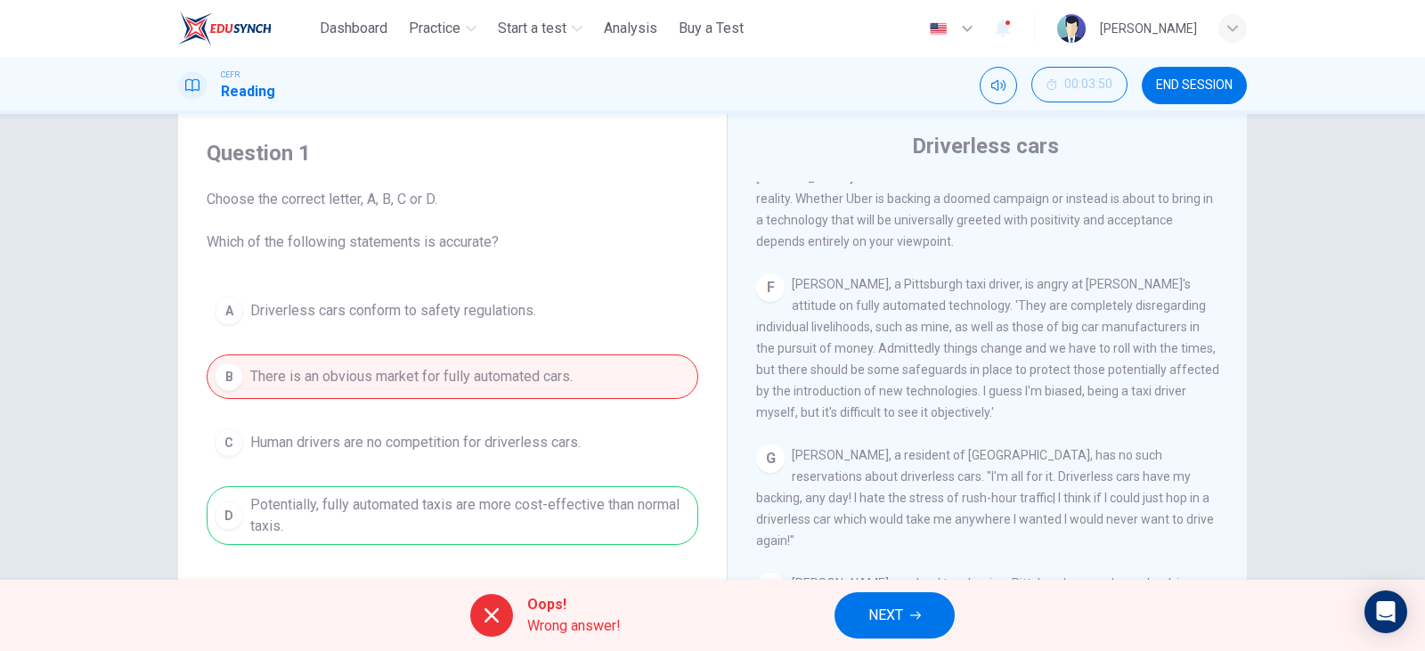
click at [897, 600] on button "NEXT" at bounding box center [895, 615] width 120 height 46
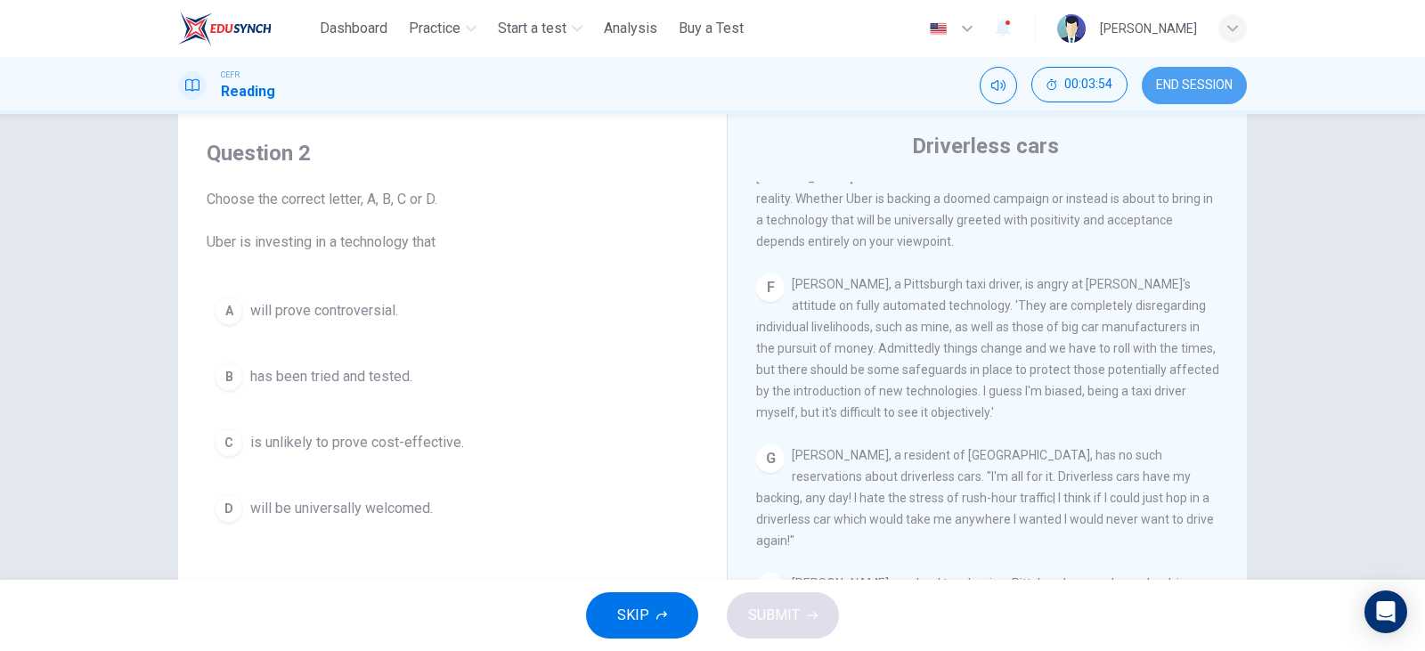
click at [1216, 73] on button "END SESSION" at bounding box center [1194, 85] width 105 height 37
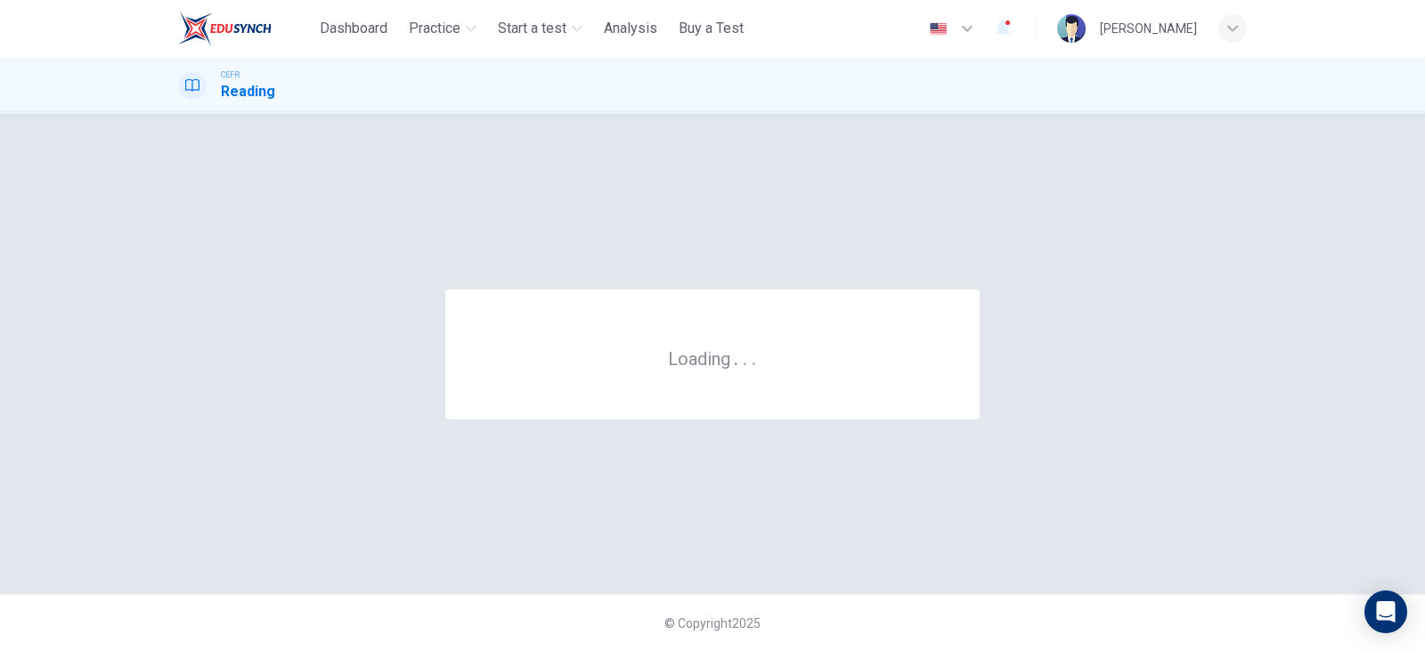
scroll to position [0, 0]
click at [780, 90] on div "CEFR Reading" at bounding box center [713, 86] width 1126 height 34
